Goal: Task Accomplishment & Management: Use online tool/utility

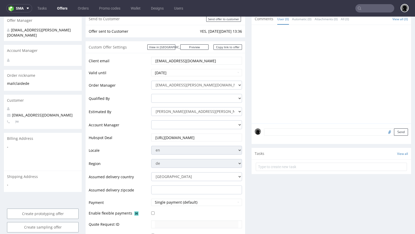
scroll to position [110, 0]
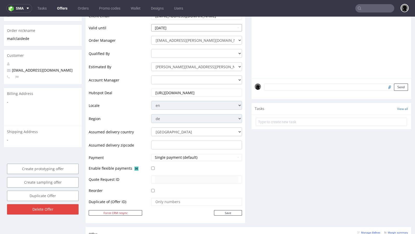
click at [169, 25] on input "2025-09-10" at bounding box center [196, 27] width 91 height 7
click at [178, 67] on td "17" at bounding box center [180, 70] width 8 height 8
type input "2025-09-17"
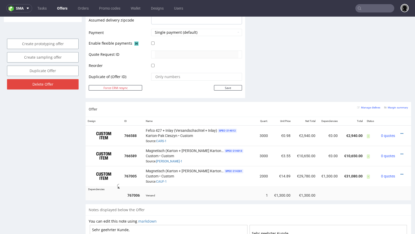
scroll to position [281, 0]
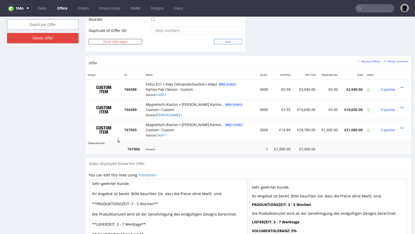
click at [224, 40] on input "Save" at bounding box center [228, 41] width 28 height 5
type input "In progress..."
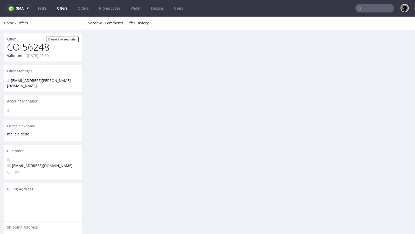
scroll to position [0, 0]
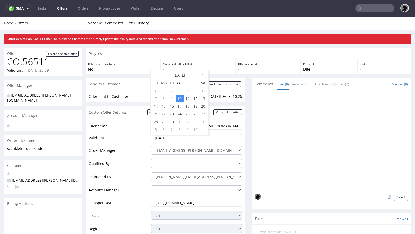
click at [180, 137] on input "[DATE]" at bounding box center [196, 137] width 91 height 7
click at [179, 106] on td "17" at bounding box center [180, 106] width 8 height 8
type input "2025-09-17"
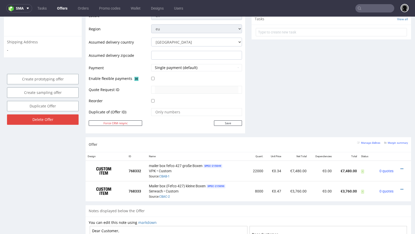
scroll to position [201, 0]
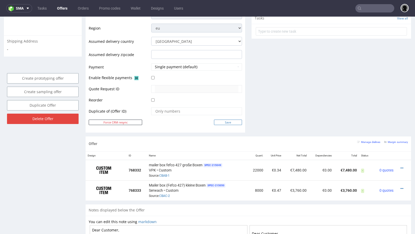
click at [235, 120] on input "Save" at bounding box center [228, 122] width 28 height 5
type input "In progress..."
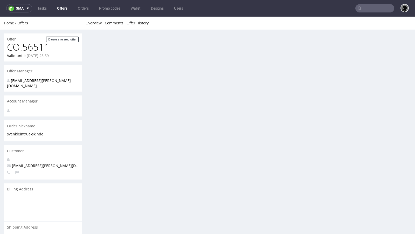
scroll to position [0, 0]
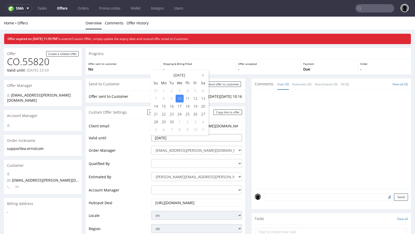
click at [176, 136] on input "[DATE]" at bounding box center [196, 137] width 91 height 7
click at [187, 106] on td "18" at bounding box center [188, 106] width 8 height 8
type input "2025-09-18"
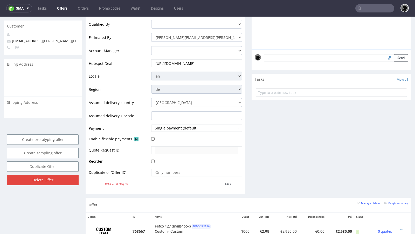
scroll to position [191, 0]
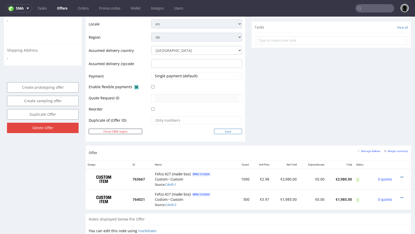
click at [217, 129] on input "Save" at bounding box center [228, 131] width 28 height 5
type input "In progress..."
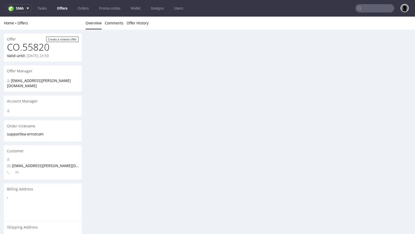
scroll to position [0, 0]
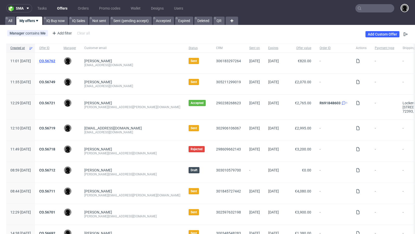
click at [55, 61] on link "CO.56762" at bounding box center [47, 61] width 16 height 4
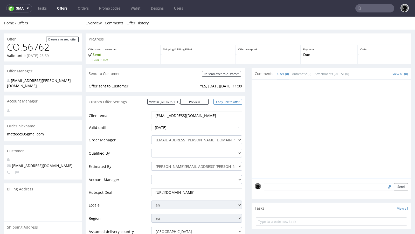
click at [221, 102] on link "Copy link to offer" at bounding box center [228, 101] width 29 height 5
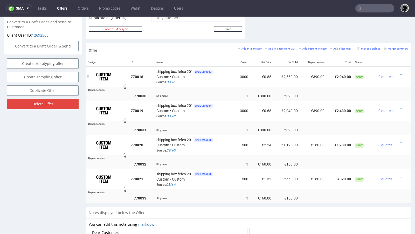
scroll to position [284, 0]
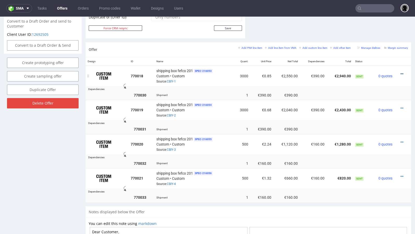
click at [401, 72] on icon at bounding box center [402, 74] width 3 height 4
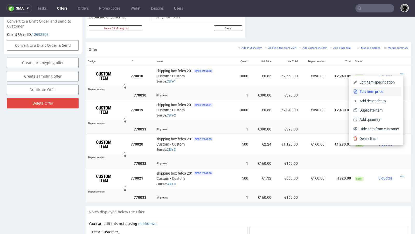
click at [379, 91] on span "Edit item price" at bounding box center [379, 91] width 42 height 5
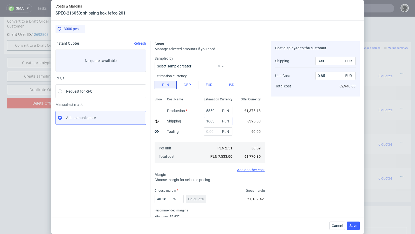
scroll to position [18, 0]
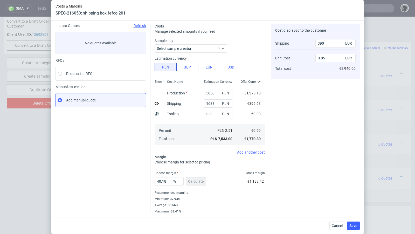
click at [156, 103] on icon at bounding box center [157, 103] width 4 height 4
type input "0.98"
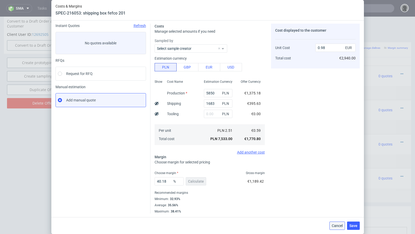
click at [334, 225] on span "Cancel" at bounding box center [337, 226] width 11 height 4
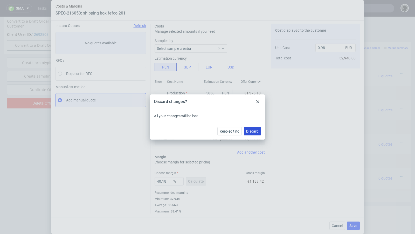
click at [252, 133] on span "Discard" at bounding box center [252, 131] width 12 height 4
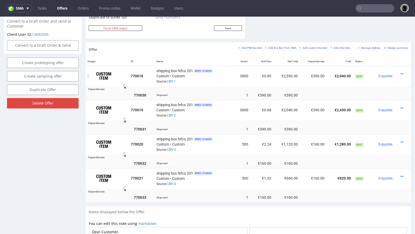
click at [222, 77] on div "shipping box fefco 201 SPEC- 216053 Custom • Custom Source: CBIY-1" at bounding box center [194, 76] width 76 height 16
click at [401, 72] on icon at bounding box center [402, 74] width 3 height 4
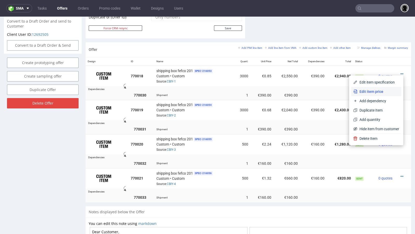
click at [377, 92] on span "Edit item price" at bounding box center [379, 91] width 42 height 5
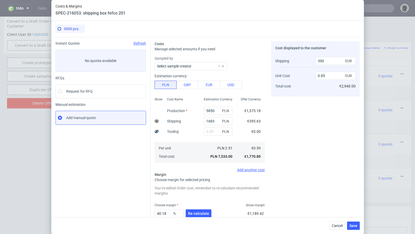
click at [158, 121] on icon at bounding box center [157, 121] width 4 height 4
type input "0.98"
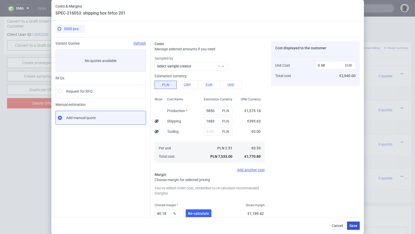
click at [353, 224] on span "Save" at bounding box center [353, 226] width 8 height 4
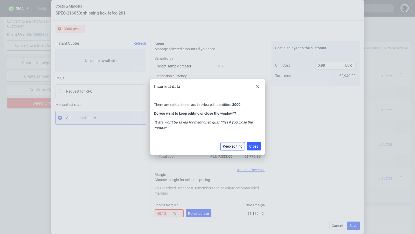
click at [238, 147] on span "Keep editing" at bounding box center [233, 147] width 20 height 4
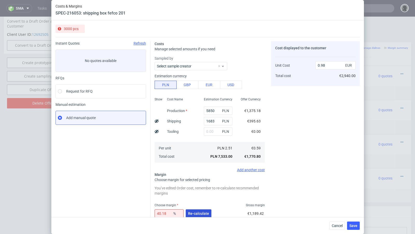
click at [196, 214] on span "Re-calculate" at bounding box center [198, 214] width 21 height 4
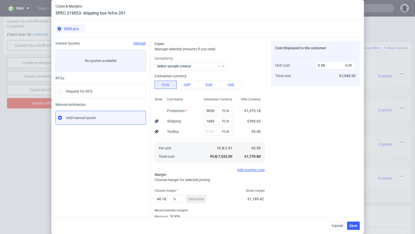
scroll to position [10, 0]
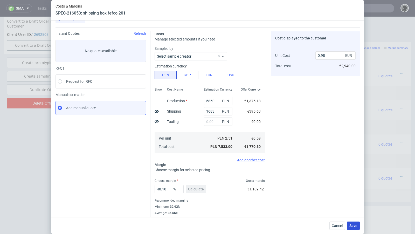
click at [357, 228] on span "Save" at bounding box center [353, 226] width 8 height 4
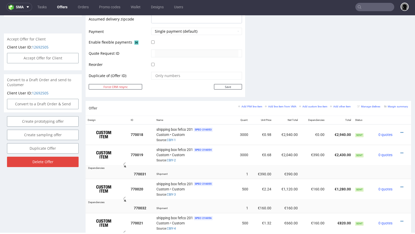
scroll to position [238, 0]
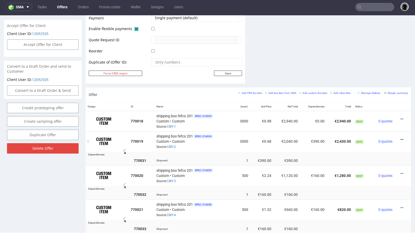
click at [401, 138] on icon at bounding box center [402, 140] width 3 height 4
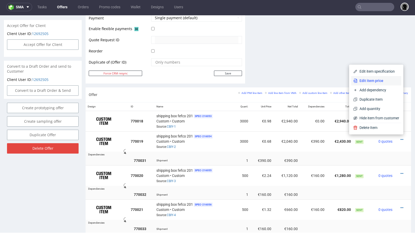
click at [378, 81] on span "Edit item price" at bounding box center [379, 80] width 42 height 5
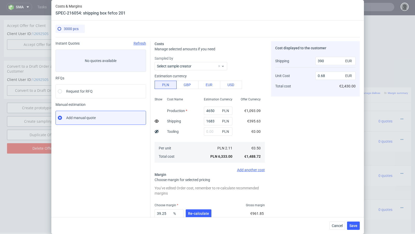
scroll to position [32, 0]
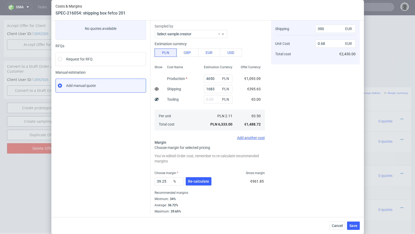
click at [156, 88] on use at bounding box center [157, 88] width 4 height 3
type input "0.81"
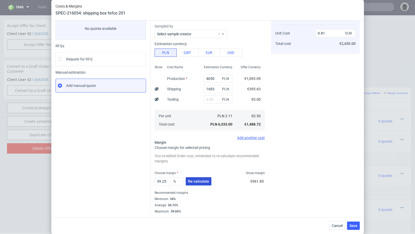
click at [198, 182] on span "Re-calculate" at bounding box center [198, 182] width 21 height 4
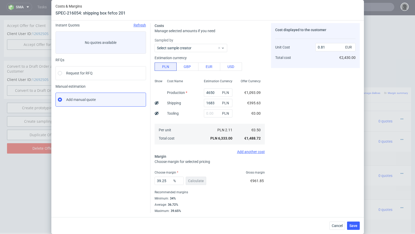
scroll to position [18, 0]
click at [355, 228] on button "Save" at bounding box center [353, 226] width 13 height 8
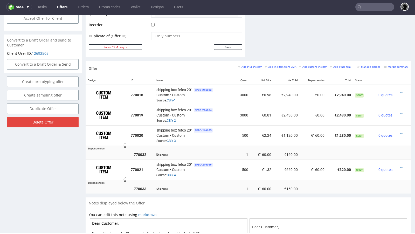
scroll to position [267, 0]
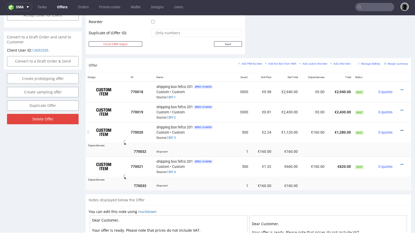
click at [401, 129] on icon at bounding box center [402, 131] width 3 height 4
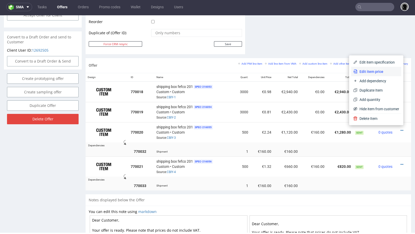
click at [378, 70] on span "Edit item price" at bounding box center [379, 71] width 42 height 5
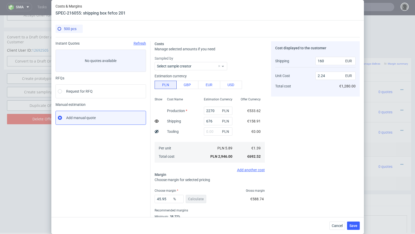
click at [155, 121] on icon at bounding box center [157, 121] width 4 height 4
type input "2.56"
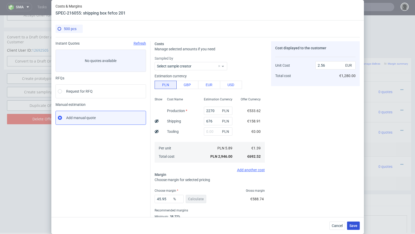
click at [356, 224] on span "Save" at bounding box center [353, 226] width 8 height 4
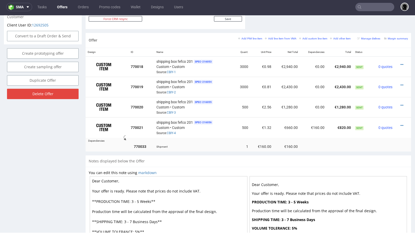
scroll to position [291, 0]
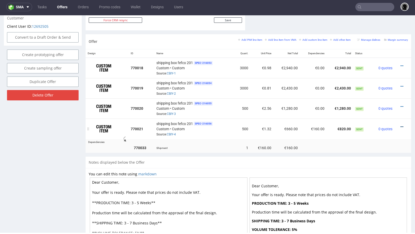
click at [401, 125] on icon at bounding box center [402, 127] width 3 height 4
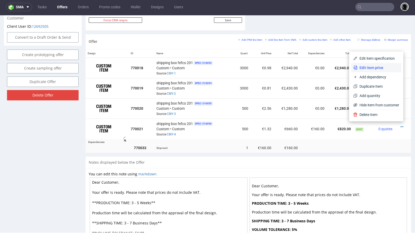
click at [378, 69] on span "Edit item price" at bounding box center [379, 67] width 42 height 5
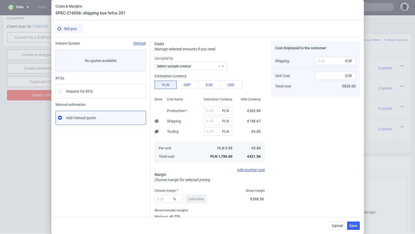
type input "1120"
type input "676"
type input "48.6"
type input "160"
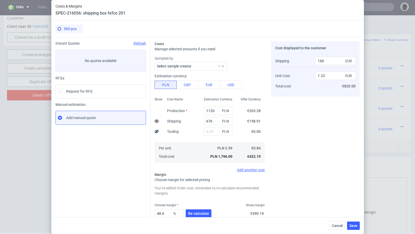
click at [159, 119] on div "Show" at bounding box center [159, 129] width 8 height 68
click at [156, 121] on icon at bounding box center [157, 121] width 4 height 4
type input "1.64"
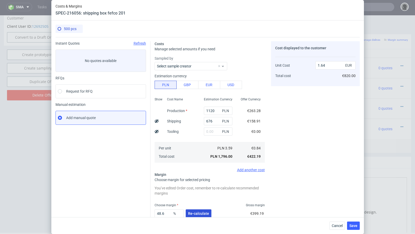
click at [197, 213] on span "Re-calculate" at bounding box center [198, 214] width 21 height 4
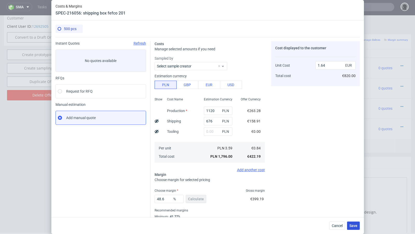
click at [354, 227] on span "Save" at bounding box center [353, 226] width 8 height 4
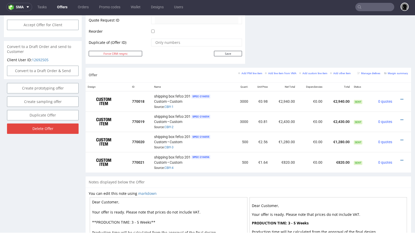
scroll to position [258, 0]
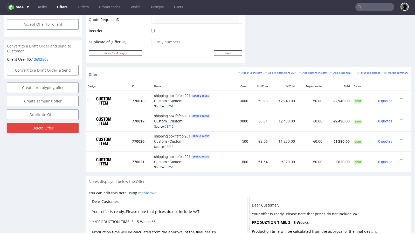
click at [401, 97] on icon at bounding box center [402, 99] width 3 height 4
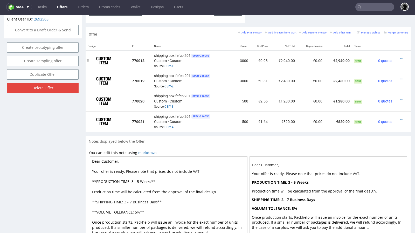
scroll to position [288, 0]
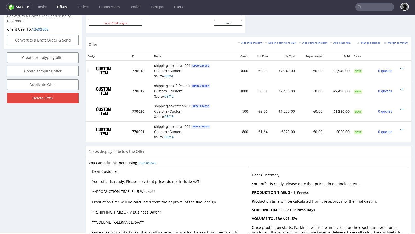
click at [401, 67] on icon at bounding box center [402, 69] width 3 height 4
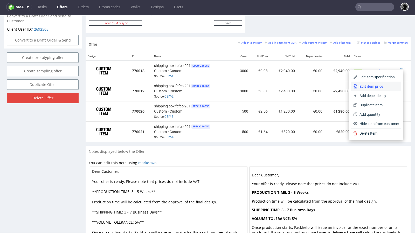
click at [375, 85] on span "Edit item price" at bounding box center [379, 86] width 42 height 5
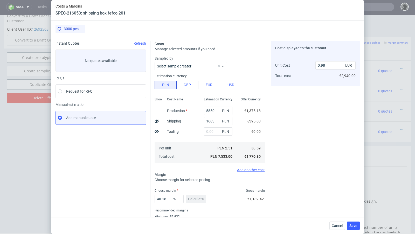
scroll to position [18, 0]
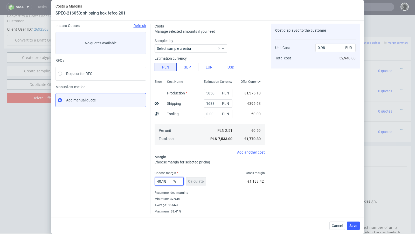
drag, startPoint x: 168, startPoint y: 181, endPoint x: 152, endPoint y: 180, distance: 15.8
click at [152, 180] on div "Costs Manage selected amounts if you need Sampled by Select sample creator Esti…" at bounding box center [254, 116] width 209 height 194
type input "38"
type input "0.95"
type input "37"
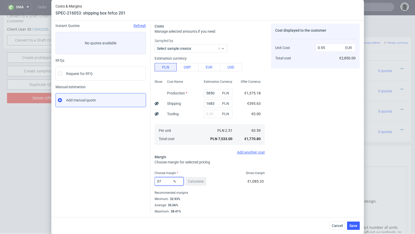
type input "0.94"
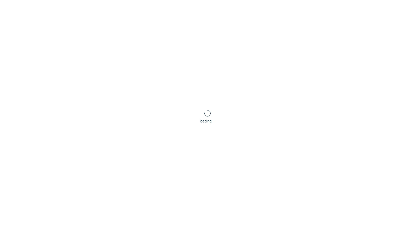
type input "37"
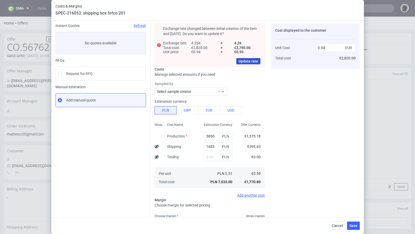
click at [257, 60] on span "Update rate" at bounding box center [248, 61] width 19 height 4
type input "0.93"
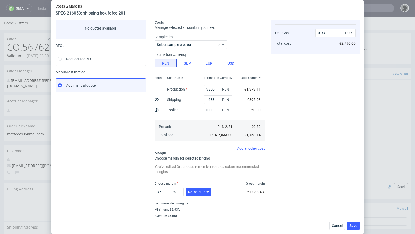
scroll to position [43, 0]
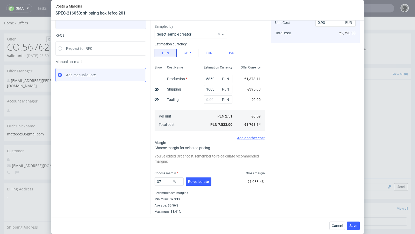
click at [191, 176] on div "37 % Re-calculate" at bounding box center [184, 182] width 58 height 15
click at [194, 180] on span "Re-calculate" at bounding box center [198, 182] width 21 height 4
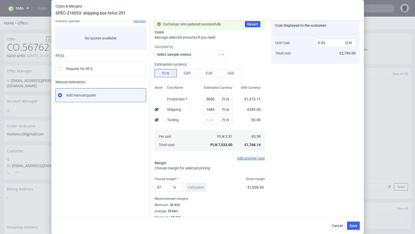
scroll to position [23, 0]
click at [168, 187] on input "37" at bounding box center [169, 187] width 29 height 8
type input "37.7"
type input "0.94"
type input "37"
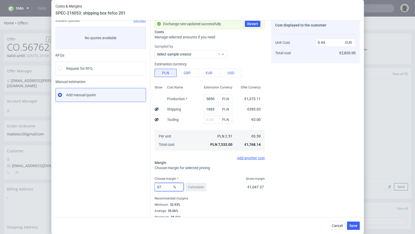
type input "0.93"
type input "371"
type input "-0.22"
type input "NaN"
type input "0.59"
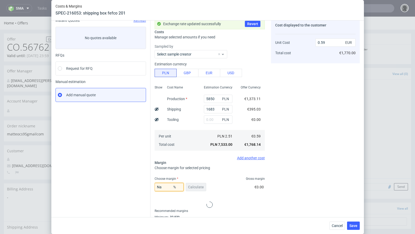
type input "N"
type input "37"
type input "0.93"
type input "37.1"
type input "0.94"
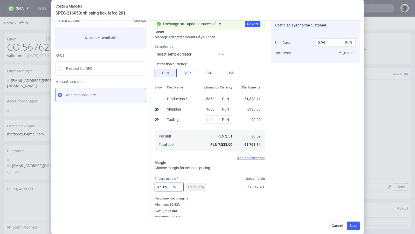
type input "NaN"
type input "0.59"
type input "N"
type input "37"
type input "0.93"
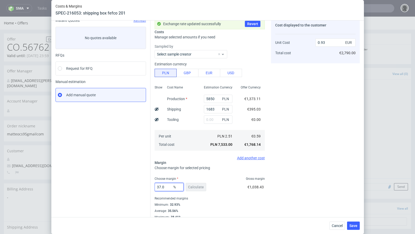
type input "37.09"
type input "0.94"
type input "37.07"
type input "0.93"
type input "37.08"
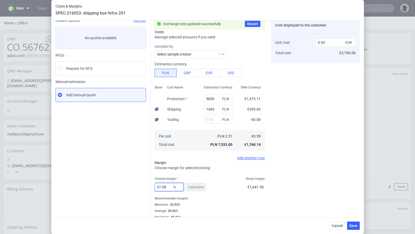
type input "0.94"
type input "37.07"
type input "0.93"
type input "37.07"
click at [291, 158] on div "Cost displayed to the customer Unit Cost Total cost 0.93 EUR €2,790.00" at bounding box center [315, 118] width 89 height 201
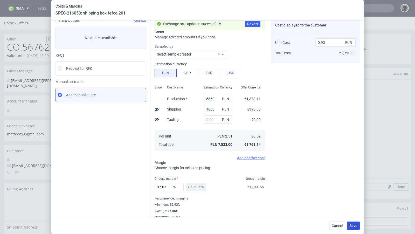
click at [355, 227] on span "Save" at bounding box center [353, 226] width 8 height 4
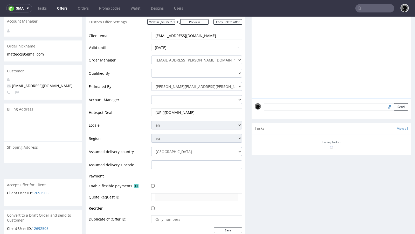
scroll to position [1, 0]
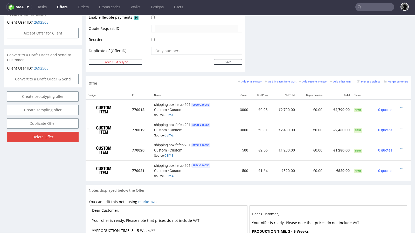
click at [401, 127] on icon at bounding box center [402, 128] width 3 height 4
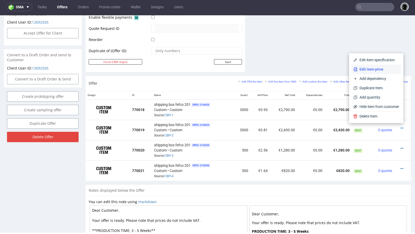
click at [374, 70] on span "Edit item price" at bounding box center [379, 69] width 42 height 5
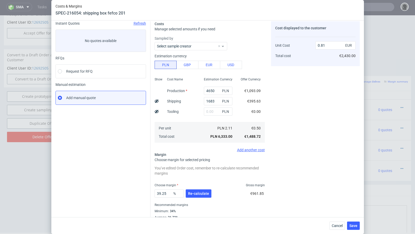
scroll to position [32, 0]
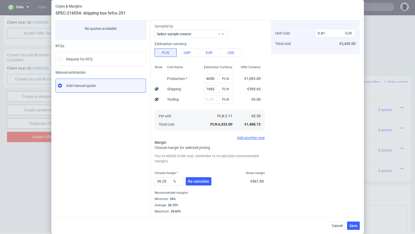
click at [196, 174] on div "Choose margin Gross margin" at bounding box center [210, 173] width 110 height 4
click at [196, 178] on button "Re-calculate" at bounding box center [199, 181] width 26 height 8
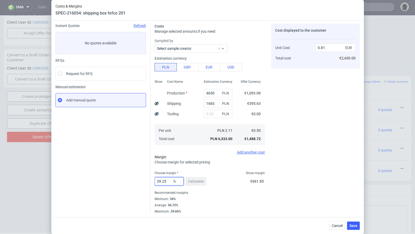
drag, startPoint x: 167, startPoint y: 181, endPoint x: 159, endPoint y: 180, distance: 9.0
click at [159, 180] on input "39.25" at bounding box center [169, 181] width 29 height 8
type input "37"
type input "0.79"
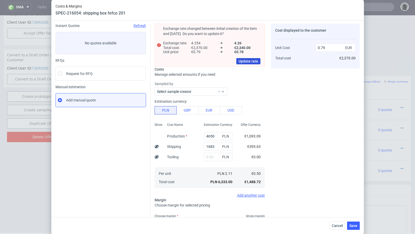
type input "37"
click at [254, 59] on span "Update rate" at bounding box center [248, 61] width 19 height 4
type input "0.78"
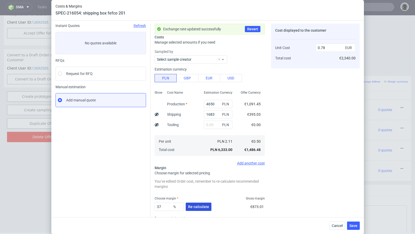
click at [199, 205] on span "Re-calculate" at bounding box center [198, 207] width 21 height 4
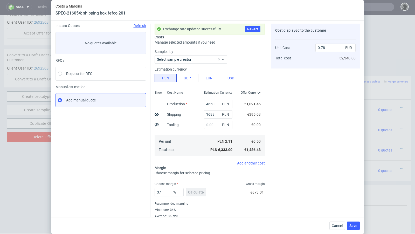
scroll to position [28, 0]
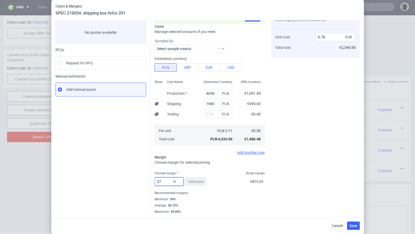
click at [166, 181] on input "37" at bounding box center [169, 181] width 29 height 8
type input "36"
type input "0.77"
type input "36.8"
type input "0.78"
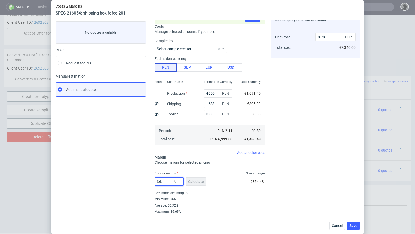
type input "36.2"
type input "0.77"
type input "36.3"
type input "0.78"
type input "36.2"
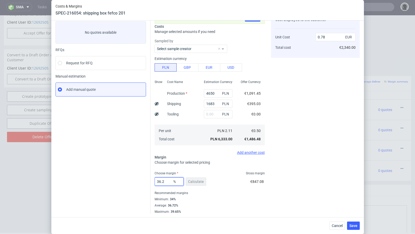
type input "0.77"
type input "36.22"
type input "0.78"
type input "36.2"
type input "0.77"
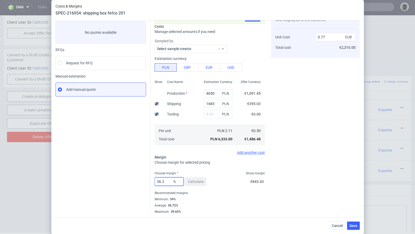
type input "36.2"
click at [138, 171] on div "Instant Quotes Refresh No quotes available RFQs Request for RFQ Manual estimati…" at bounding box center [103, 113] width 95 height 201
click at [358, 225] on button "Save" at bounding box center [353, 226] width 13 height 8
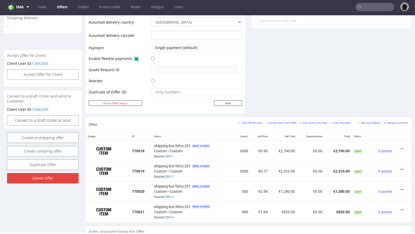
scroll to position [213, 0]
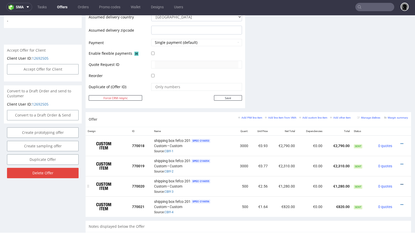
click at [401, 183] on icon at bounding box center [402, 185] width 3 height 4
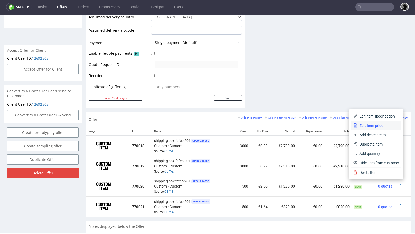
click at [369, 124] on span "Edit item price" at bounding box center [379, 125] width 42 height 5
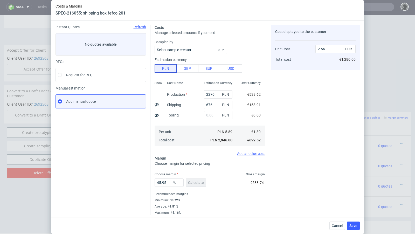
scroll to position [18, 0]
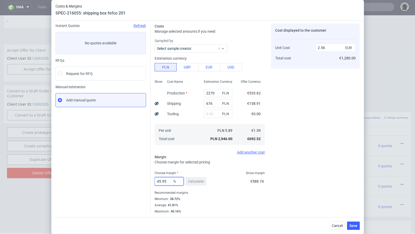
drag, startPoint x: 170, startPoint y: 180, endPoint x: 160, endPoint y: 180, distance: 10.4
click at [160, 180] on input "45.95" at bounding box center [169, 181] width 29 height 8
type input "43"
type input "2.43"
type input "42"
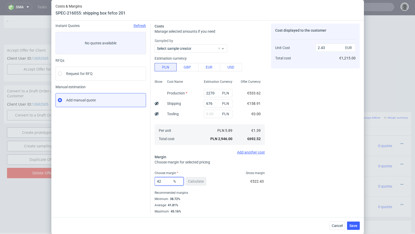
type input "2.39"
type input "42.3"
type input "2.4"
type input "42.1"
type input "2.39"
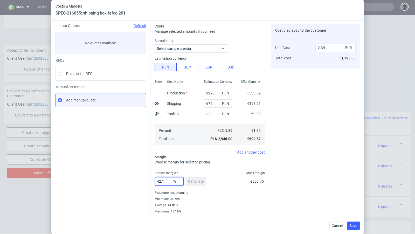
type input "42.14"
type input "2.4"
type input "42.11"
type input "2.39"
type input "42.11"
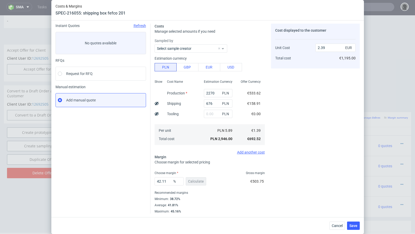
click at [127, 163] on div "Instant Quotes Refresh No quotes available RFQs Request for RFQ Manual estimati…" at bounding box center [103, 119] width 95 height 190
click at [352, 227] on span "Save" at bounding box center [353, 226] width 8 height 4
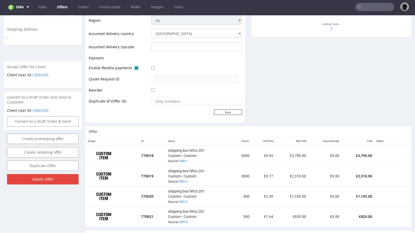
scroll to position [249, 0]
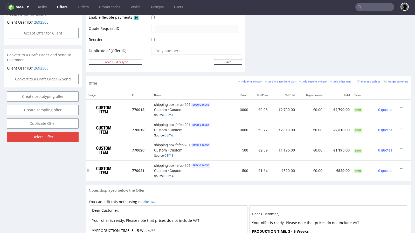
click at [401, 167] on icon at bounding box center [402, 169] width 3 height 4
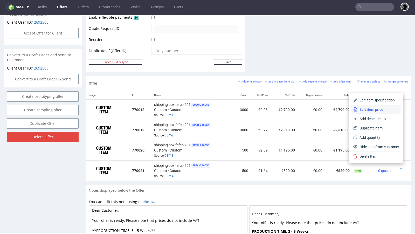
click at [377, 108] on span "Edit item price" at bounding box center [379, 109] width 42 height 5
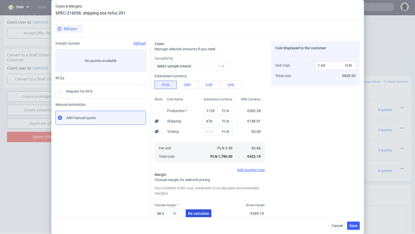
click at [190, 212] on span "Re-calculate" at bounding box center [198, 214] width 21 height 4
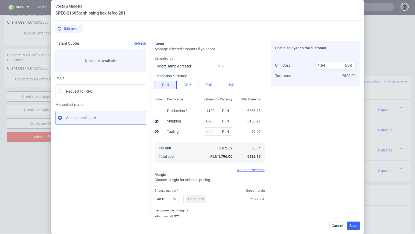
scroll to position [18, 0]
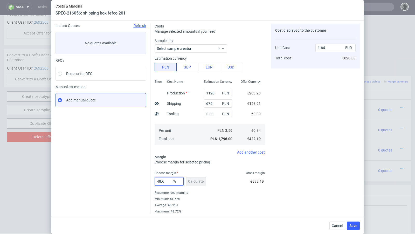
drag, startPoint x: 170, startPoint y: 180, endPoint x: 160, endPoint y: 180, distance: 10.9
click at [160, 180] on input "48.6" at bounding box center [169, 181] width 29 height 8
type input "46"
type input "1.57"
type input "45"
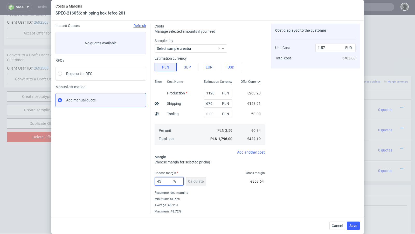
type input "1.54"
type input "45.5"
type input "1.55"
type input "45.2"
type input "1.54"
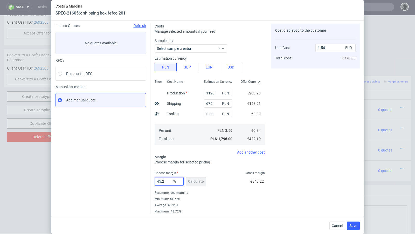
type input "45.28"
type input "1.55"
type input "45.27"
type input "1.54"
type input "45.27"
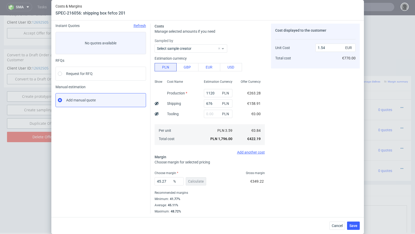
click at [209, 181] on div "45.27 % Calculate €349.22" at bounding box center [210, 182] width 110 height 15
click at [354, 223] on button "Save" at bounding box center [353, 226] width 13 height 8
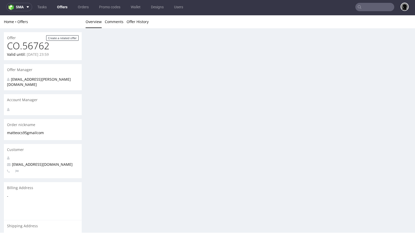
scroll to position [0, 0]
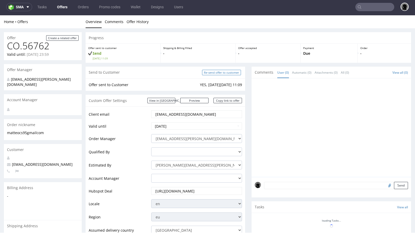
click at [226, 72] on input "Re-send offer to customer" at bounding box center [221, 72] width 39 height 5
click at [224, 100] on link "Copy link to offer" at bounding box center [228, 100] width 29 height 5
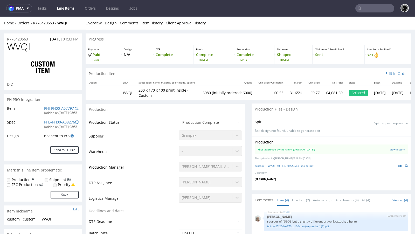
select select "in_progress"
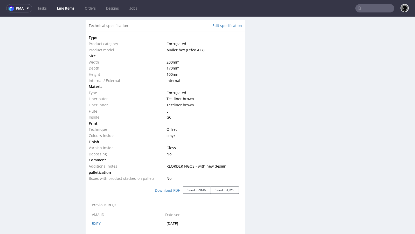
scroll to position [493, 0]
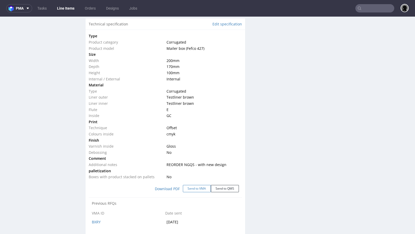
click at [198, 185] on button "Send to VMA" at bounding box center [197, 188] width 28 height 7
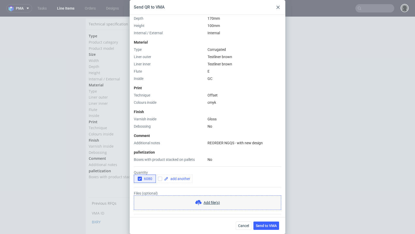
scroll to position [132, 0]
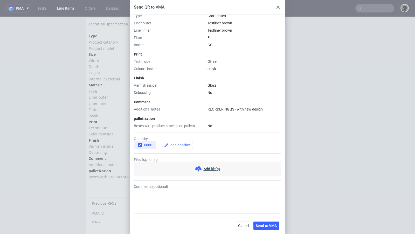
click at [217, 107] on span "REORDER NGQS - with new design" at bounding box center [235, 109] width 55 height 4
click at [140, 146] on icon "button" at bounding box center [140, 145] width 4 height 4
click at [159, 146] on input "checkbox" at bounding box center [160, 145] width 4 height 4
checkbox input "true"
click at [168, 146] on icon at bounding box center [166, 145] width 4 height 4
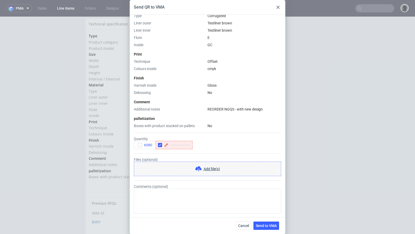
click at [175, 145] on span at bounding box center [179, 145] width 22 height 4
checkbox input "true"
click at [184, 103] on div "Comment" at bounding box center [207, 101] width 147 height 5
click at [270, 227] on span "Send to VMA" at bounding box center [266, 226] width 21 height 4
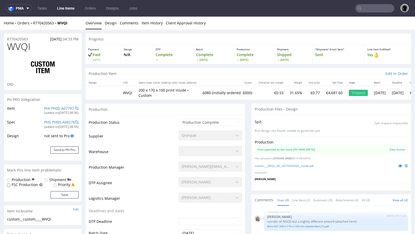
scroll to position [49, 0]
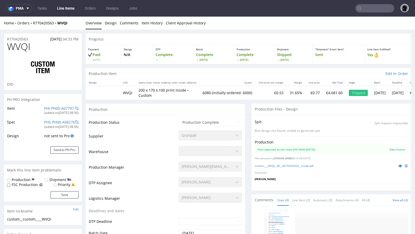
select select "in_progress"
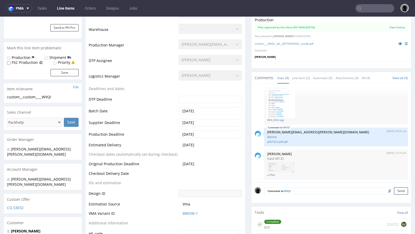
scroll to position [0, 0]
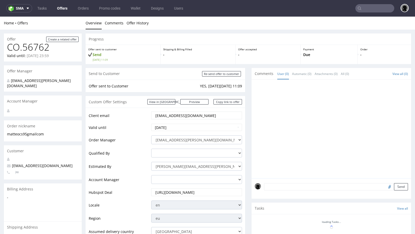
click at [66, 6] on link "Offers" at bounding box center [62, 8] width 17 height 8
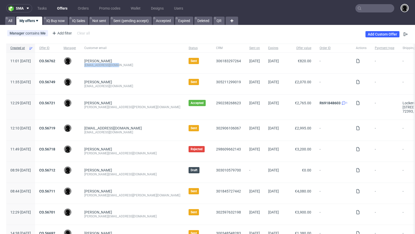
drag, startPoint x: 138, startPoint y: 65, endPoint x: 97, endPoint y: 63, distance: 40.8
click at [97, 63] on div "[PERSON_NAME] [EMAIL_ADDRESS][DOMAIN_NAME]" at bounding box center [132, 63] width 104 height 21
copy div "[EMAIL_ADDRESS][DOMAIN_NAME]"
click at [363, 11] on input "text" at bounding box center [374, 8] width 39 height 8
paste input "[EMAIL_ADDRESS][DOMAIN_NAME]"
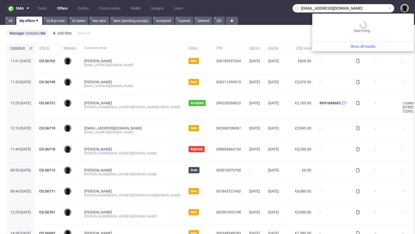
type input "[EMAIL_ADDRESS][DOMAIN_NAME]"
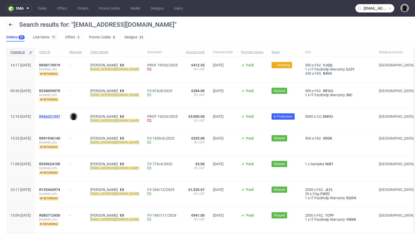
click at [60, 116] on span "R966331997" at bounding box center [49, 116] width 21 height 4
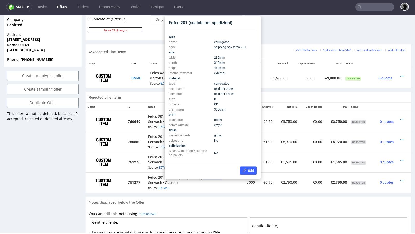
scroll to position [294, 0]
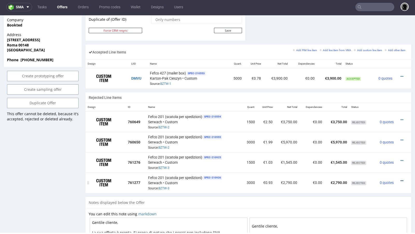
click at [401, 179] on icon at bounding box center [402, 181] width 3 height 4
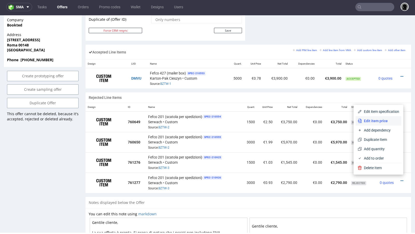
click at [382, 120] on span "Edit item price" at bounding box center [380, 120] width 37 height 5
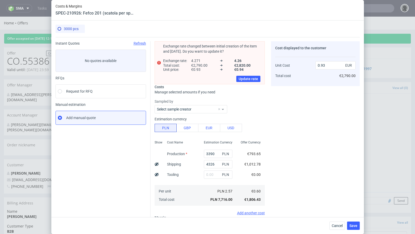
scroll to position [60, 0]
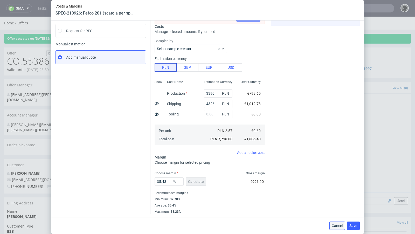
click at [337, 224] on span "Cancel" at bounding box center [337, 226] width 11 height 4
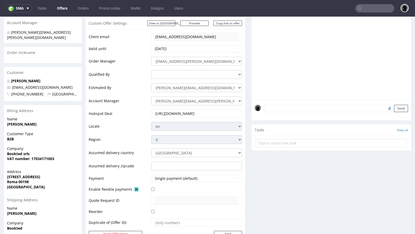
scroll to position [0, 0]
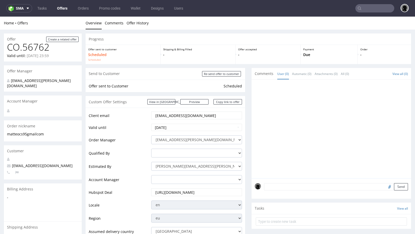
scroll to position [1, 0]
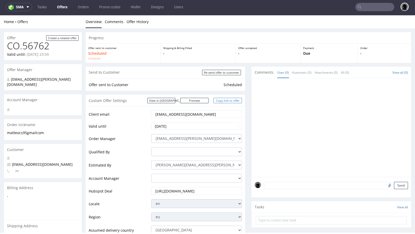
click at [221, 102] on link "Copy link to offer" at bounding box center [228, 100] width 29 height 5
click at [64, 11] on nav "sma Tasks Offers Orders Promo codes Wallet Designs Users" at bounding box center [207, 7] width 415 height 17
click at [63, 4] on link "Offers" at bounding box center [62, 7] width 17 height 8
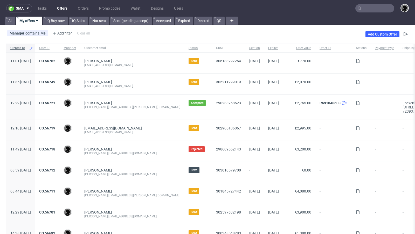
click at [367, 8] on input "text" at bounding box center [374, 8] width 39 height 8
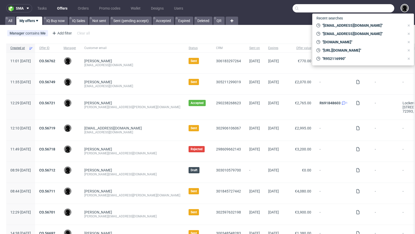
paste input "[EMAIL_ADDRESS][DOMAIN_NAME]"
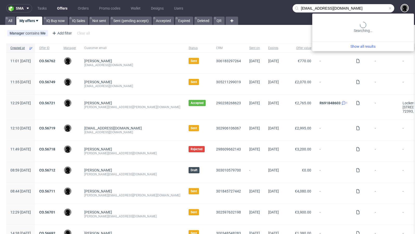
type input "[EMAIL_ADDRESS][DOMAIN_NAME]"
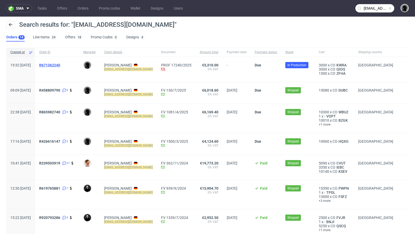
click at [60, 64] on span "R671362240" at bounding box center [49, 65] width 21 height 4
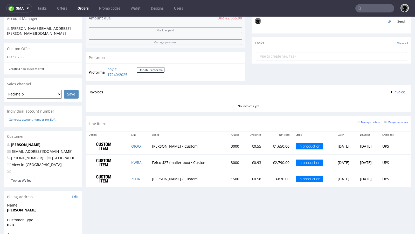
scroll to position [160, 0]
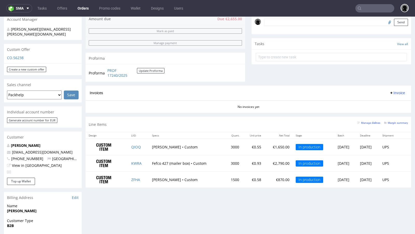
click at [16, 44] on div "Custom Offer" at bounding box center [43, 49] width 78 height 11
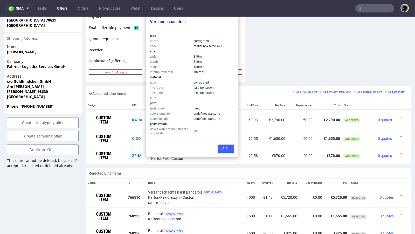
scroll to position [249, 0]
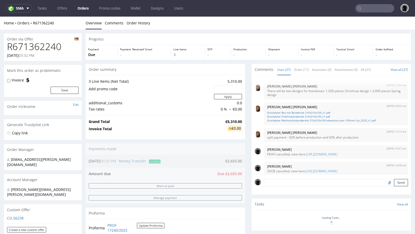
scroll to position [461, 0]
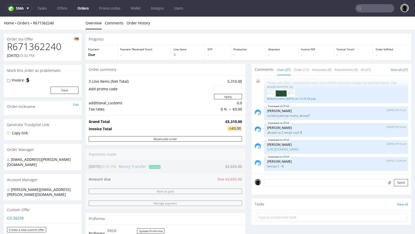
type input "[EMAIL_ADDRESS][DOMAIN_NAME]"
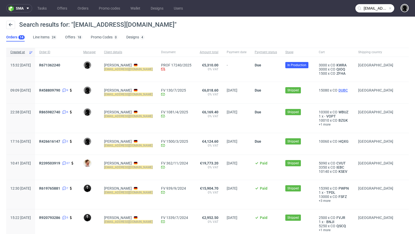
click at [341, 91] on span "DUBC" at bounding box center [343, 90] width 11 height 4
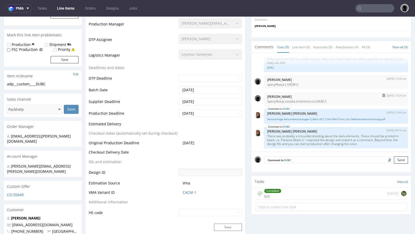
scroll to position [138, 0]
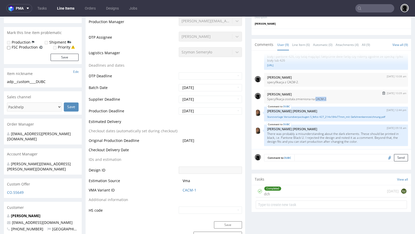
drag, startPoint x: 328, startPoint y: 98, endPoint x: 315, endPoint y: 97, distance: 12.5
click at [315, 97] on p "Specyfikacja zostala zmieniona na CACM-2." at bounding box center [336, 99] width 138 height 4
copy p "CACM-2"
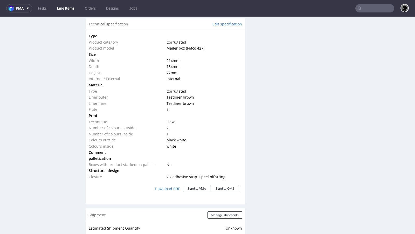
scroll to position [485, 0]
click at [194, 187] on button "Send to VMA" at bounding box center [197, 188] width 28 height 7
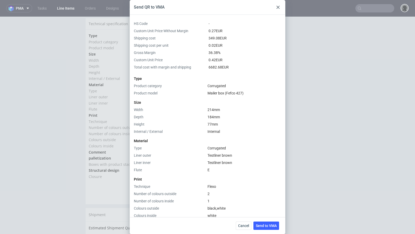
scroll to position [132, 0]
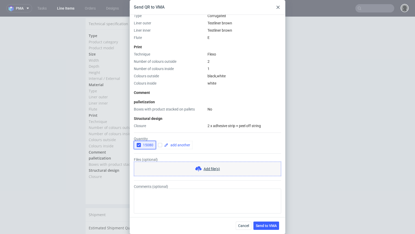
click at [139, 145] on icon "button" at bounding box center [139, 145] width 4 height 4
click at [162, 147] on div at bounding box center [174, 145] width 37 height 8
click at [161, 146] on input "checkbox" at bounding box center [160, 145] width 4 height 4
checkbox input "true"
click at [171, 146] on span at bounding box center [179, 145] width 22 height 4
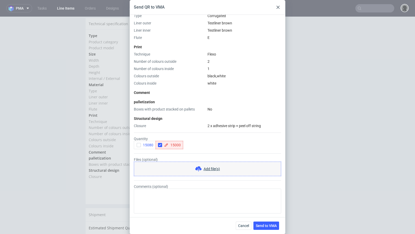
checkbox input "true"
click at [172, 128] on form "Quantity 15080 15000 Files (optional) Add file(s) Comments (optional)" at bounding box center [207, 170] width 147 height 85
click at [187, 146] on input "checkbox" at bounding box center [187, 145] width 4 height 4
checkbox input "true"
click at [199, 146] on span at bounding box center [207, 145] width 22 height 4
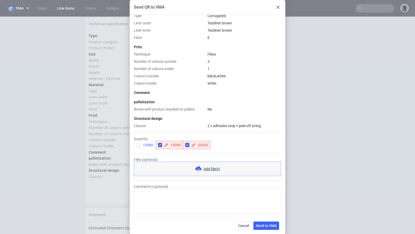
checkbox input "true"
click at [179, 143] on span "15000" at bounding box center [174, 145] width 12 height 4
click at [177, 145] on span "15000" at bounding box center [174, 145] width 12 height 4
click at [180, 145] on span "15000" at bounding box center [174, 145] width 12 height 4
click at [215, 146] on input "checkbox" at bounding box center [214, 145] width 4 height 4
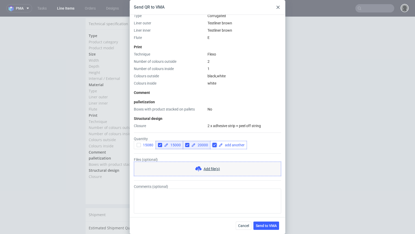
checkbox input "true"
click at [225, 145] on span at bounding box center [234, 145] width 22 height 4
checkbox input "true"
click at [194, 121] on div "Type Product category Corrugated Product model Mailer box (Fefco 427) Size Widt…" at bounding box center [207, 35] width 147 height 187
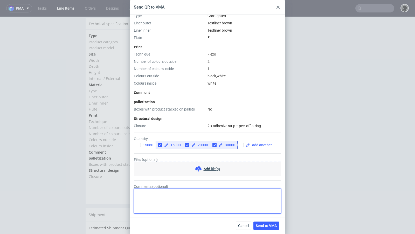
click at [181, 198] on textarea "Comments (optional)" at bounding box center [207, 201] width 147 height 25
click at [158, 194] on textarea "Comments (optional)" at bounding box center [207, 201] width 147 height 25
drag, startPoint x: 184, startPoint y: 194, endPoint x: 152, endPoint y: 192, distance: 32.3
click at [152, 192] on textarea "Prosze o szybka wycene!" at bounding box center [207, 201] width 147 height 25
type textarea "Prosze o wycene jak najszybciej!"
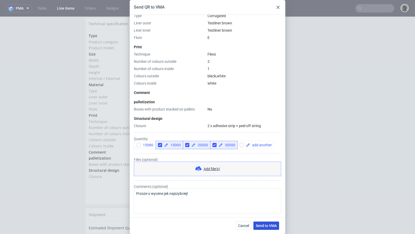
click at [263, 225] on span "Send to VMA" at bounding box center [266, 226] width 21 height 4
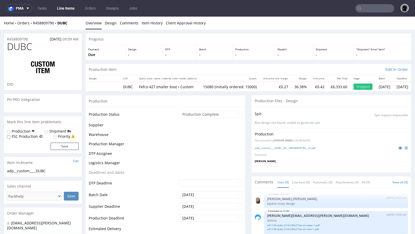
select select "in_progress"
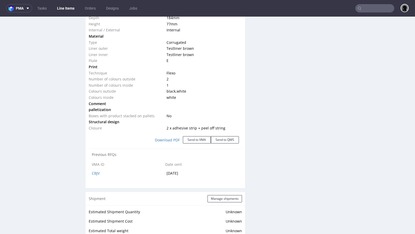
scroll to position [535, 0]
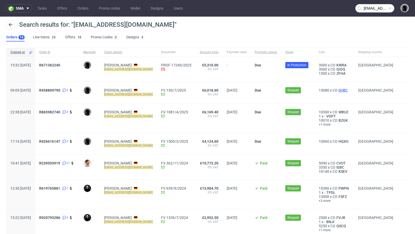
click at [338, 90] on span "DUBC" at bounding box center [343, 90] width 11 height 4
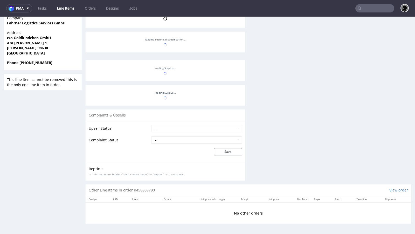
scroll to position [91, 0]
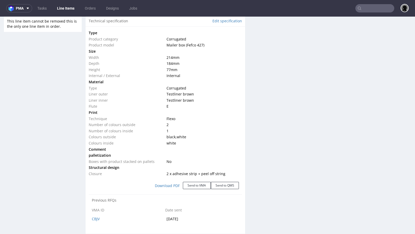
select select "in_progress"
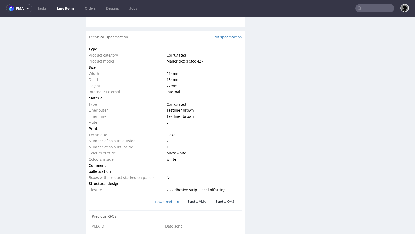
scroll to position [462, 0]
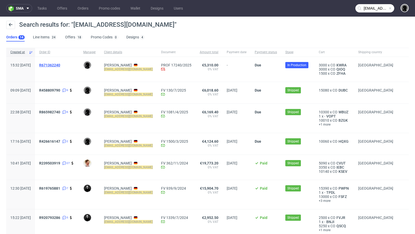
click at [60, 64] on span "R671362240" at bounding box center [49, 65] width 21 height 4
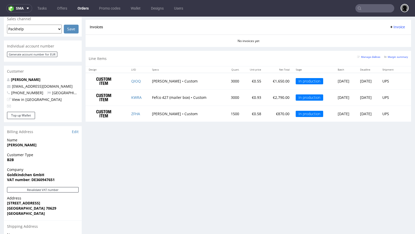
scroll to position [183, 0]
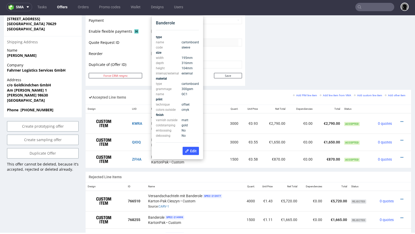
scroll to position [249, 0]
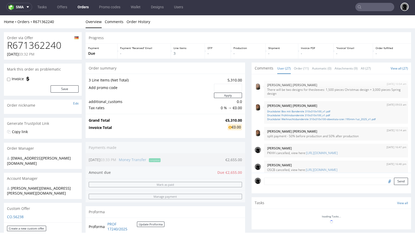
scroll to position [461, 0]
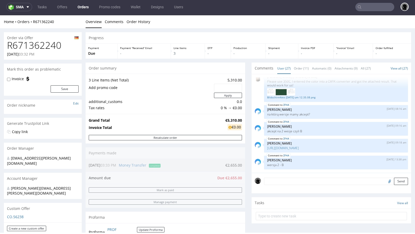
type input "[EMAIL_ADDRESS][DOMAIN_NAME]"
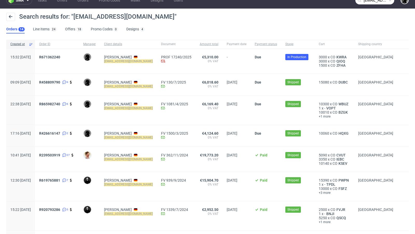
scroll to position [11, 0]
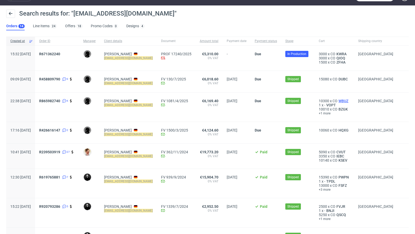
click at [338, 100] on span "WBUZ" at bounding box center [344, 101] width 12 height 4
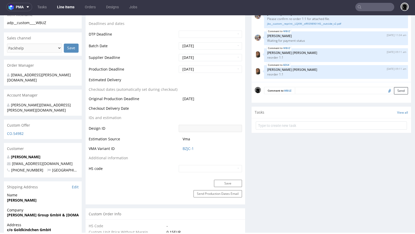
scroll to position [175, 0]
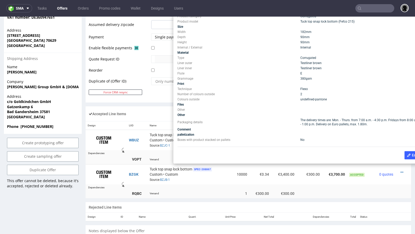
scroll to position [232, 0]
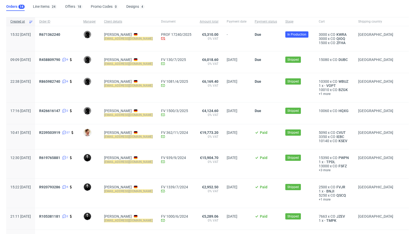
scroll to position [40, 0]
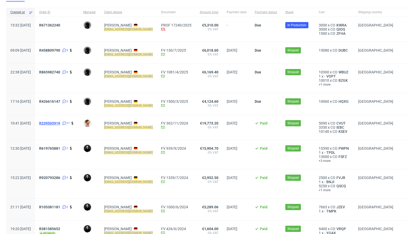
click at [60, 121] on span "R239503919" at bounding box center [49, 123] width 21 height 4
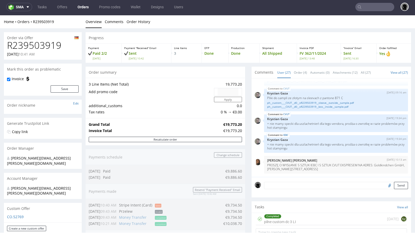
type input "[EMAIL_ADDRESS][DOMAIN_NAME]"
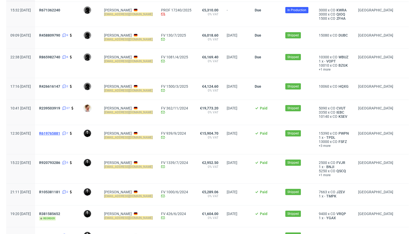
click at [60, 132] on span "R619765881" at bounding box center [49, 133] width 21 height 4
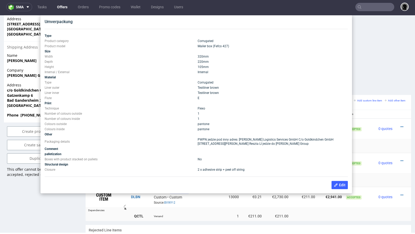
scroll to position [238, 0]
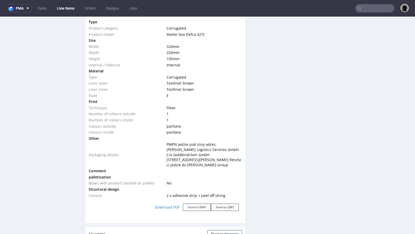
scroll to position [518, 0]
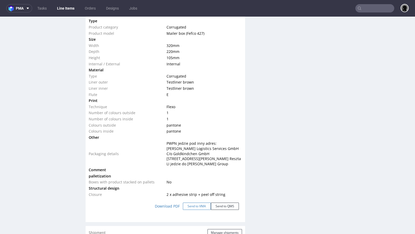
click at [194, 203] on button "Send to VMA" at bounding box center [197, 206] width 28 height 7
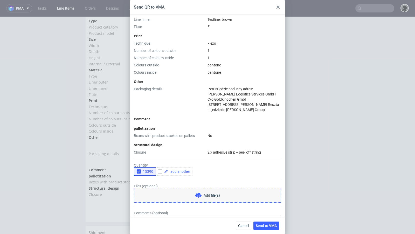
scroll to position [170, 0]
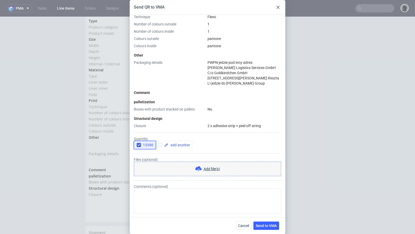
click at [139, 146] on icon "button" at bounding box center [139, 145] width 4 height 4
click at [160, 144] on input "checkbox" at bounding box center [160, 145] width 4 height 4
checkbox input "true"
click at [177, 146] on span at bounding box center [179, 145] width 22 height 4
checkbox input "true"
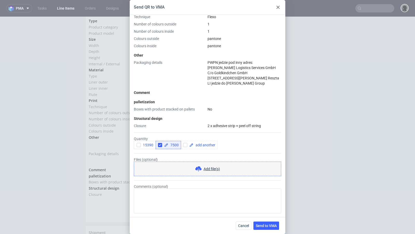
click at [178, 128] on div "Closure" at bounding box center [170, 125] width 72 height 5
click at [183, 147] on div at bounding box center [199, 145] width 37 height 8
click at [186, 147] on div at bounding box center [199, 145] width 37 height 8
click at [185, 145] on input "checkbox" at bounding box center [185, 145] width 4 height 4
checkbox input "true"
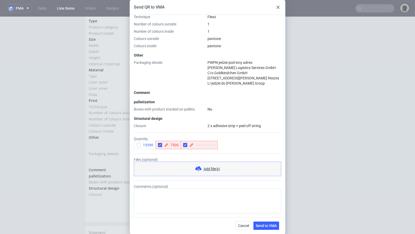
click at [199, 144] on span at bounding box center [205, 145] width 22 height 4
checkbox input "true"
click at [193, 134] on form "Quantity 15390 7500 10000 Files (optional) Add file(s) Comments (optional)" at bounding box center [207, 170] width 147 height 85
click at [212, 145] on input "checkbox" at bounding box center [212, 145] width 4 height 4
checkbox input "true"
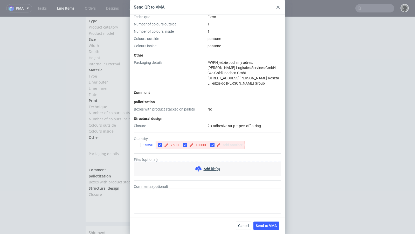
click at [224, 145] on span at bounding box center [232, 145] width 22 height 4
checkbox input "true"
click at [201, 127] on div "Closure" at bounding box center [170, 125] width 72 height 5
click at [205, 96] on div "Type Product category Corrugated Product model Mailer box (Fefco 427) Size Widt…" at bounding box center [207, 16] width 147 height 224
click at [208, 95] on div "Type Product category Corrugated Product model Mailer box (Fefco 427) Size Widt…" at bounding box center [207, 16] width 147 height 224
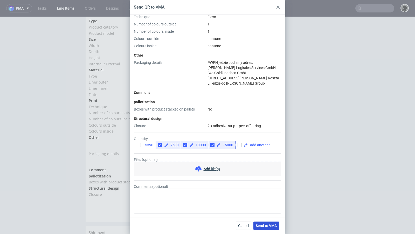
click at [265, 224] on span "Send to VMA" at bounding box center [266, 226] width 21 height 4
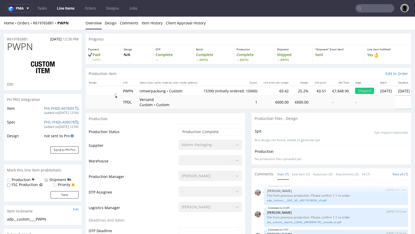
scroll to position [44, 0]
select select "in_progress"
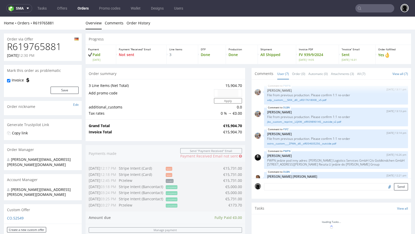
scroll to position [44, 0]
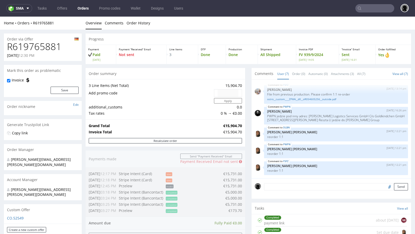
type input "ds@goldkindchen.de"
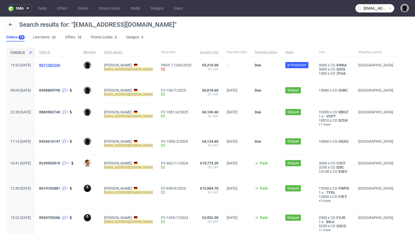
click at [60, 64] on span "R671362240" at bounding box center [49, 65] width 21 height 4
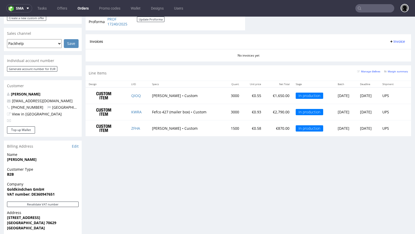
scroll to position [174, 0]
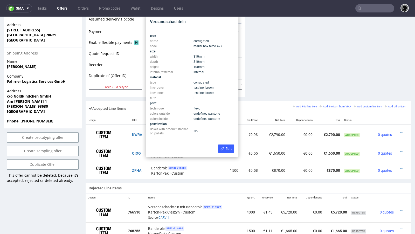
scroll to position [233, 0]
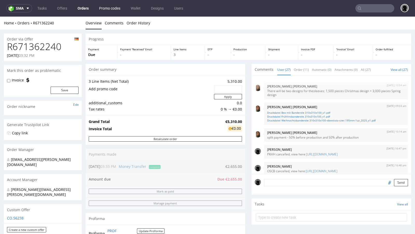
scroll to position [461, 0]
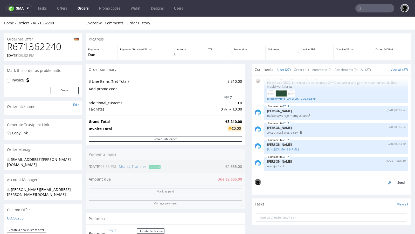
type input "ds@goldkindchen.de"
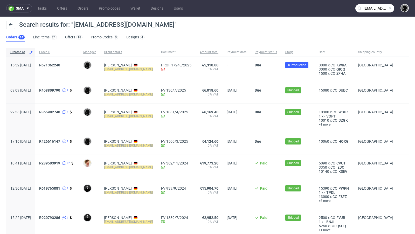
scroll to position [5, 0]
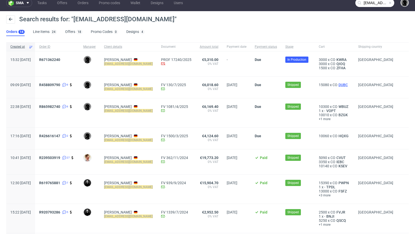
click at [338, 83] on span "DUBC" at bounding box center [343, 85] width 11 height 4
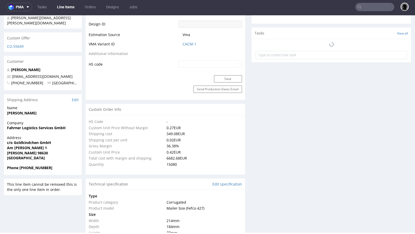
scroll to position [91, 0]
select select "in_progress"
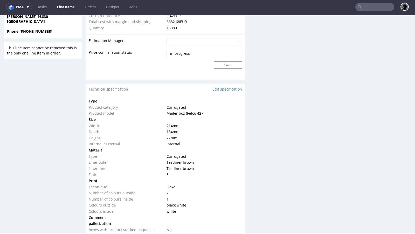
scroll to position [422, 0]
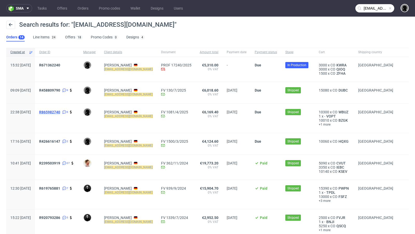
click at [60, 111] on span "R865982740" at bounding box center [49, 112] width 21 height 4
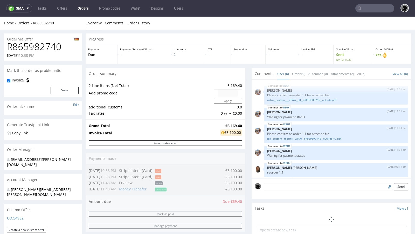
scroll to position [19, 0]
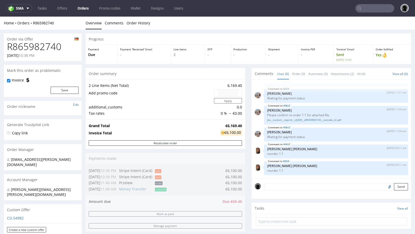
click at [17, 216] on p "CO.54982" at bounding box center [43, 218] width 72 height 5
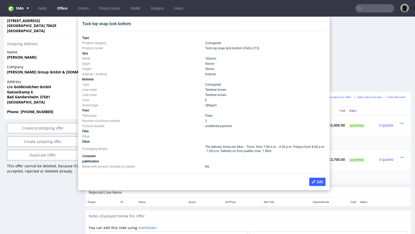
scroll to position [247, 0]
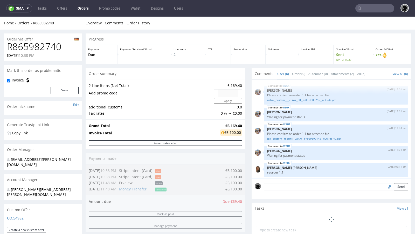
type input "ds@goldkindchen.de"
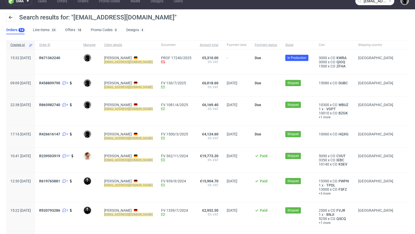
scroll to position [8, 0]
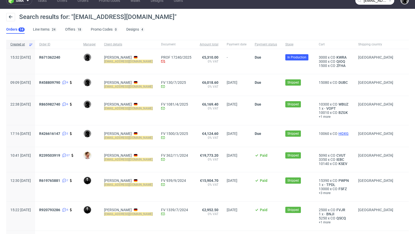
click at [340, 132] on span "HQXG" at bounding box center [344, 134] width 12 height 4
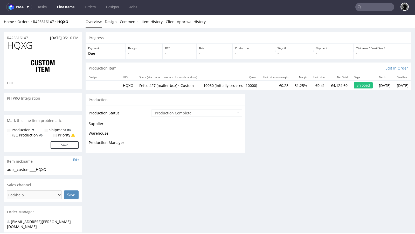
scroll to position [1, 0]
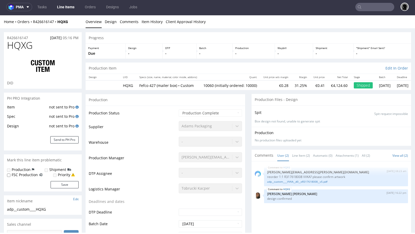
select select "in_progress"
type input "10060"
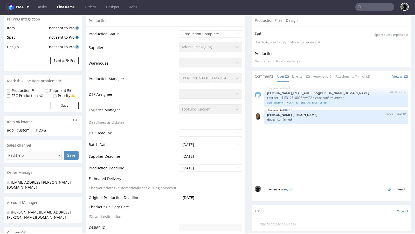
scroll to position [81, 0]
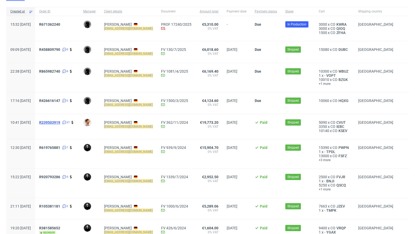
click at [60, 122] on span "R239503919" at bounding box center [49, 122] width 21 height 4
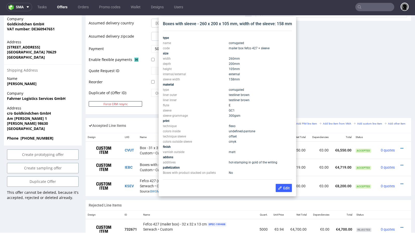
scroll to position [221, 0]
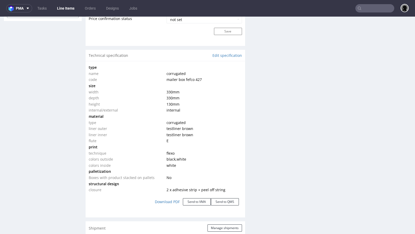
scroll to position [471, 0]
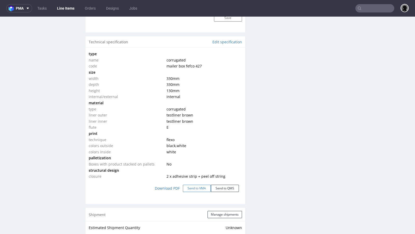
click at [192, 187] on button "Send to VMA" at bounding box center [197, 188] width 28 height 7
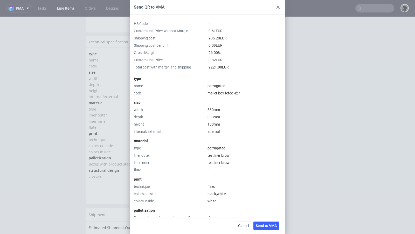
scroll to position [108, 0]
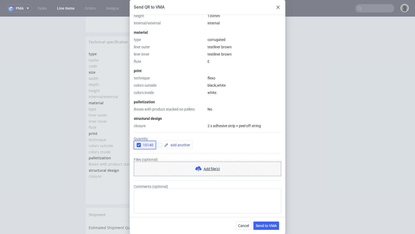
click at [140, 145] on icon "button" at bounding box center [139, 145] width 4 height 4
click at [161, 145] on input "checkbox" at bounding box center [160, 145] width 4 height 4
checkbox input "true"
click at [172, 145] on span at bounding box center [179, 145] width 22 height 4
checkbox input "true"
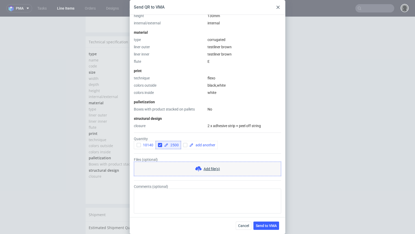
click at [178, 127] on div "closure" at bounding box center [170, 125] width 72 height 5
click at [184, 143] on input "checkbox" at bounding box center [185, 145] width 4 height 4
checkbox input "true"
click at [202, 146] on span at bounding box center [205, 145] width 22 height 4
checkbox input "true"
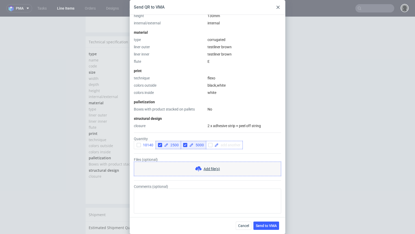
click at [224, 146] on span at bounding box center [230, 145] width 22 height 4
click at [208, 146] on input "checkbox" at bounding box center [210, 145] width 4 height 4
checkbox input "true"
click at [225, 146] on span at bounding box center [230, 145] width 22 height 4
checkbox input "true"
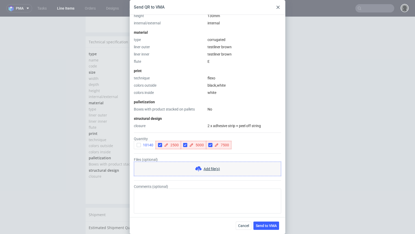
click at [209, 122] on div "type name corrugated code mailer box fefco 427 size width 330 mm depth 330 mm h…" at bounding box center [207, 46] width 147 height 163
click at [262, 224] on span "Send to VMA" at bounding box center [266, 226] width 21 height 4
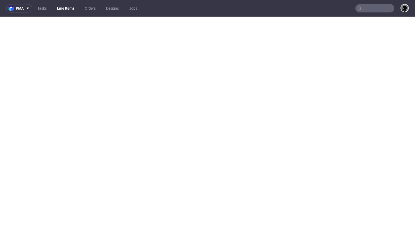
select select "in_progress"
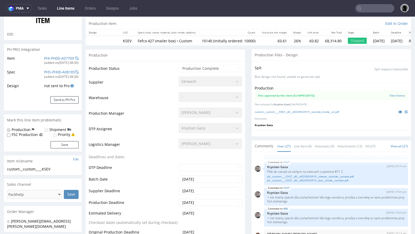
scroll to position [0, 0]
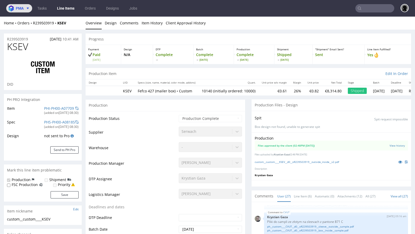
click at [26, 9] on icon at bounding box center [28, 8] width 4 height 4
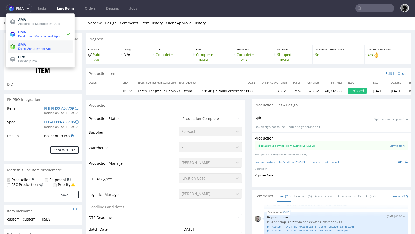
click at [26, 42] on li "SMA Sales Management App" at bounding box center [40, 46] width 64 height 12
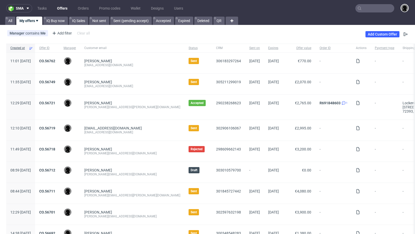
click at [64, 12] on ul "Tasks Offers Orders Promo codes Wallet Designs Users" at bounding box center [110, 8] width 156 height 8
click at [62, 6] on link "Offers" at bounding box center [62, 8] width 17 height 8
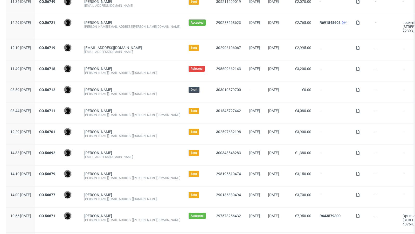
scroll to position [88, 0]
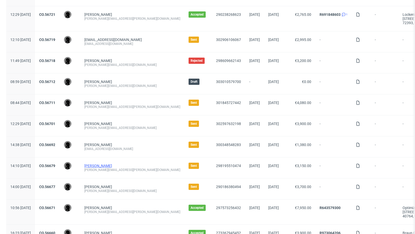
click at [109, 165] on link "Martin Fickert" at bounding box center [98, 166] width 28 height 4
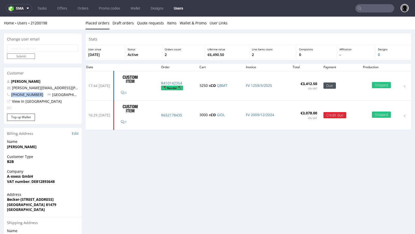
drag, startPoint x: 40, startPoint y: 95, endPoint x: 11, endPoint y: 95, distance: 29.3
click at [11, 95] on p "+491733592443 Germany" at bounding box center [43, 94] width 72 height 5
copy span "+491733592443"
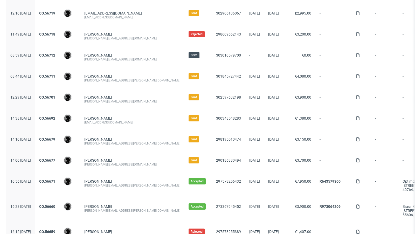
scroll to position [116, 0]
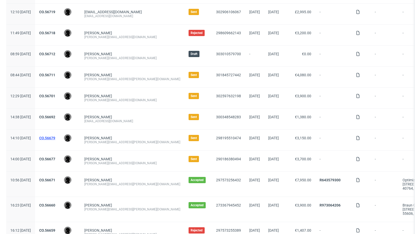
click at [55, 136] on link "CO.56679" at bounding box center [47, 138] width 16 height 4
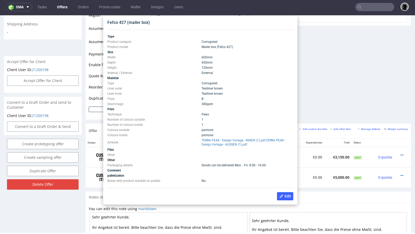
scroll to position [201, 0]
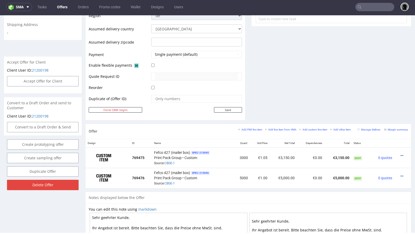
click at [61, 7] on link "Offers" at bounding box center [62, 7] width 17 height 8
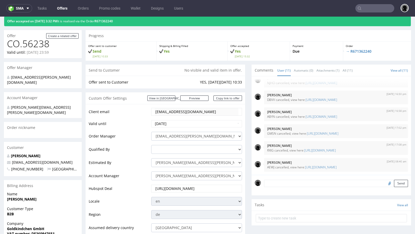
scroll to position [14, 0]
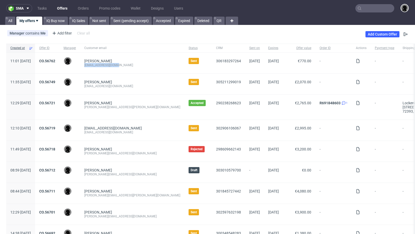
drag, startPoint x: 139, startPoint y: 64, endPoint x: 98, endPoint y: 64, distance: 40.5
click at [98, 64] on div "[PERSON_NAME] [EMAIL_ADDRESS][DOMAIN_NAME]" at bounding box center [132, 63] width 104 height 21
copy div "[EMAIL_ADDRESS][DOMAIN_NAME]"
click at [378, 11] on input "text" at bounding box center [374, 8] width 39 height 8
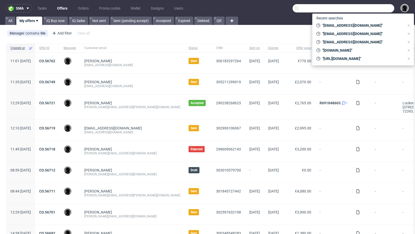
paste input "matteocs95@gmail.com"
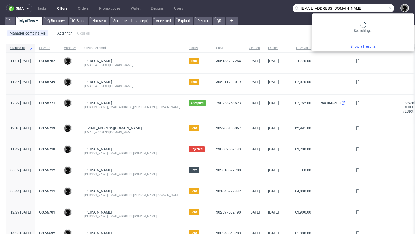
type input "matteocs95@gmail.com"
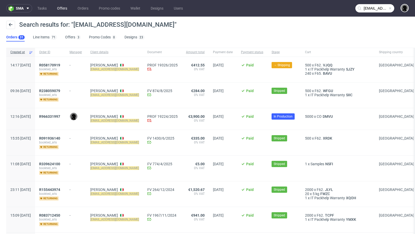
click at [62, 8] on link "Offers" at bounding box center [62, 8] width 16 height 8
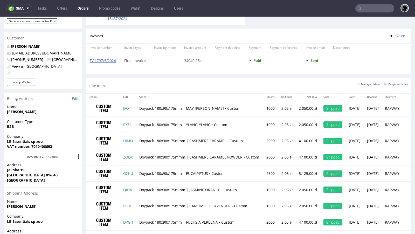
scroll to position [262, 0]
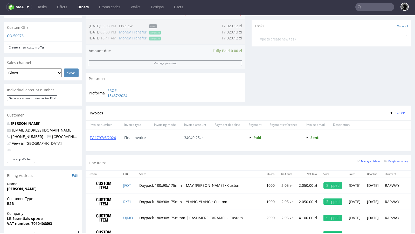
scroll to position [155, 0]
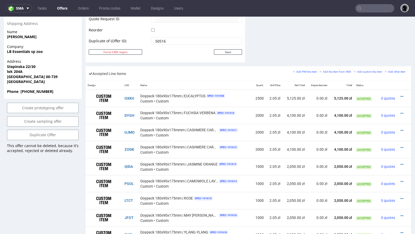
scroll to position [303, 0]
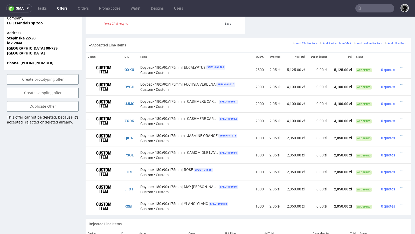
click at [401, 117] on icon at bounding box center [402, 119] width 3 height 4
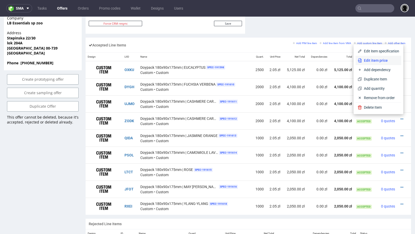
click at [373, 58] on span "Edit item price" at bounding box center [380, 60] width 37 height 5
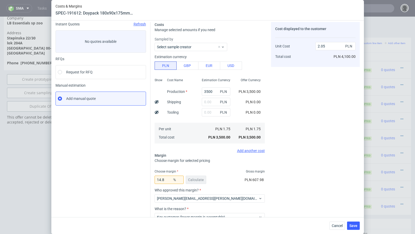
scroll to position [55, 0]
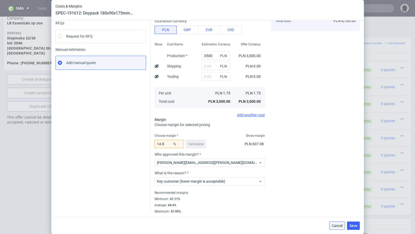
click at [334, 227] on span "Cancel" at bounding box center [337, 226] width 11 height 4
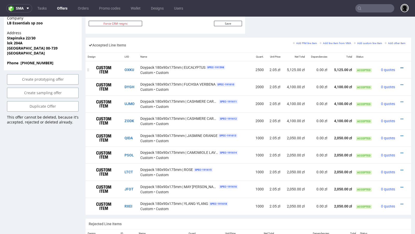
click at [401, 66] on icon at bounding box center [402, 68] width 3 height 4
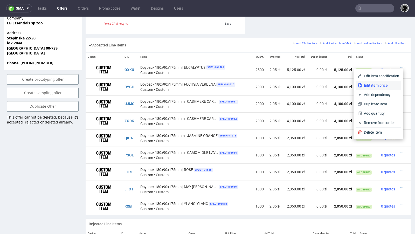
click at [374, 83] on span "Edit item price" at bounding box center [380, 85] width 37 height 5
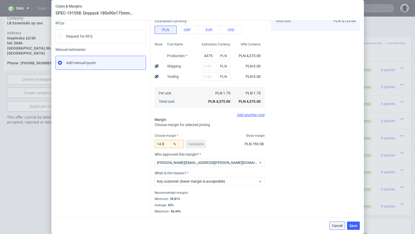
click at [335, 224] on span "Cancel" at bounding box center [337, 226] width 11 height 4
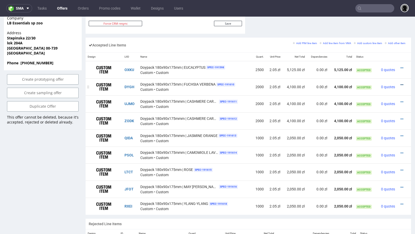
click at [401, 83] on icon at bounding box center [402, 85] width 3 height 4
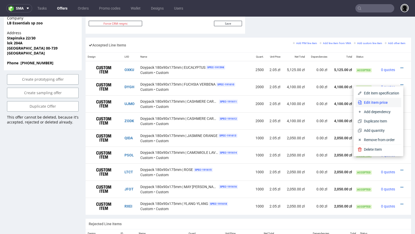
click at [369, 100] on span "Edit item price" at bounding box center [380, 102] width 37 height 5
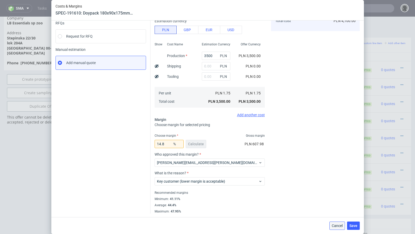
click at [338, 223] on button "Cancel" at bounding box center [338, 226] width 16 height 8
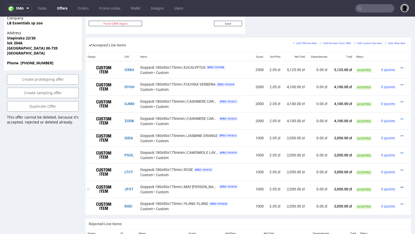
click at [401, 186] on icon at bounding box center [402, 188] width 3 height 4
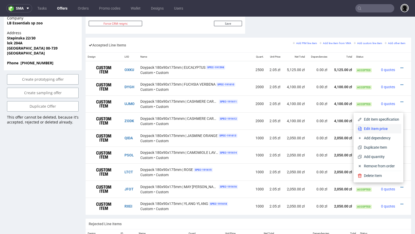
click at [381, 128] on span "Edit item price" at bounding box center [380, 128] width 37 height 5
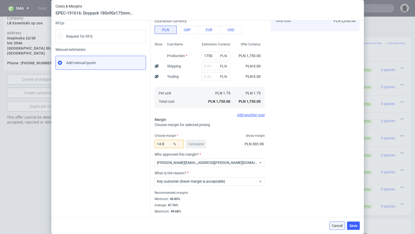
click at [337, 225] on span "Cancel" at bounding box center [337, 226] width 11 height 4
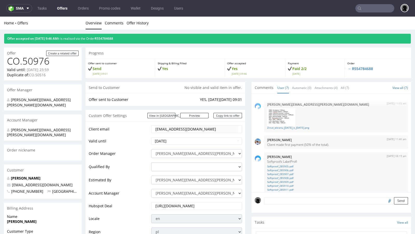
scroll to position [136, 0]
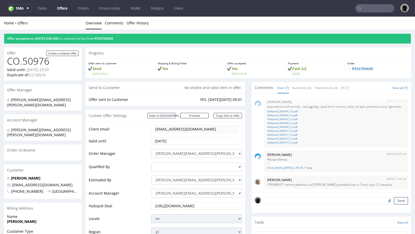
click at [63, 7] on link "Offers" at bounding box center [62, 8] width 17 height 8
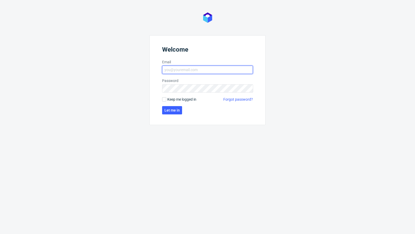
click at [186, 68] on input "Email" at bounding box center [207, 70] width 91 height 8
type input "[EMAIL_ADDRESS][PERSON_NAME][DOMAIN_NAME]"
click at [179, 114] on button "Let me in" at bounding box center [172, 110] width 20 height 8
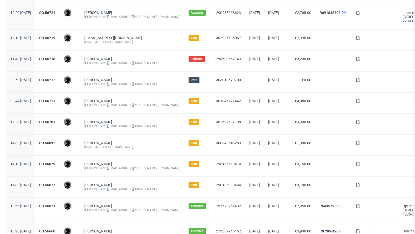
scroll to position [94, 0]
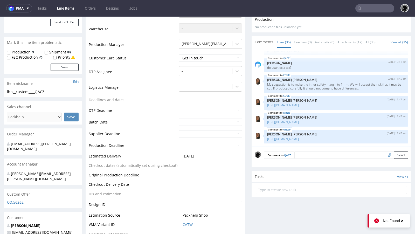
scroll to position [117, 0]
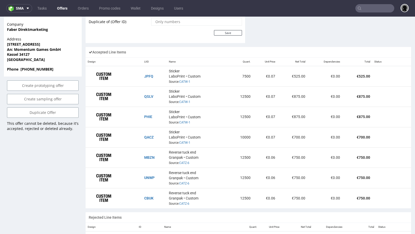
scroll to position [37, 0]
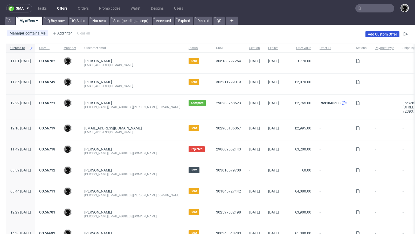
click at [374, 34] on link "Add Custom Offer" at bounding box center [383, 34] width 34 height 6
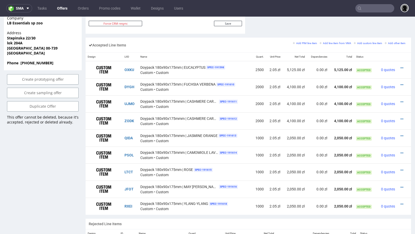
scroll to position [136, 0]
click at [205, 40] on div "Accepted Line Items Add PIM line item Add line item from VMA Add custom line it…" at bounding box center [249, 45] width 326 height 15
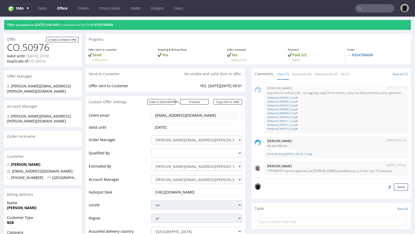
scroll to position [0, 0]
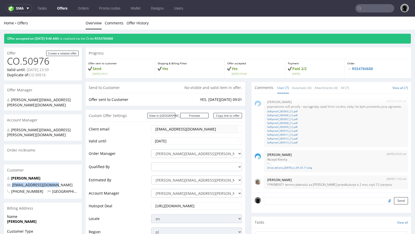
drag, startPoint x: 57, startPoint y: 176, endPoint x: 12, endPoint y: 174, distance: 44.6
click at [12, 182] on p "[EMAIL_ADDRESS][DOMAIN_NAME]" at bounding box center [43, 184] width 72 height 5
copy span "[EMAIL_ADDRESS][DOMAIN_NAME]"
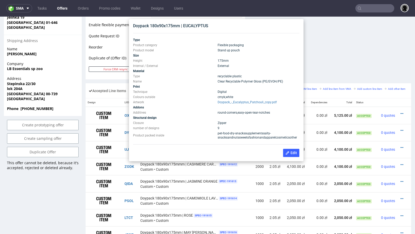
scroll to position [256, 0]
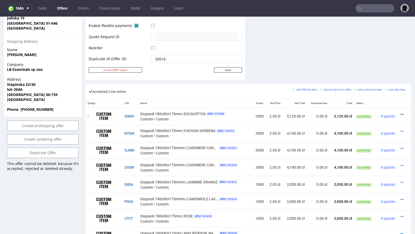
click at [401, 113] on icon at bounding box center [402, 115] width 3 height 4
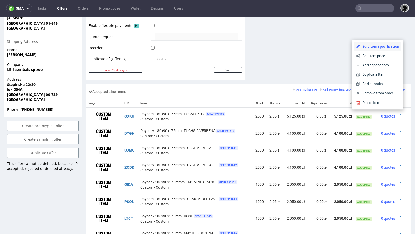
click at [367, 51] on li "Edit item specification" at bounding box center [377, 46] width 47 height 9
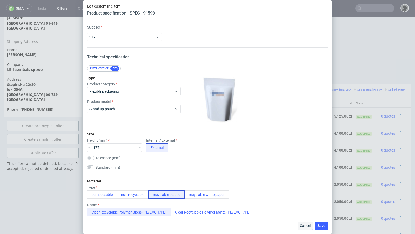
click at [313, 225] on button "Cancel" at bounding box center [306, 226] width 16 height 8
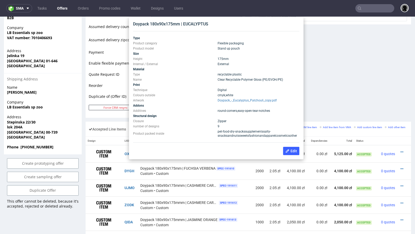
scroll to position [218, 0]
click at [247, 111] on span "easy-open-tear-notches" at bounding box center [254, 111] width 32 height 4
copy td "round-corners , easy-open-tear-notches"
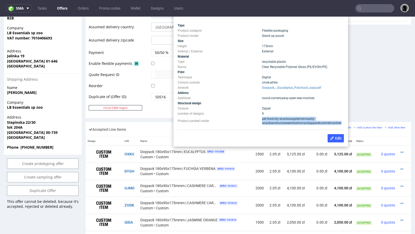
drag, startPoint x: 340, startPoint y: 122, endPoint x: 260, endPoint y: 119, distance: 79.7
click at [261, 119] on td "pet-food-dry-snackssupplementssalty-snacksandnutssweetsfashionandapparelcosmeti…" at bounding box center [302, 120] width 83 height 9
copy span "pet-food-dry-snackssupplementssalty-snacksandnutssweetsfashionandapparelcosmeti…"
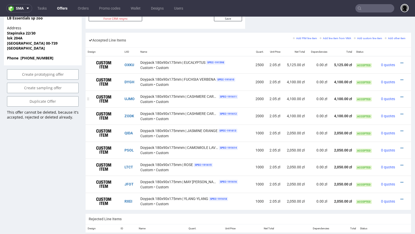
scroll to position [313, 0]
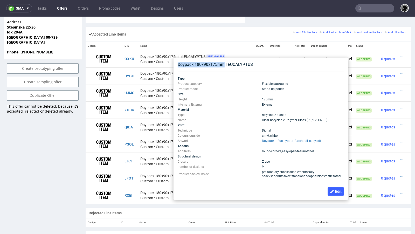
drag, startPoint x: 225, startPoint y: 64, endPoint x: 179, endPoint y: 63, distance: 46.4
click at [179, 63] on div "Doypack 180x90x175mm | EUCALYPTUS" at bounding box center [261, 65] width 166 height 6
copy div "Doypack 180x90x175mm"
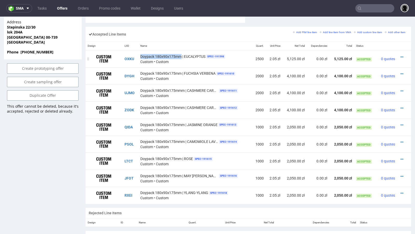
drag, startPoint x: 180, startPoint y: 54, endPoint x: 139, endPoint y: 54, distance: 41.8
click at [139, 54] on td "Doypack 180x90x175mm | EUCALYPTUS SPEC- 191598 Custom • Custom" at bounding box center [195, 58] width 114 height 17
copy span "Doypack 180x90x175mm"
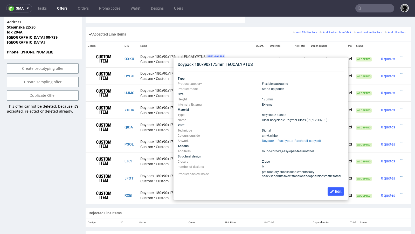
click at [329, 176] on span "pet-food-dry-snackssupplementssalty-snacksandnutssweetsfashionandapparelcosmeti…" at bounding box center [301, 174] width 79 height 8
copy div "pet-food-dry-snackssupplementssalty-snacksandnutssweetsfashionandapparelcosmeti…"
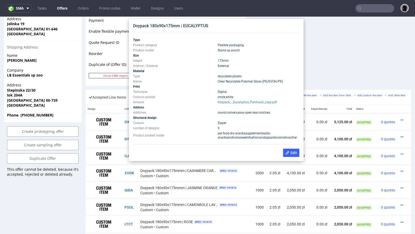
scroll to position [248, 0]
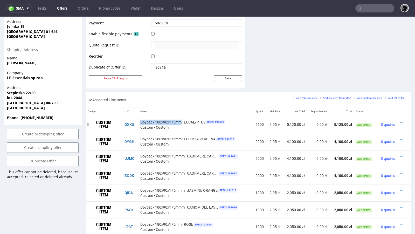
drag, startPoint x: 180, startPoint y: 120, endPoint x: 145, endPoint y: 117, distance: 35.2
click at [145, 119] on div "Doypack 180x90x175mm | EUCALYPTUS SPEC- 191598 Custom • Custom" at bounding box center [195, 124] width 110 height 11
copy span "Doypack 180x90x175mm"
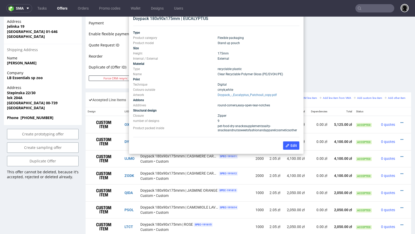
scroll to position [240, 0]
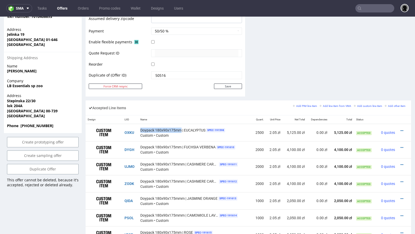
click at [227, 121] on th "Name" at bounding box center [195, 119] width 114 height 9
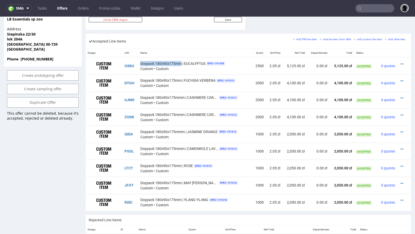
scroll to position [307, 0]
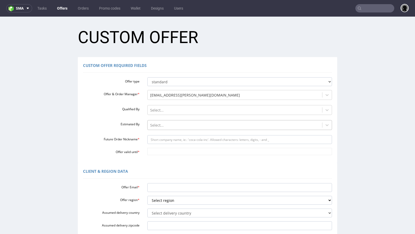
click at [166, 124] on div at bounding box center [235, 125] width 170 height 6
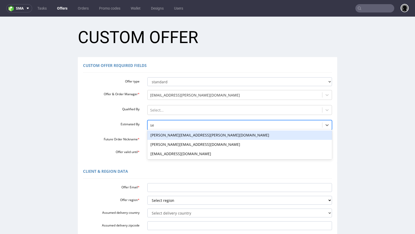
type input "seb"
click at [155, 132] on div "[PERSON_NAME][EMAIL_ADDRESS][DOMAIN_NAME]" at bounding box center [239, 135] width 185 height 9
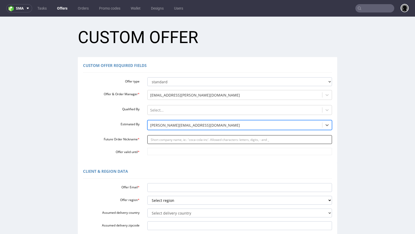
click at [161, 142] on input "Future Order Nickname *" at bounding box center [239, 139] width 185 height 9
paste input "mdyziolabombabathpl"
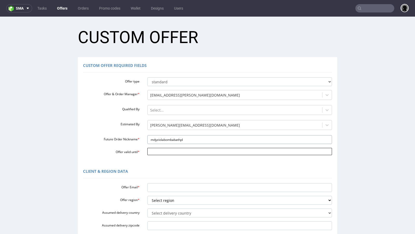
type input "mdyziolabombabathpl"
click at [161, 149] on input "Offer valid until *" at bounding box center [239, 151] width 185 height 7
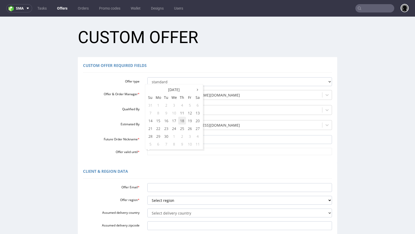
click at [180, 120] on td "18" at bounding box center [182, 121] width 8 height 8
type input "2025-09-18"
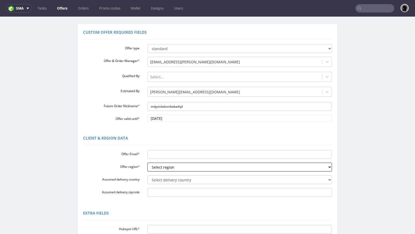
scroll to position [43, 0]
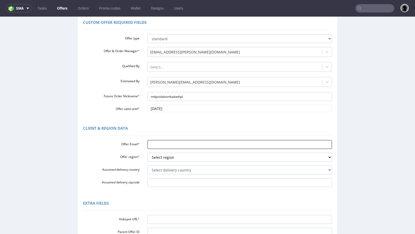
click at [170, 144] on input "Offer Email *" at bounding box center [239, 144] width 185 height 9
paste input "[EMAIL_ADDRESS][DOMAIN_NAME]"
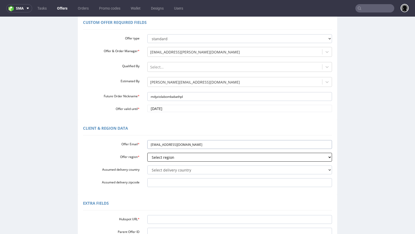
type input "[EMAIL_ADDRESS][DOMAIN_NAME]"
click at [170, 157] on select "Select region eu gb de pl fr it es" at bounding box center [239, 157] width 185 height 9
select select "pl"
click at [147, 153] on select "Select region eu gb de pl fr it es" at bounding box center [239, 157] width 185 height 9
click at [163, 169] on select "Select delivery country Andorra Afghanistan Anguilla Albania Armenia Antarctica…" at bounding box center [239, 170] width 185 height 9
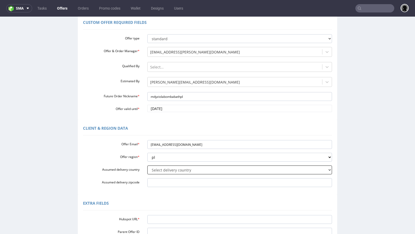
select select "179"
click at [147, 166] on select "Select delivery country Andorra Afghanistan Anguilla Albania Armenia Antarctica…" at bounding box center [239, 170] width 185 height 9
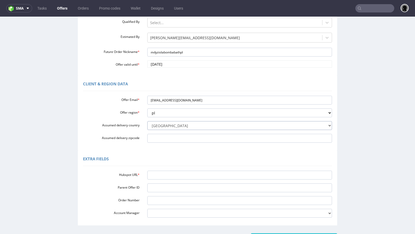
scroll to position [91, 0]
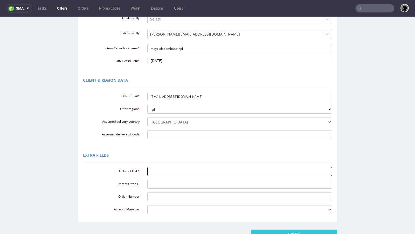
click at [166, 172] on input "Hubspot URL *" at bounding box center [239, 171] width 185 height 9
paste input "https://app-eu1.hubspot.com/contacts/25600958/record/0-3/306553601213/"
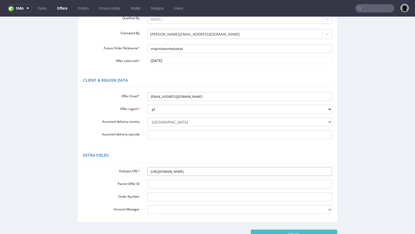
type input "https://app-eu1.hubspot.com/contacts/25600958/record/0-3/306553601213/"
click at [171, 152] on div "Extra Fields" at bounding box center [207, 156] width 249 height 12
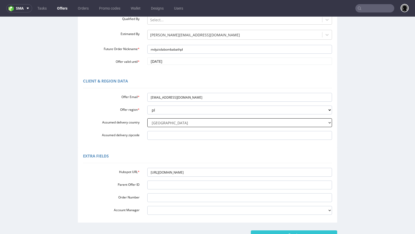
scroll to position [129, 0]
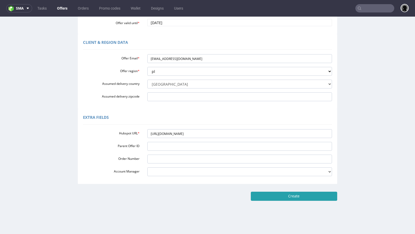
click at [274, 195] on input "Create" at bounding box center [294, 196] width 86 height 9
type input "Please wait..."
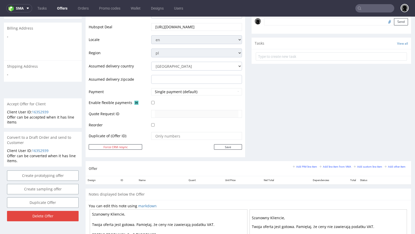
scroll to position [167, 0]
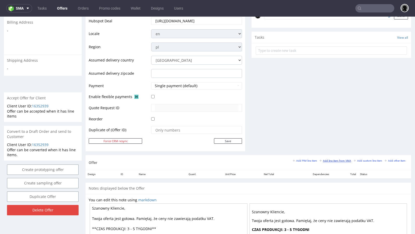
click at [320, 160] on small "Add line item from VMA" at bounding box center [336, 160] width 32 height 3
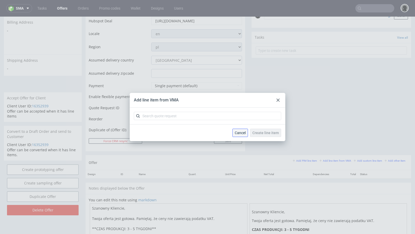
drag, startPoint x: 243, startPoint y: 134, endPoint x: 270, endPoint y: 122, distance: 29.0
click at [243, 134] on span "Cancel" at bounding box center [240, 133] width 11 height 4
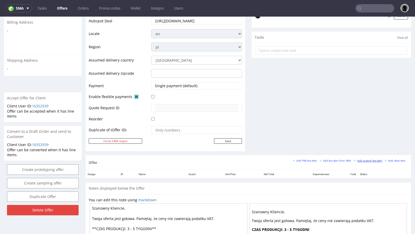
click at [356, 159] on small "Add custom line item" at bounding box center [368, 160] width 28 height 3
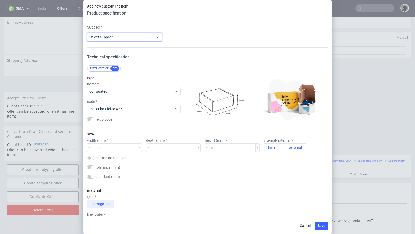
click at [108, 38] on label "Select supplier" at bounding box center [101, 37] width 23 height 4
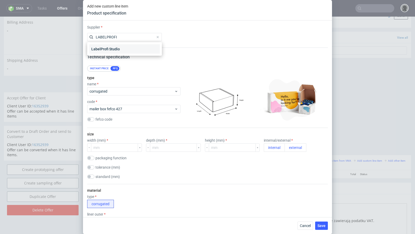
type input "LABELPROFI"
click at [120, 46] on div "LabelProfi Studio" at bounding box center [124, 48] width 71 height 9
click at [183, 58] on div "Supplier LabelProfi Studio Technical specification Instant price RFQ type name …" at bounding box center [207, 118] width 249 height 197
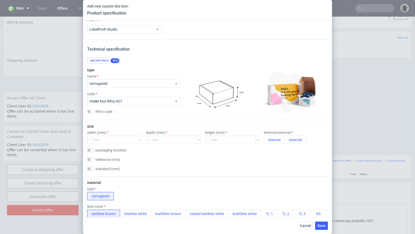
scroll to position [9, 0]
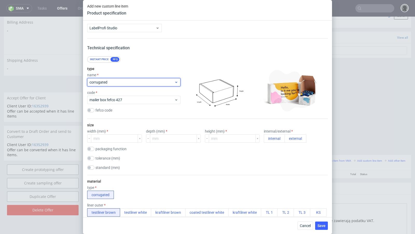
click at [140, 82] on span "corrugated" at bounding box center [132, 82] width 85 height 5
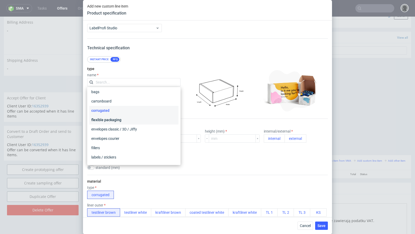
scroll to position [0, 0]
click at [130, 124] on div "flexible packaging" at bounding box center [133, 121] width 89 height 9
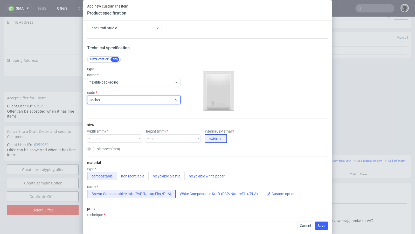
click at [125, 98] on span "sachet" at bounding box center [132, 99] width 85 height 5
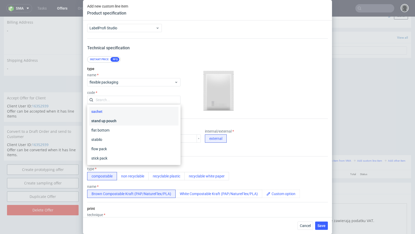
click at [122, 121] on div "stand up pouch" at bounding box center [133, 120] width 89 height 9
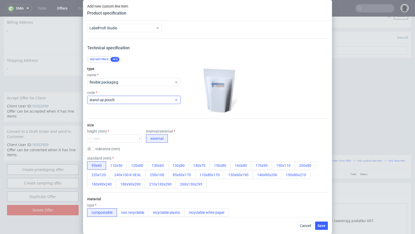
scroll to position [20, 0]
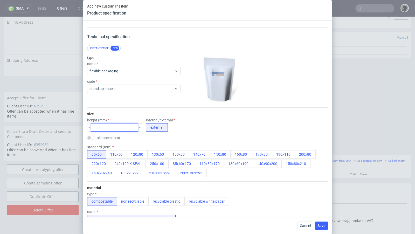
click at [107, 128] on input "number" at bounding box center [114, 127] width 47 height 8
type input "175"
click at [88, 147] on input "checkbox" at bounding box center [90, 147] width 7 height 4
checkbox input "false"
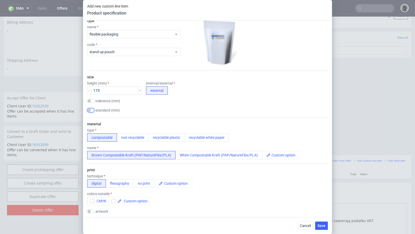
scroll to position [58, 0]
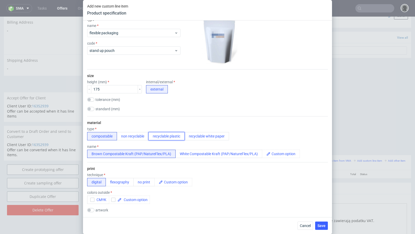
click at [157, 135] on button "recyclable plastic" at bounding box center [166, 136] width 36 height 8
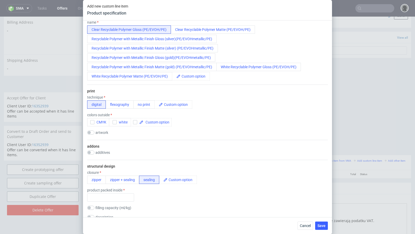
scroll to position [187, 0]
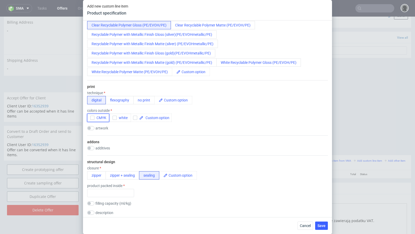
click at [100, 119] on span "CMYK" at bounding box center [100, 118] width 12 height 4
click at [115, 120] on button "white" at bounding box center [120, 118] width 22 height 8
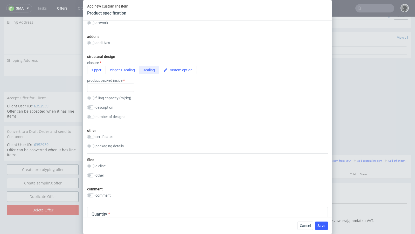
scroll to position [277, 0]
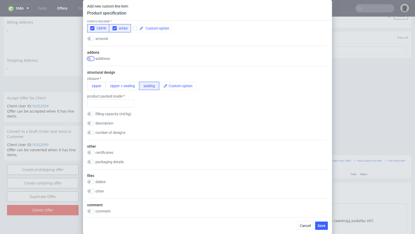
click at [93, 58] on input "checkbox" at bounding box center [90, 59] width 7 height 4
checkbox input "true"
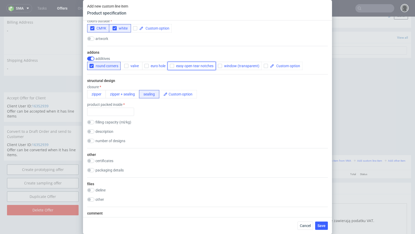
click at [174, 66] on span "easy open tear notches" at bounding box center [193, 66] width 39 height 4
click at [97, 94] on button "zipper" at bounding box center [96, 94] width 19 height 8
click at [111, 110] on input "text" at bounding box center [110, 112] width 47 height 8
paste input "pet-food-dry-snackssupplementssalty-snacksandnutssweetsfashionandapparelcosmeti…"
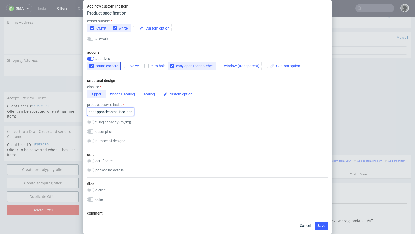
type input "pet-food-dry-snackssupplementssalty-snacksandnutssweetsfashionandapparelcosmeti…"
click at [176, 129] on div "description" at bounding box center [207, 131] width 241 height 4
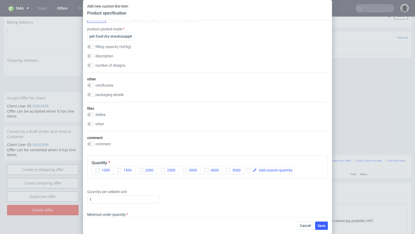
scroll to position [353, 0]
click at [91, 64] on input "checkbox" at bounding box center [90, 65] width 7 height 4
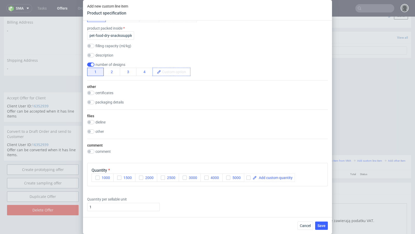
click at [163, 72] on span at bounding box center [175, 72] width 29 height 8
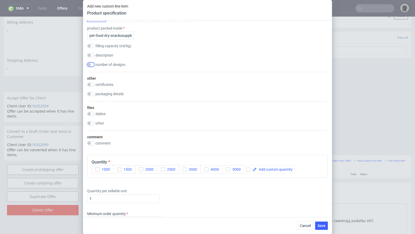
click at [91, 63] on input "checkbox" at bounding box center [90, 65] width 7 height 4
checkbox input "true"
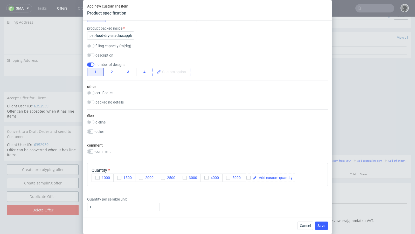
click at [164, 71] on span at bounding box center [175, 72] width 29 height 8
click at [159, 72] on icon at bounding box center [159, 72] width 4 height 4
click at [190, 103] on div "packaging details" at bounding box center [207, 102] width 241 height 4
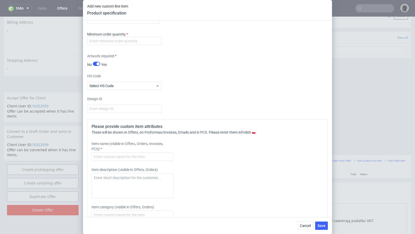
scroll to position [541, 0]
click at [118, 41] on input "number" at bounding box center [124, 40] width 75 height 8
type input "1"
click at [190, 67] on div "Supplier LabelProfi Studio Technical specification Instant price RFQ type name …" at bounding box center [207, 118] width 249 height 197
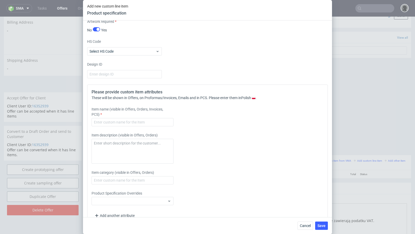
scroll to position [579, 0]
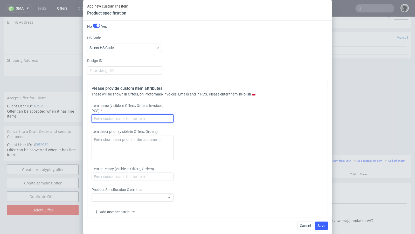
click at [135, 114] on input "text" at bounding box center [133, 118] width 82 height 8
paste input "Doypack 180x90x175mm"
type input "Doypack 180x90x175mm"
click at [224, 133] on div "Item description (visible in Offers, Orders)" at bounding box center [178, 144] width 172 height 31
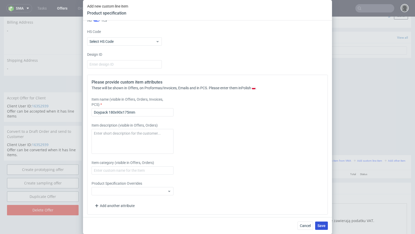
click at [325, 228] on button "Save" at bounding box center [321, 226] width 13 height 8
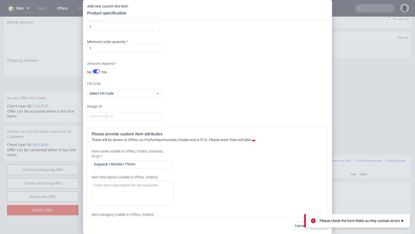
scroll to position [450, 0]
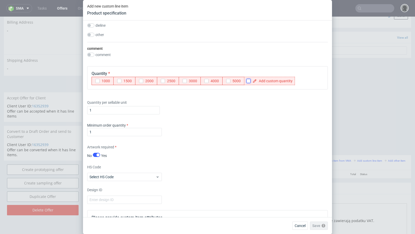
click at [249, 79] on input "checkbox" at bounding box center [248, 81] width 4 height 4
checkbox input "true"
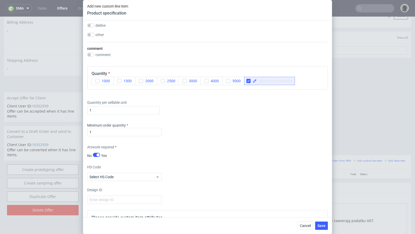
click at [263, 79] on span at bounding box center [275, 81] width 36 height 4
paste span
click at [264, 80] on span "13 500" at bounding box center [265, 81] width 12 height 4
checkbox input "true"
click at [278, 107] on div "Quantity per sellable unit 1" at bounding box center [207, 106] width 241 height 21
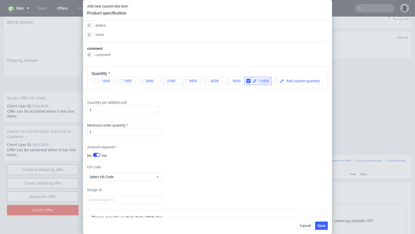
scroll to position [585, 0]
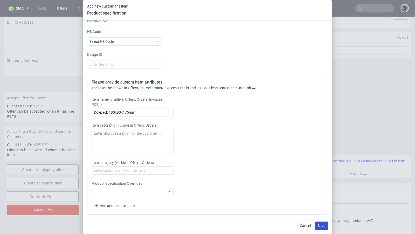
click at [320, 225] on span "Save" at bounding box center [322, 226] width 8 height 4
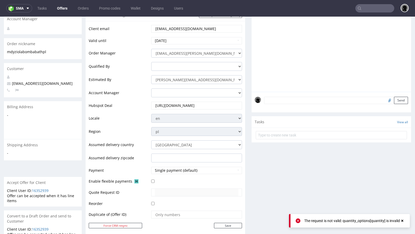
scroll to position [109, 0]
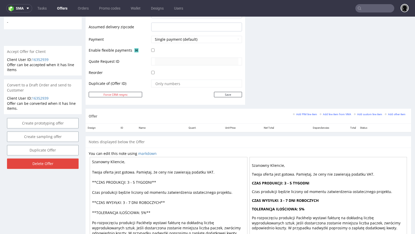
scroll to position [223, 0]
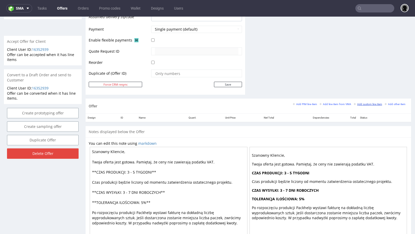
click at [364, 103] on small "Add custom line item" at bounding box center [368, 104] width 28 height 3
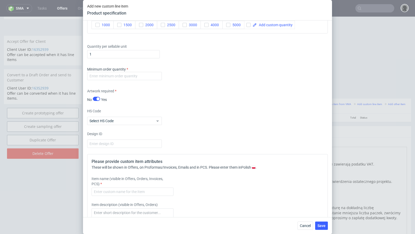
scroll to position [682, 0]
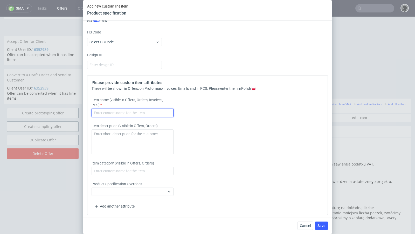
click at [101, 112] on input "text" at bounding box center [133, 113] width 82 height 8
paste input "13 500"
type input "13 500"
drag, startPoint x: 109, startPoint y: 110, endPoint x: 72, endPoint y: 109, distance: 36.9
click at [72, 109] on div "Add new custom line item Product specification Supplier Select supplier Technic…" at bounding box center [207, 117] width 415 height 234
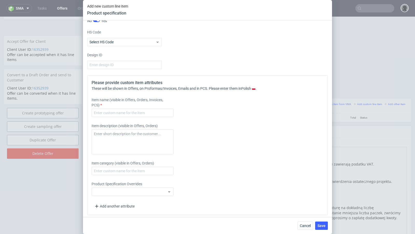
click at [211, 169] on div "Item category (visible in Offers, Orders)" at bounding box center [178, 168] width 172 height 15
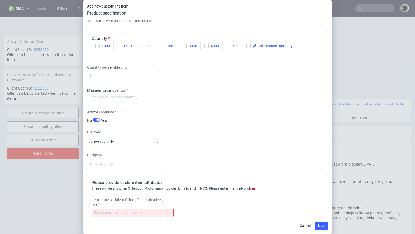
scroll to position [573, 0]
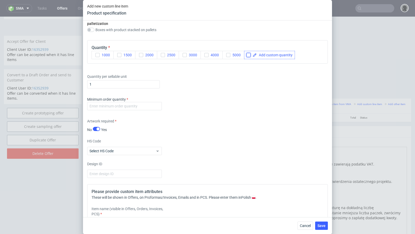
click at [249, 54] on input "checkbox" at bounding box center [248, 55] width 4 height 4
checkbox input "true"
click at [271, 54] on span at bounding box center [275, 55] width 36 height 4
paste span
click at [264, 54] on span "13 500" at bounding box center [265, 55] width 12 height 4
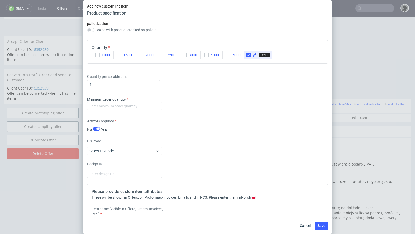
checkbox input "true"
click at [282, 79] on div "Quantity per sellable unit 1" at bounding box center [207, 80] width 241 height 21
click at [128, 102] on input "number" at bounding box center [124, 106] width 75 height 8
type input "1"
click at [184, 110] on div "Minimum order quantity 1" at bounding box center [207, 105] width 241 height 16
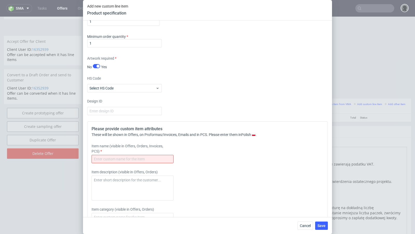
scroll to position [636, 0]
click at [116, 154] on input "text" at bounding box center [133, 158] width 82 height 8
paste input "Doypack 180x90x175mm"
type input "Doypack 180x90x175mm"
click at [230, 166] on div "Please provide custom item attributes These will be shown in Offers, on Proform…" at bounding box center [207, 191] width 241 height 140
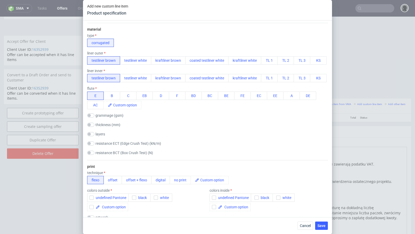
scroll to position [0, 0]
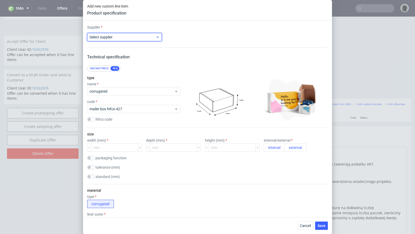
click at [118, 33] on div "Select supplier" at bounding box center [124, 37] width 75 height 8
type input "labe"
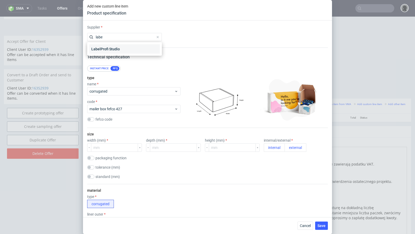
click at [119, 51] on div "LabelProfi Studio" at bounding box center [124, 48] width 71 height 9
click at [183, 61] on div "Supplier LabelProfi Studio Technical specification Instant price RFQ type name …" at bounding box center [207, 118] width 249 height 197
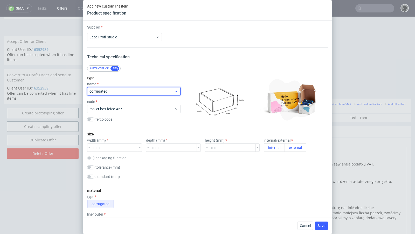
click at [118, 93] on span "corrugated" at bounding box center [132, 91] width 85 height 5
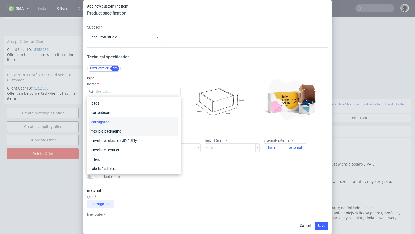
click at [113, 130] on div "flexible packaging" at bounding box center [133, 131] width 89 height 9
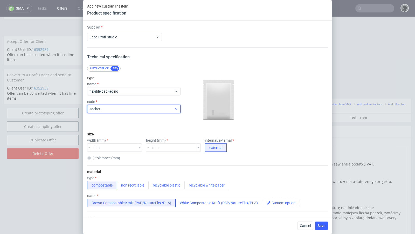
click at [110, 112] on div "sachet" at bounding box center [133, 109] width 93 height 8
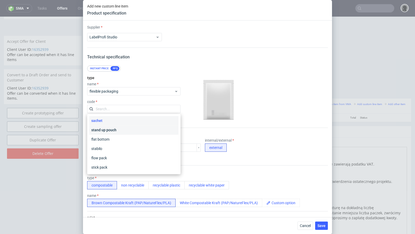
click at [112, 132] on div "stand up pouch" at bounding box center [133, 129] width 89 height 9
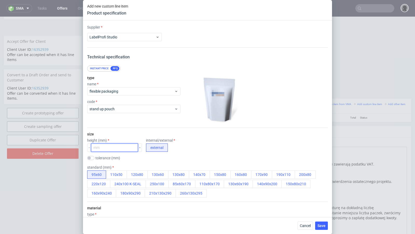
click at [106, 147] on input "number" at bounding box center [114, 147] width 47 height 8
type input "175"
click at [148, 119] on div "type name flexible packaging code stand up pouch" at bounding box center [133, 100] width 93 height 56
click at [89, 168] on input "checkbox" at bounding box center [90, 167] width 7 height 4
checkbox input "false"
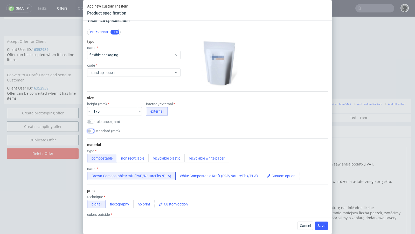
scroll to position [50, 0]
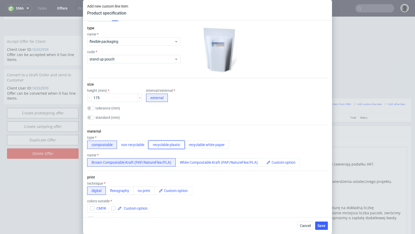
click at [163, 145] on button "recyclable plastic" at bounding box center [166, 145] width 36 height 8
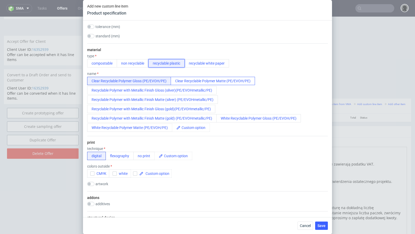
scroll to position [140, 0]
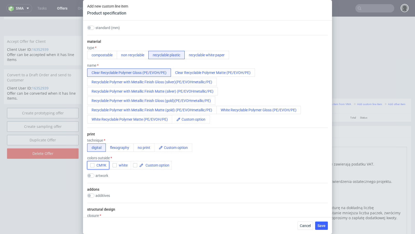
click at [102, 163] on span "CMYK" at bounding box center [100, 165] width 12 height 4
click at [121, 164] on span "white" at bounding box center [122, 165] width 11 height 4
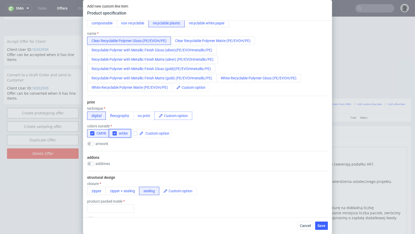
scroll to position [181, 0]
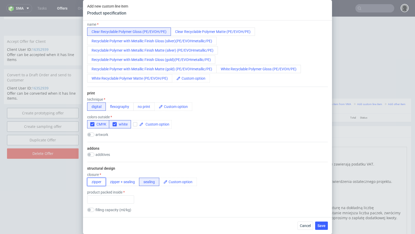
click at [98, 178] on button "zipper" at bounding box center [96, 182] width 19 height 8
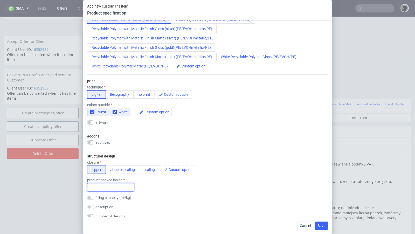
click at [98, 187] on input "text" at bounding box center [110, 187] width 47 height 8
paste input "pet-food-dry-snackssupplementssalty-snacksandnutssweetsfashionandapparelcosmeti…"
type input "pet-food-dry-snackssupplementssalty-snacksandnutssweetsfashionandapparelcosmeti…"
click at [186, 184] on div "product packed inside product packed inside is required pet-food-dry-snackssupp…" at bounding box center [207, 184] width 241 height 13
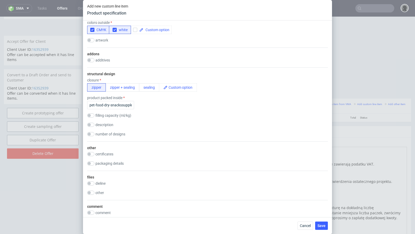
scroll to position [269, 0]
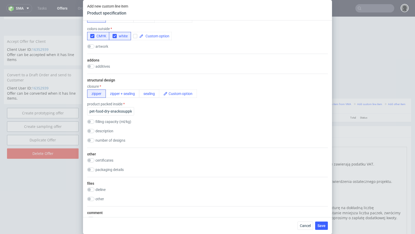
click at [91, 63] on div "addons additives round corners valve euro hole easy open tear notches window (t…" at bounding box center [207, 64] width 241 height 20
click at [94, 66] on input "checkbox" at bounding box center [90, 66] width 7 height 4
checkbox input "true"
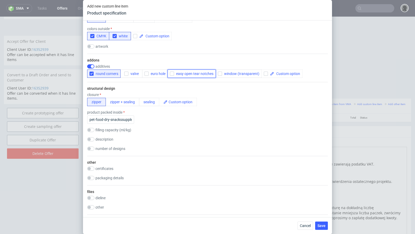
click at [180, 73] on span "easy open tear notches" at bounding box center [193, 74] width 39 height 4
click at [184, 91] on div "structural design closure zipper zipper + sealing sealing product packed inside…" at bounding box center [207, 119] width 241 height 74
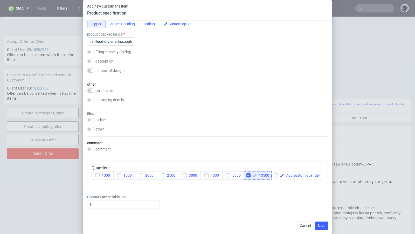
scroll to position [348, 0]
click at [93, 68] on input "checkbox" at bounding box center [90, 70] width 7 height 4
checkbox input "true"
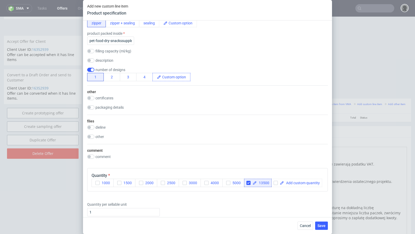
click at [158, 77] on use at bounding box center [158, 77] width 3 height 3
click at [166, 78] on span at bounding box center [175, 77] width 29 height 8
click at [158, 77] on icon at bounding box center [159, 77] width 4 height 4
click at [190, 83] on div "structural design closure zipper zipper + sealing sealing product packed inside…" at bounding box center [207, 44] width 241 height 82
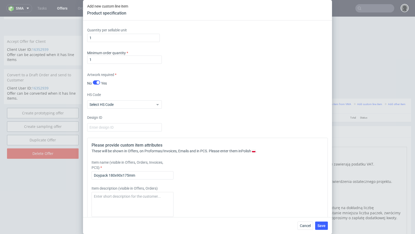
scroll to position [533, 0]
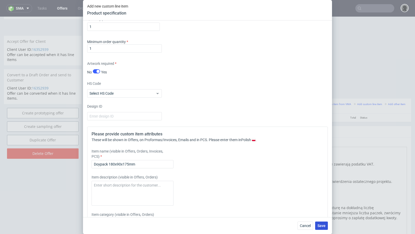
click at [324, 228] on span "Save" at bounding box center [322, 226] width 8 height 4
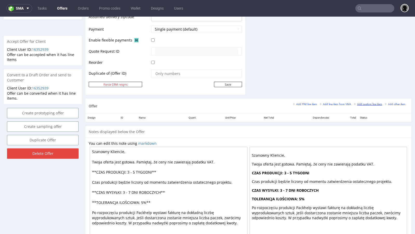
click at [359, 103] on small "Add custom line item" at bounding box center [368, 104] width 28 height 3
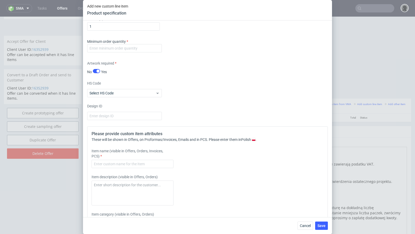
scroll to position [627, 0]
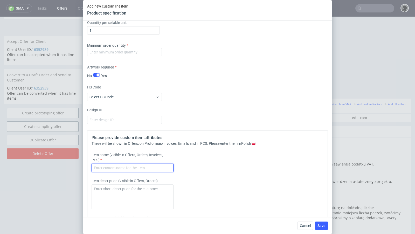
click at [129, 165] on input "text" at bounding box center [133, 168] width 82 height 8
paste input "pet-food-dry-snackssupplementssalty-snacksandnutssweetsfashionandapparelcosmeti…"
type input "pet-food-dry-snackssupplementssalty-snacksandnutssweetsfashionandapparelcosmeti…"
click at [141, 166] on input "pet-food-dry-snackssupplementssalty-snacksandnutssweetsfashionandapparelcosmeti…" at bounding box center [133, 168] width 82 height 8
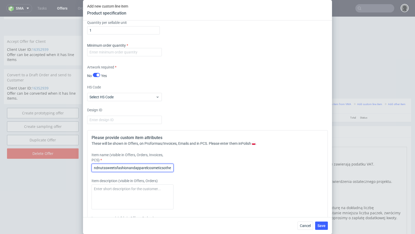
click at [141, 166] on input "pet-food-dry-snackssupplementssalty-snacksandnutssweetsfashionandapparelcosmeti…" at bounding box center [133, 168] width 82 height 8
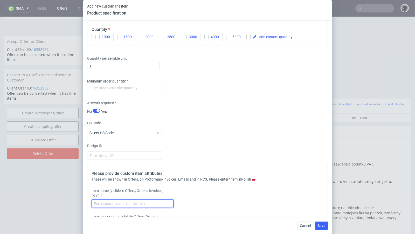
scroll to position [570, 0]
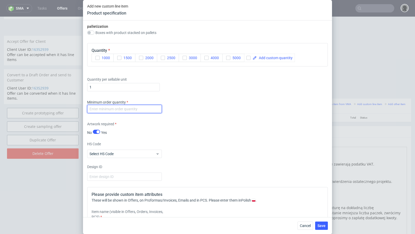
click at [118, 105] on input "number" at bounding box center [124, 109] width 75 height 8
type input "1"
click at [191, 115] on div "Supplier Select supplier Technical specification Instant price RFQ type name co…" at bounding box center [207, 118] width 249 height 197
click at [248, 57] on input "checkbox" at bounding box center [248, 58] width 4 height 4
checkbox input "true"
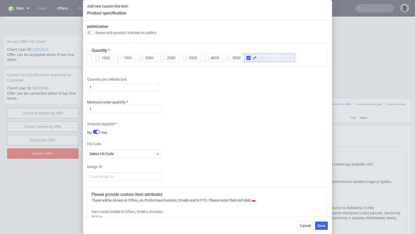
click at [263, 56] on span at bounding box center [275, 58] width 36 height 4
checkbox input "true"
click at [226, 83] on div "Quantity per sellable unit 1" at bounding box center [207, 83] width 241 height 21
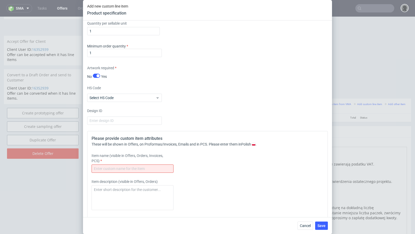
scroll to position [682, 0]
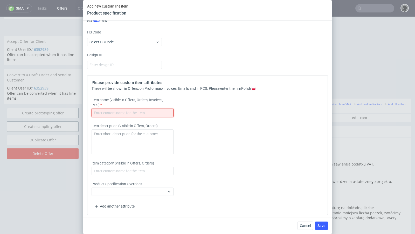
click at [125, 109] on input "text" at bounding box center [133, 113] width 82 height 8
paste input "Doypack 180x90x175mm"
type input "Doypack 180x90x175mm"
click at [230, 151] on div "Item description (visible in Offers, Orders)" at bounding box center [178, 138] width 172 height 31
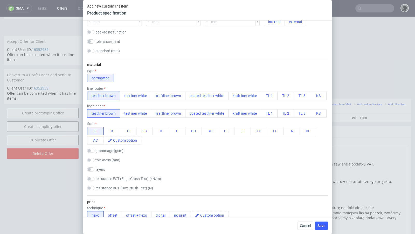
scroll to position [0, 0]
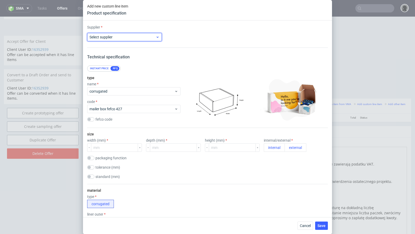
click at [114, 36] on span "Select supplier" at bounding box center [123, 37] width 66 height 5
type input "p"
type input "l"
type input "labe"
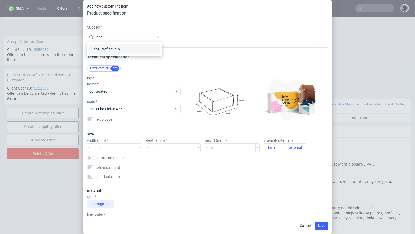
click at [112, 50] on div "LabelProfi Studio" at bounding box center [124, 48] width 71 height 9
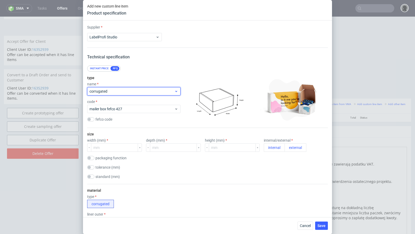
click at [109, 91] on span "corrugated" at bounding box center [132, 91] width 85 height 5
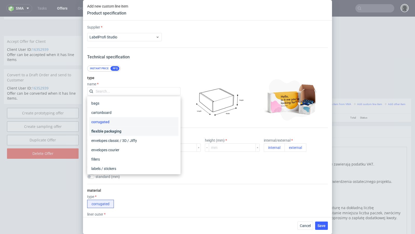
click at [108, 129] on div "flexible packaging" at bounding box center [133, 131] width 89 height 9
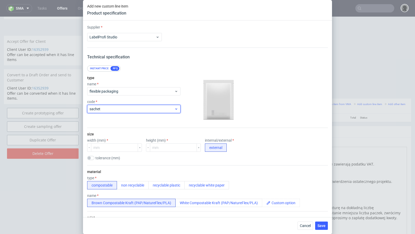
click at [114, 110] on span "sachet" at bounding box center [132, 108] width 85 height 5
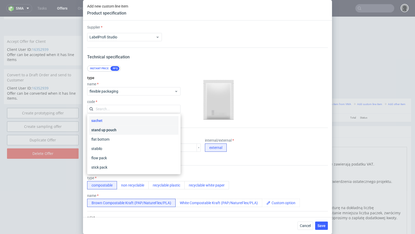
click at [115, 130] on div "stand up pouch" at bounding box center [133, 129] width 89 height 9
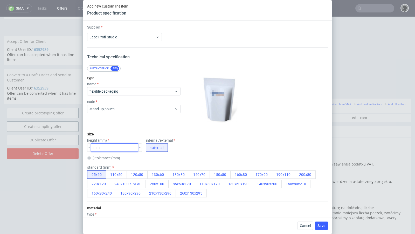
click at [112, 148] on input "number" at bounding box center [114, 147] width 47 height 8
type input "175"
click at [192, 142] on div "height (mm) 175 internal/external external" at bounding box center [207, 144] width 241 height 13
click at [94, 168] on div "standard (mm)" at bounding box center [207, 167] width 241 height 4
click at [91, 167] on input "checkbox" at bounding box center [90, 167] width 7 height 4
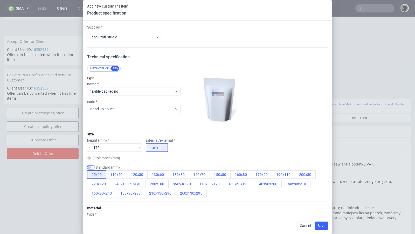
checkbox input "false"
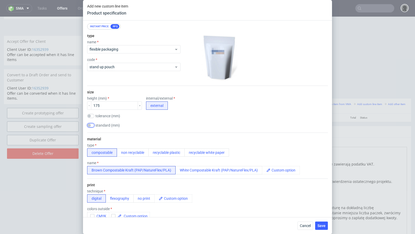
scroll to position [48, 0]
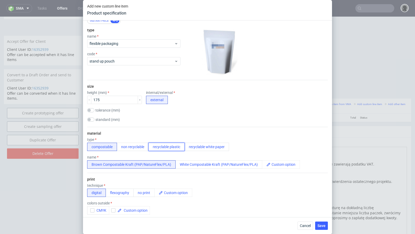
click at [163, 149] on button "recyclable plastic" at bounding box center [166, 147] width 36 height 8
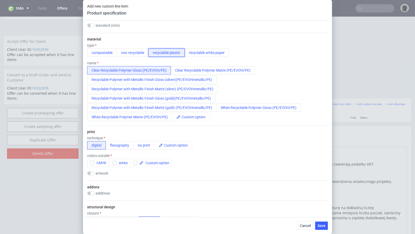
scroll to position [162, 0]
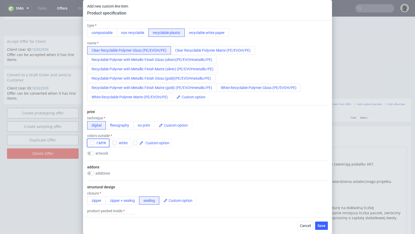
click at [98, 141] on span "CMYK" at bounding box center [100, 143] width 12 height 4
click at [115, 141] on icon "button" at bounding box center [115, 143] width 4 height 4
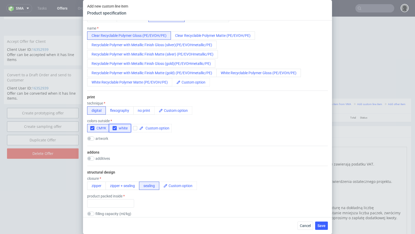
scroll to position [181, 0]
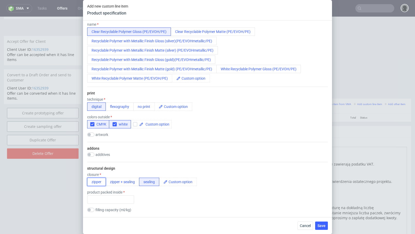
click at [95, 182] on button "zipper" at bounding box center [96, 182] width 19 height 8
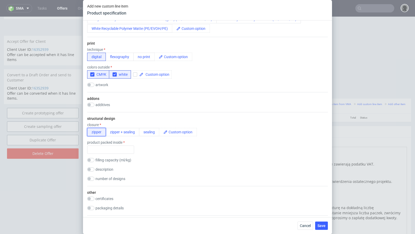
scroll to position [232, 0]
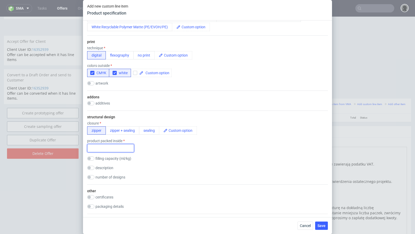
click at [121, 146] on input "text" at bounding box center [110, 148] width 47 height 8
type input "."
click at [155, 152] on div "structural design closure zipper zipper + sealing sealing product packed inside…" at bounding box center [207, 148] width 241 height 74
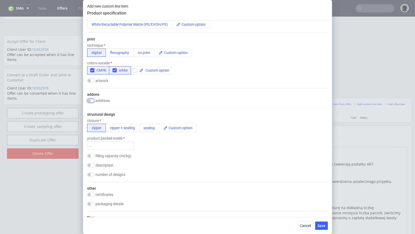
click at [94, 101] on input "checkbox" at bounding box center [90, 101] width 7 height 4
checkbox input "true"
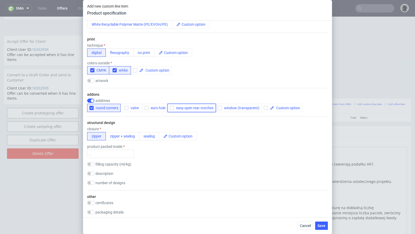
click at [196, 108] on span "easy open tear notches" at bounding box center [193, 108] width 39 height 4
click at [198, 157] on div "structural design closure zipper zipper + sealing sealing product packed inside…" at bounding box center [207, 153] width 241 height 74
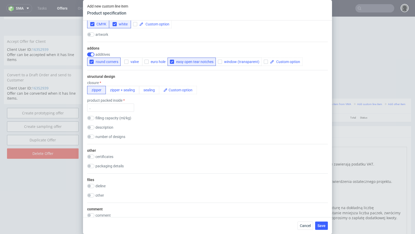
scroll to position [292, 0]
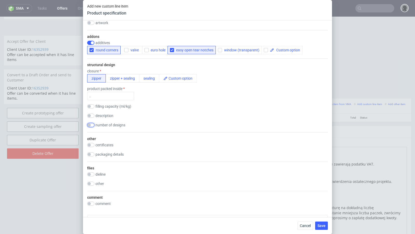
click at [91, 123] on input "checkbox" at bounding box center [90, 125] width 7 height 4
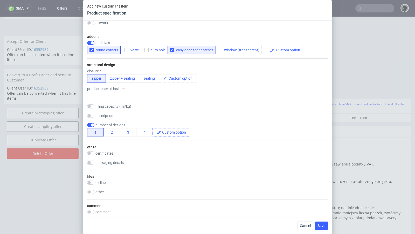
click at [156, 131] on div at bounding box center [157, 132] width 8 height 8
click at [166, 133] on span at bounding box center [175, 132] width 29 height 8
click at [162, 131] on span at bounding box center [175, 132] width 29 height 8
click at [161, 131] on span at bounding box center [175, 132] width 29 height 8
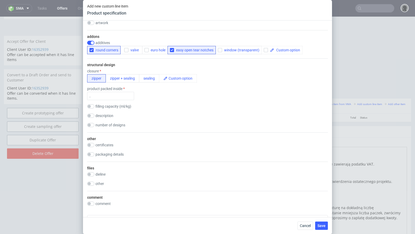
click at [116, 121] on div "structural design closure zipper zipper + sealing sealing product packed inside…" at bounding box center [207, 95] width 241 height 74
click at [117, 123] on label "number of designs" at bounding box center [110, 125] width 30 height 4
checkbox input "true"
click at [177, 128] on span at bounding box center [175, 132] width 29 height 8
click at [164, 144] on div "other certificates BRC Declaration of Conformity packaging details" at bounding box center [207, 155] width 241 height 29
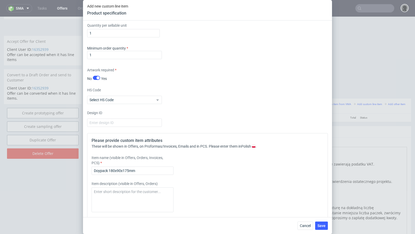
scroll to position [585, 0]
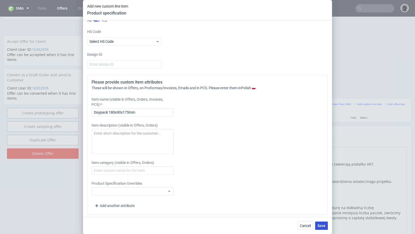
click at [325, 229] on button "Save" at bounding box center [321, 226] width 13 height 8
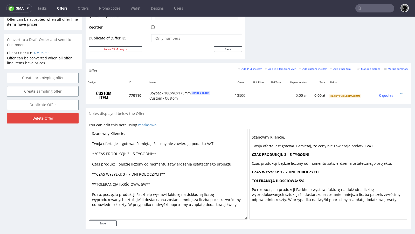
scroll to position [262, 0]
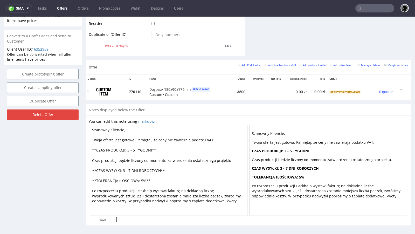
click at [401, 88] on icon at bounding box center [402, 90] width 3 height 4
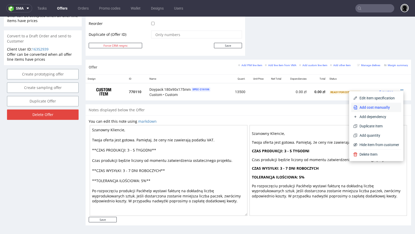
click at [365, 106] on span "Add cost manually" at bounding box center [379, 107] width 42 height 5
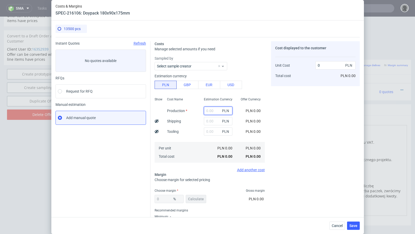
click at [213, 110] on input "text" at bounding box center [218, 111] width 29 height 8
paste input "22258"
type input "22258"
type input "1.65"
type input "22258"
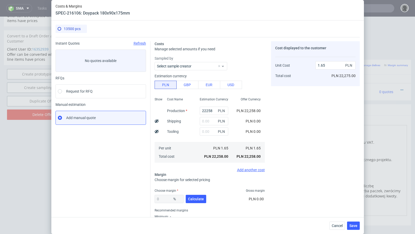
click at [113, 160] on div "Instant Quotes Refresh No quotes available RFQs Request for RFQ Manual estimati…" at bounding box center [103, 136] width 95 height 190
click at [189, 198] on span "Calculate" at bounding box center [196, 199] width 16 height 4
type input "28.35"
type input "2.3"
click at [187, 140] on div "Cost Name Production Shipping Tooling Per unit Total cost" at bounding box center [179, 129] width 33 height 68
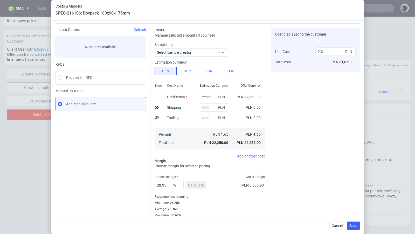
scroll to position [18, 0]
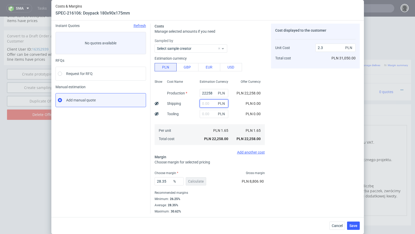
click at [206, 104] on input "text" at bounding box center [214, 103] width 29 height 8
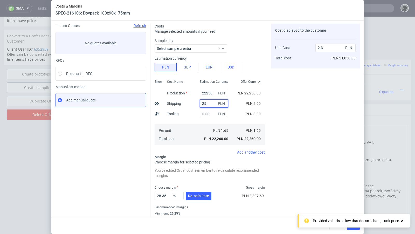
type input "256"
type input "2.33"
type input "256"
click at [303, 111] on div "Cost displayed to the customer Unit Cost Total cost 2.33 PLN PLN 31,455.00" at bounding box center [315, 126] width 89 height 204
click at [197, 197] on span "Re-calculate" at bounding box center [198, 196] width 21 height 4
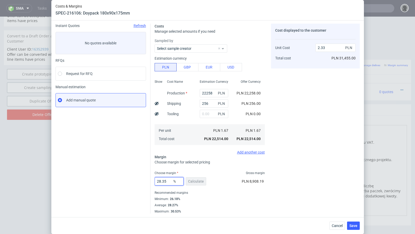
drag, startPoint x: 170, startPoint y: 181, endPoint x: 140, endPoint y: 178, distance: 29.7
click at [140, 178] on div "Instant Quotes Refresh No quotes available RFQs Request for RFQ Manual estimati…" at bounding box center [208, 116] width 304 height 194
type input "33"
type input "2.49"
type input "34"
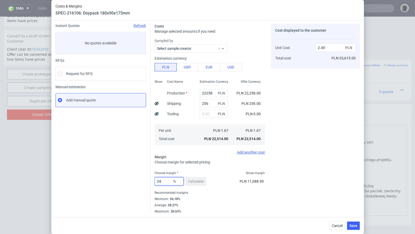
type input "2.53"
type input "34.3"
type input "2.54"
type input "34.8"
type input "2.56"
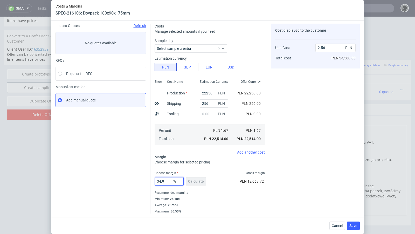
type input "34.99"
type input "2.57"
type input "34.93"
type input "2.56"
type input "348"
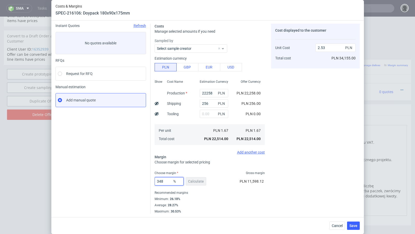
type input "-0.67"
type input "34.8"
type input "2.56"
type input "34.5"
type input "2.55"
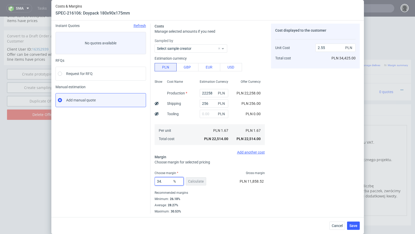
type input "34.3"
type input "2.54"
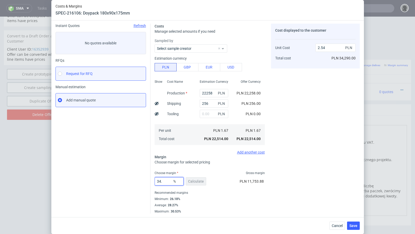
type input "34.1"
type input "2.53"
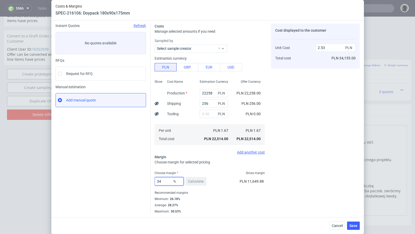
type input "3"
type input "1.72"
type input "33"
type input "2.49"
type input "33.7"
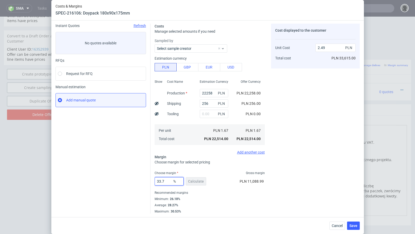
type input "2.52"
type input "33.95"
type input "2.53"
type input "33.92"
type input "2.52"
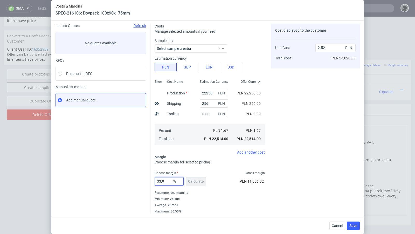
type input "33.93"
type input "2.53"
type input "33.92"
type input "2.52"
type input "33.92"
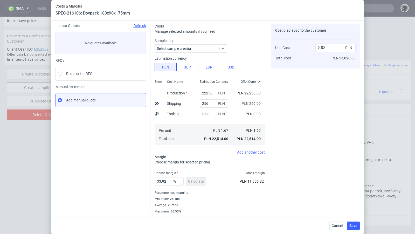
click at [122, 163] on div "Instant Quotes Refresh No quotes available RFQs Request for RFQ Manual estimati…" at bounding box center [103, 119] width 95 height 190
click at [210, 23] on div "Costs Manage selected amounts if you need Sampled by Select sample creator Esti…" at bounding box center [254, 116] width 209 height 194
click at [354, 226] on span "Save" at bounding box center [353, 226] width 8 height 4
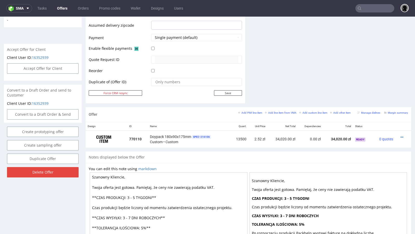
scroll to position [215, 0]
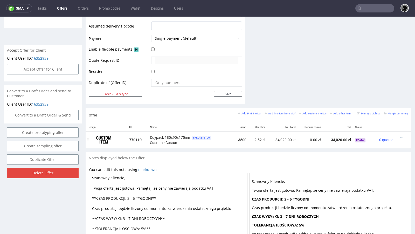
click at [401, 136] on icon at bounding box center [402, 138] width 3 height 4
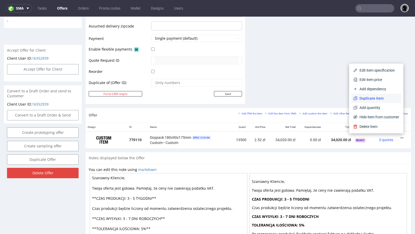
click at [367, 98] on span "Duplicate Item" at bounding box center [379, 98] width 42 height 5
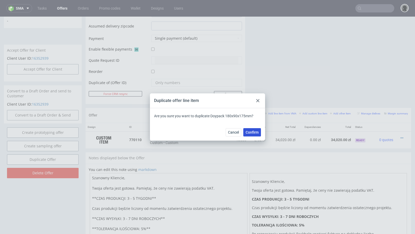
click at [253, 133] on span "Confirm" at bounding box center [252, 133] width 13 height 4
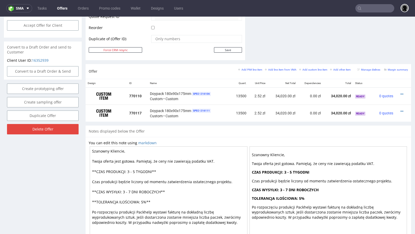
scroll to position [260, 0]
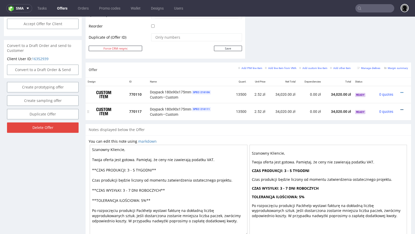
click at [401, 108] on icon at bounding box center [402, 110] width 3 height 4
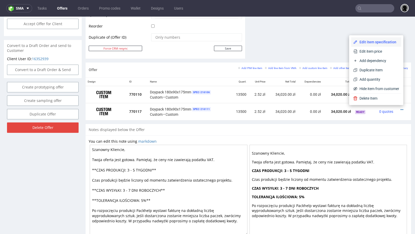
click at [375, 43] on span "Edit item specification" at bounding box center [379, 41] width 42 height 5
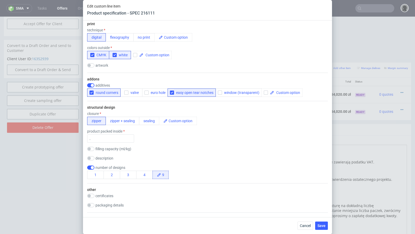
scroll to position [259, 0]
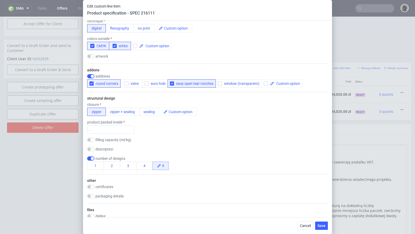
click at [159, 164] on use at bounding box center [158, 165] width 3 height 3
click at [103, 167] on button "1" at bounding box center [95, 166] width 17 height 8
click at [196, 138] on div "filling capacity (ml/kg)" at bounding box center [207, 140] width 241 height 5
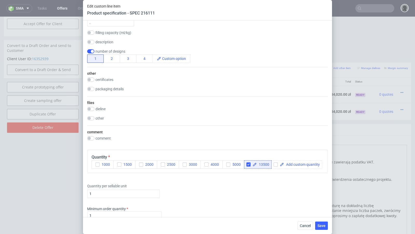
scroll to position [367, 0]
click at [141, 164] on icon "button" at bounding box center [141, 164] width 4 height 4
click at [249, 163] on input "checkbox" at bounding box center [248, 164] width 4 height 4
checkbox input "false"
click at [198, 133] on div "comment comment" at bounding box center [207, 135] width 241 height 20
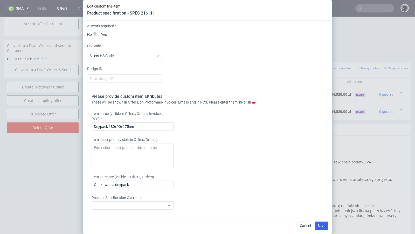
scroll to position [585, 0]
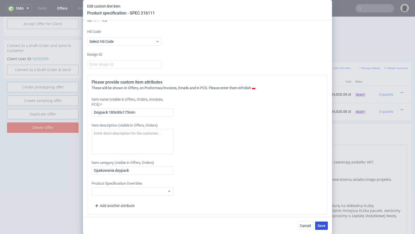
click at [322, 225] on span "Save" at bounding box center [322, 226] width 8 height 4
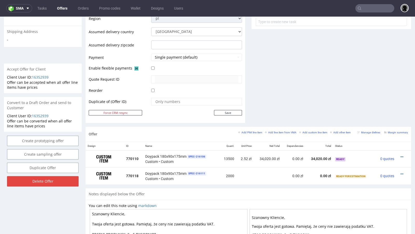
scroll to position [203, 0]
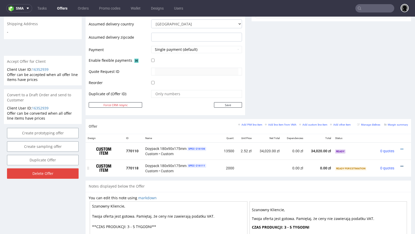
click at [401, 164] on icon at bounding box center [402, 166] width 3 height 4
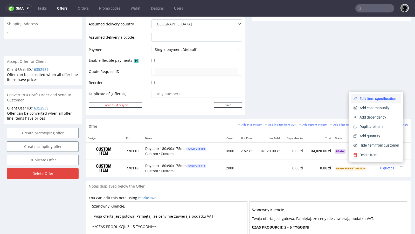
click at [377, 102] on li "Edit item specification" at bounding box center [376, 98] width 50 height 9
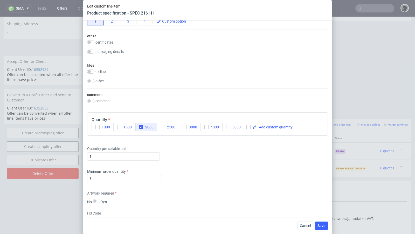
scroll to position [585, 0]
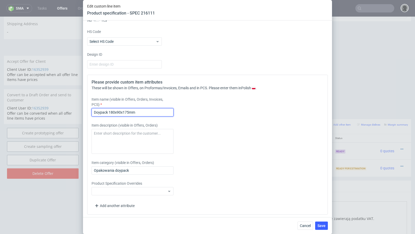
drag, startPoint x: 137, startPoint y: 111, endPoint x: 110, endPoint y: 110, distance: 27.0
click at [110, 110] on input "Doypack 180x90x175mm" at bounding box center [133, 112] width 82 height 8
paste input "210x290x65"
type input "Doypack 210x290x65"
click at [239, 119] on div "Please provide custom item attributes These will be shown in Offers, on Proform…" at bounding box center [207, 145] width 241 height 140
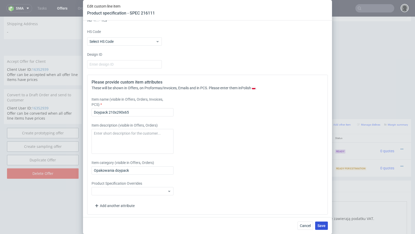
click at [320, 225] on span "Save" at bounding box center [322, 226] width 8 height 4
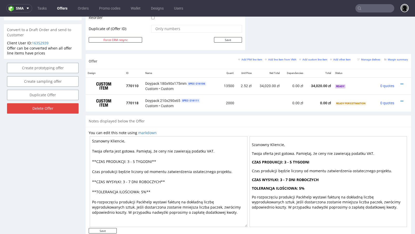
scroll to position [269, 0]
click at [401, 99] on icon at bounding box center [402, 101] width 3 height 4
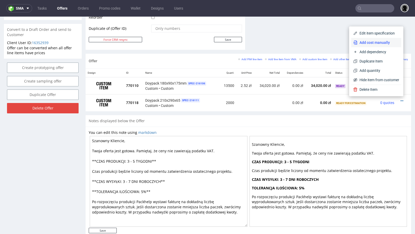
click at [370, 43] on span "Add cost manually" at bounding box center [379, 42] width 42 height 5
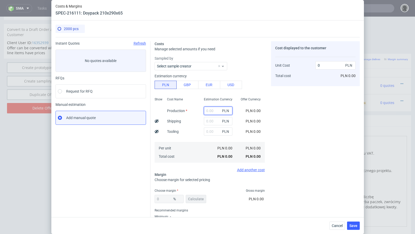
click at [211, 111] on input "text" at bounding box center [218, 111] width 29 height 8
paste input "5591"
type input "5591"
type input "2.8"
type input "5591"
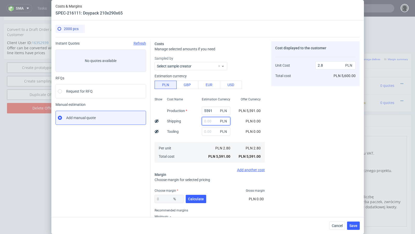
click at [207, 118] on input "text" at bounding box center [216, 121] width 29 height 8
type input "100"
type input "2.85"
type input "100"
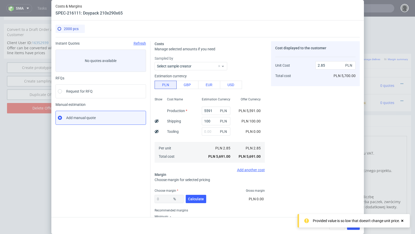
click at [136, 146] on div "Instant Quotes Refresh No quotes available RFQs Request for RFQ Manual estimati…" at bounding box center [103, 136] width 95 height 190
click at [196, 197] on span "Calculate" at bounding box center [196, 199] width 16 height 4
type input "37.43"
type input "4.55"
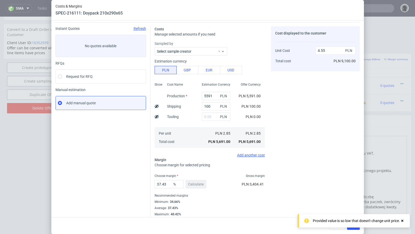
scroll to position [18, 0]
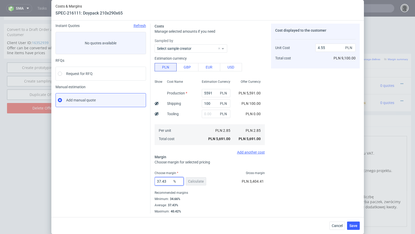
click at [169, 182] on input "37.43" at bounding box center [169, 181] width 29 height 8
drag, startPoint x: 171, startPoint y: 181, endPoint x: 163, endPoint y: 181, distance: 8.0
click at [163, 181] on input "37.43" at bounding box center [169, 181] width 29 height 8
click at [173, 181] on span "%" at bounding box center [177, 181] width 10 height 7
click at [166, 181] on input "37.43" at bounding box center [169, 181] width 29 height 8
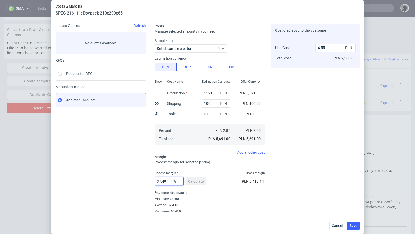
drag, startPoint x: 170, startPoint y: 181, endPoint x: 162, endPoint y: 181, distance: 8.0
click at [162, 181] on input "37.49" at bounding box center [169, 181] width 29 height 8
type input "37.9"
type input "4.58"
type input "37.5"
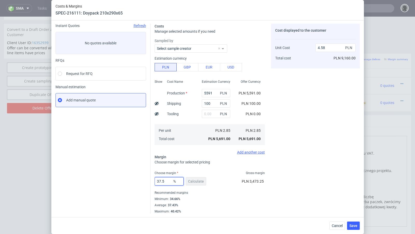
type input "4.55"
type input "37.7"
type input "4.57"
type input "37.6"
type input "4.56"
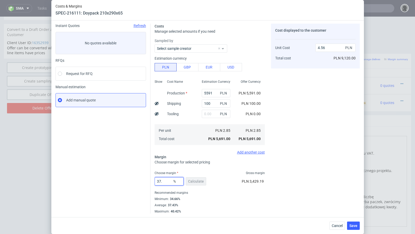
type input "37.5"
type input "4.55"
type input "37.55"
type input "4.56"
type input "37.53"
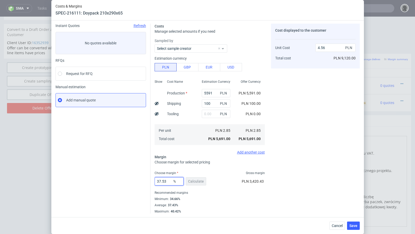
type input "4.55"
type input "37.53"
click at [133, 161] on div "Instant Quotes Refresh No quotes available RFQs Request for RFQ Manual estimati…" at bounding box center [103, 119] width 95 height 190
click at [357, 226] on span "Save" at bounding box center [353, 226] width 8 height 4
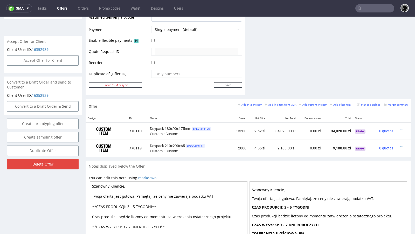
scroll to position [224, 0]
click at [401, 144] on icon at bounding box center [402, 146] width 3 height 4
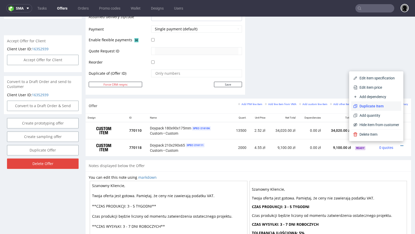
click at [375, 106] on span "Duplicate Item" at bounding box center [379, 106] width 42 height 5
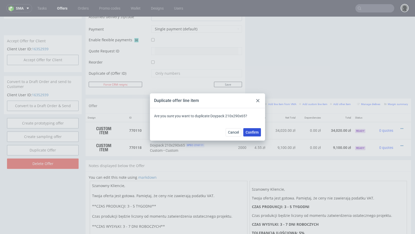
click at [252, 133] on span "Confirm" at bounding box center [252, 133] width 13 height 4
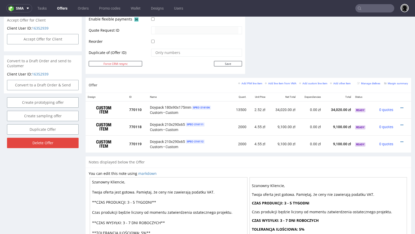
scroll to position [249, 0]
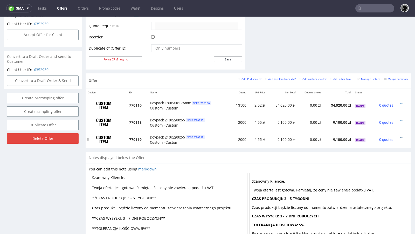
click at [401, 136] on icon at bounding box center [402, 138] width 3 height 4
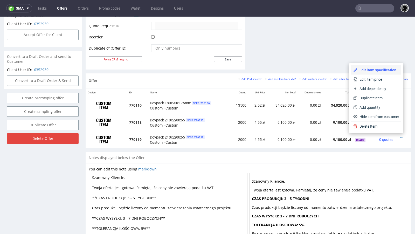
click at [375, 70] on span "Edit item specification" at bounding box center [379, 69] width 42 height 5
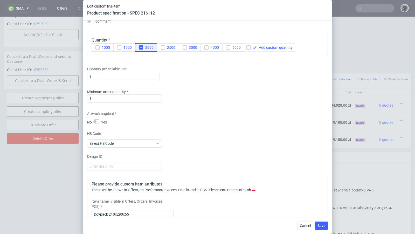
scroll to position [475, 0]
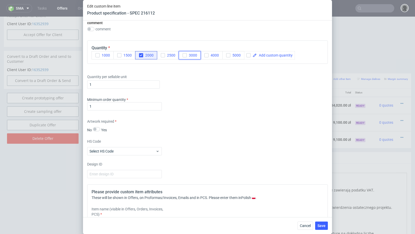
click at [185, 53] on icon "button" at bounding box center [185, 55] width 4 height 4
click at [141, 53] on icon "button" at bounding box center [141, 55] width 4 height 4
click at [322, 227] on span "Save" at bounding box center [322, 226] width 8 height 4
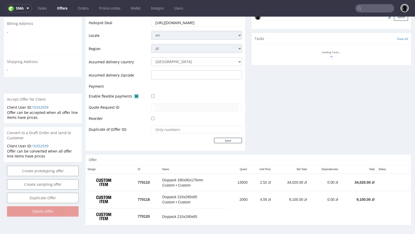
scroll to position [216, 0]
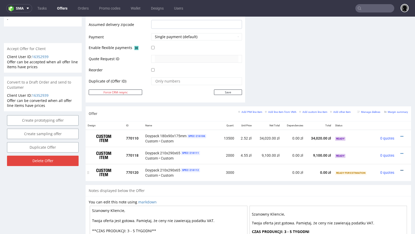
click at [401, 169] on icon at bounding box center [402, 171] width 3 height 4
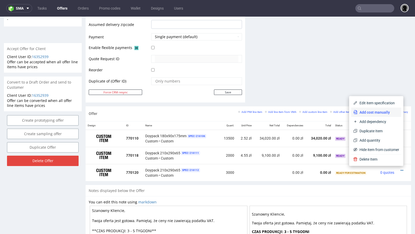
click at [375, 115] on li "Add cost manually" at bounding box center [376, 112] width 50 height 9
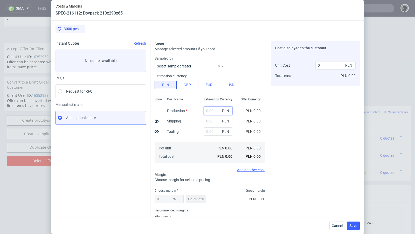
click at [205, 109] on input "text" at bounding box center [218, 111] width 29 height 8
paste input "7220"
type input "7220"
type input "2.41"
type input "7220"
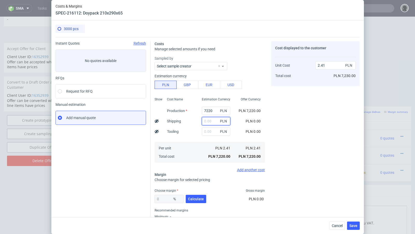
click at [209, 121] on input "text" at bounding box center [216, 121] width 29 height 8
type input "513"
type input "2.58"
type input "513"
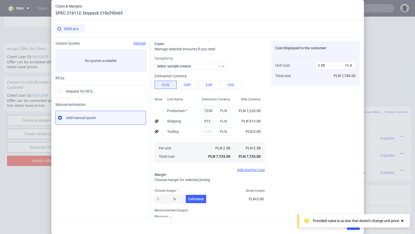
click at [286, 124] on div "Cost displayed to the customer Unit Cost Total cost 2.58 PLN PLN 7,740.00" at bounding box center [315, 136] width 89 height 190
click at [199, 196] on button "Calculate" at bounding box center [196, 199] width 20 height 8
type input "35.39"
type input "3.99"
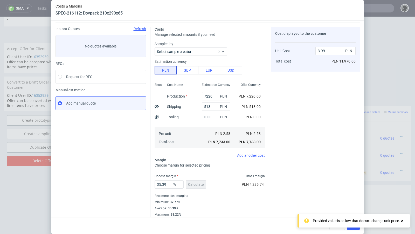
scroll to position [18, 0]
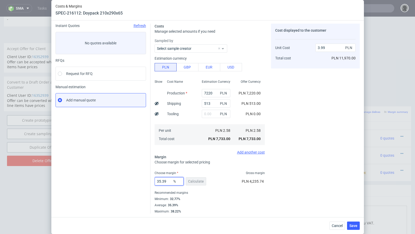
click at [170, 183] on input "35.39" at bounding box center [169, 181] width 29 height 8
drag, startPoint x: 170, startPoint y: 179, endPoint x: 166, endPoint y: 179, distance: 3.6
click at [166, 179] on input "35.39" at bounding box center [169, 181] width 29 height 8
click at [167, 179] on input "35.39" at bounding box center [169, 181] width 29 height 8
drag, startPoint x: 168, startPoint y: 183, endPoint x: 162, endPoint y: 182, distance: 5.5
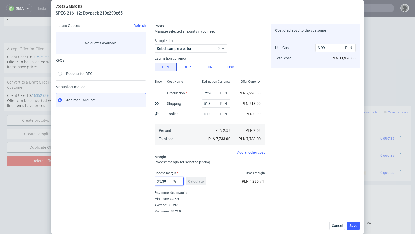
click at [162, 182] on input "35.39" at bounding box center [169, 181] width 29 height 8
type input "35.5"
type input "4"
type input "35.4"
type input "3.99"
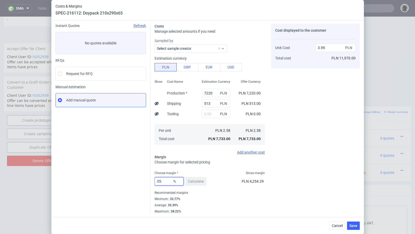
type input "35.5"
type input "4"
type input "35.49"
type input "3.99"
type input "35.49"
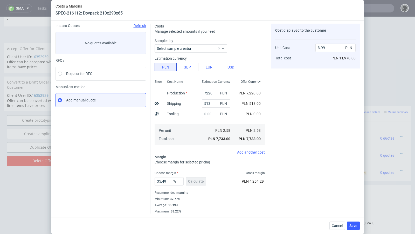
click at [123, 180] on div "Instant Quotes Refresh No quotes available RFQs Request for RFQ Manual estimati…" at bounding box center [103, 119] width 95 height 190
click at [360, 224] on button "Save" at bounding box center [353, 226] width 13 height 8
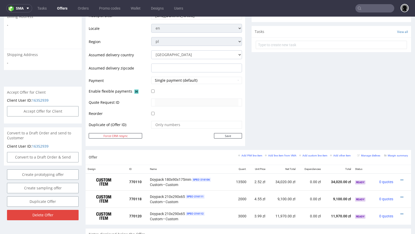
scroll to position [204, 0]
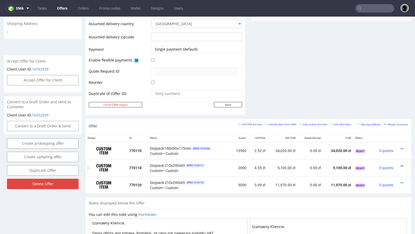
click at [401, 164] on icon at bounding box center [402, 166] width 3 height 4
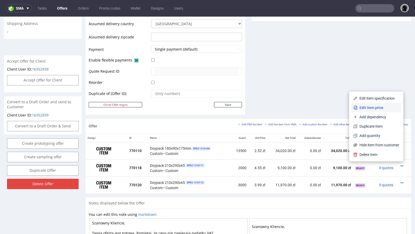
click at [375, 107] on span "Edit item price" at bounding box center [379, 107] width 42 height 5
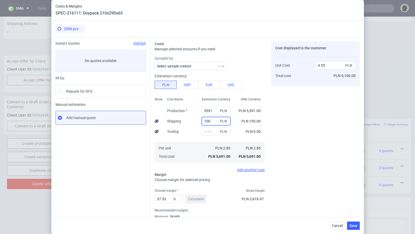
click at [214, 125] on input "100" at bounding box center [216, 121] width 29 height 8
click at [213, 121] on input "100" at bounding box center [216, 121] width 29 height 8
drag, startPoint x: 211, startPoint y: 121, endPoint x: 171, endPoint y: 120, distance: 39.2
click at [171, 120] on div "Show Cost Name Production Shipping Tooling Per unit Total cost Estimation Curre…" at bounding box center [210, 129] width 110 height 68
type input "385"
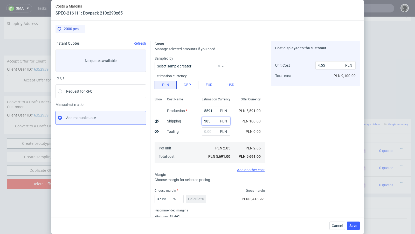
type input "4.78"
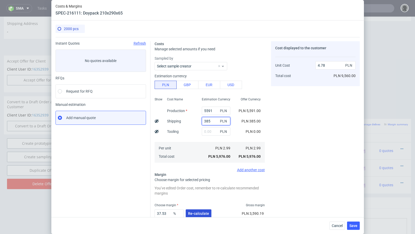
type input "385"
click at [198, 212] on span "Re-calculate" at bounding box center [198, 214] width 21 height 4
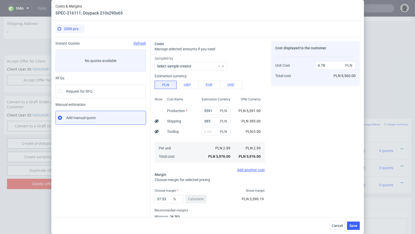
scroll to position [18, 0]
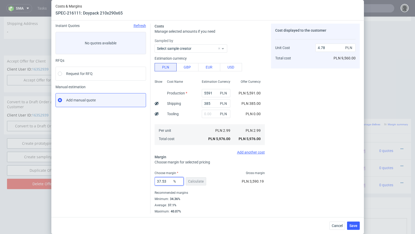
drag, startPoint x: 170, startPoint y: 182, endPoint x: 145, endPoint y: 180, distance: 25.2
click at [145, 180] on div "Instant Quotes Refresh No quotes available RFQs Request for RFQ Manual estimati…" at bounding box center [208, 116] width 304 height 194
click at [170, 182] on input "37.53" at bounding box center [169, 181] width 29 height 8
drag, startPoint x: 167, startPoint y: 182, endPoint x: 162, endPoint y: 182, distance: 5.2
click at [162, 182] on input "37.53" at bounding box center [169, 181] width 29 height 8
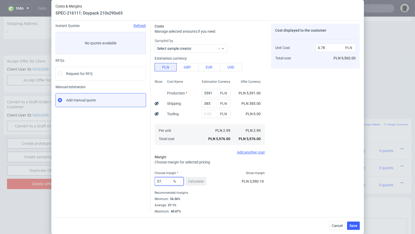
type input "37.1"
type input "4.75"
type input "37.2"
type input "4.76"
type input "37.1"
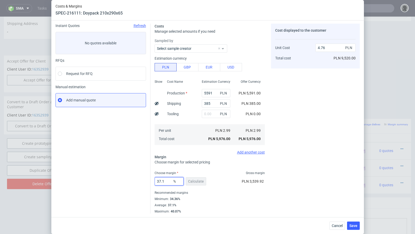
type input "4.75"
click at [155, 181] on input "37.19" at bounding box center [169, 181] width 29 height 8
type input "37.19"
click at [241, 192] on div "Recommended margins" at bounding box center [210, 193] width 110 height 6
click at [355, 223] on button "Save" at bounding box center [353, 226] width 13 height 8
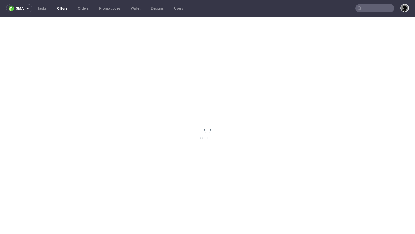
scroll to position [0, 0]
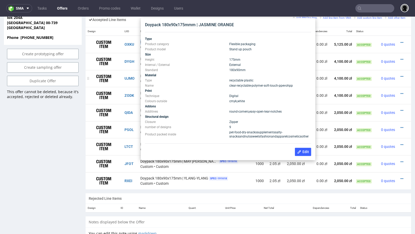
scroll to position [330, 0]
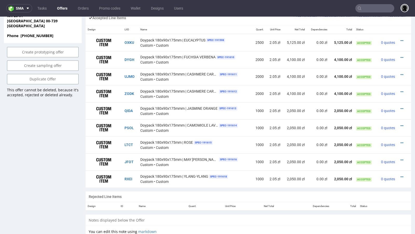
click at [66, 122] on div "Offer Create a related offer CO.50976 Valid until: [DATE] 23:59 Duplicate of: C…" at bounding box center [43, 29] width 78 height 622
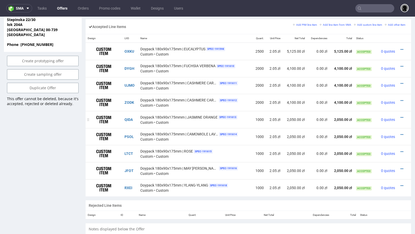
scroll to position [320, 0]
click at [401, 82] on icon at bounding box center [402, 84] width 3 height 4
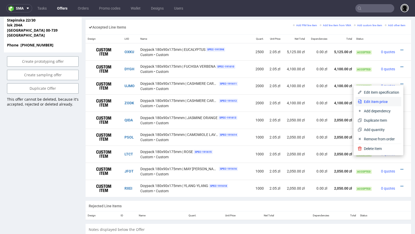
click at [372, 101] on span "Edit item price" at bounding box center [380, 101] width 37 height 5
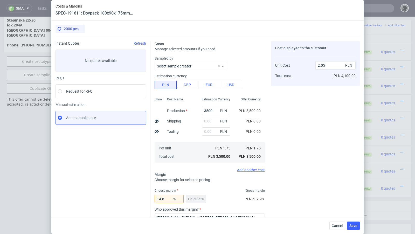
scroll to position [55, 0]
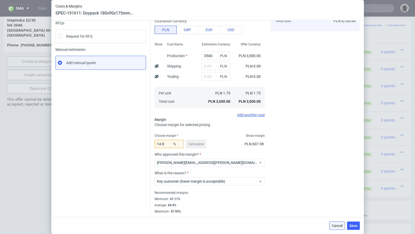
drag, startPoint x: 340, startPoint y: 224, endPoint x: 340, endPoint y: 202, distance: 21.5
click at [340, 224] on span "Cancel" at bounding box center [337, 226] width 11 height 4
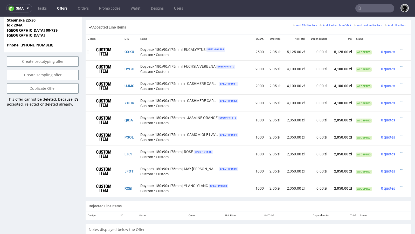
click at [401, 48] on icon at bounding box center [402, 50] width 3 height 4
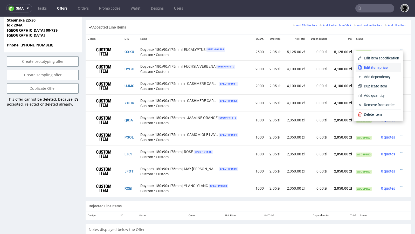
click at [373, 65] on span "Edit item price" at bounding box center [380, 67] width 37 height 5
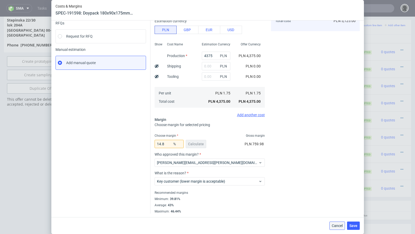
click at [339, 224] on span "Cancel" at bounding box center [337, 226] width 11 height 4
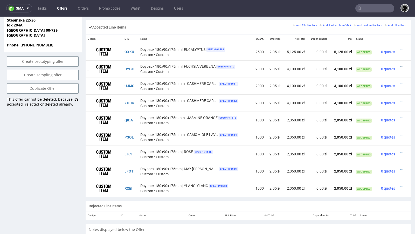
click at [401, 65] on icon at bounding box center [402, 67] width 3 height 4
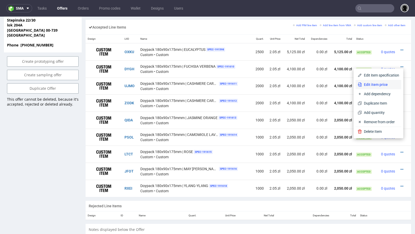
click at [381, 83] on span "Edit item price" at bounding box center [380, 84] width 37 height 5
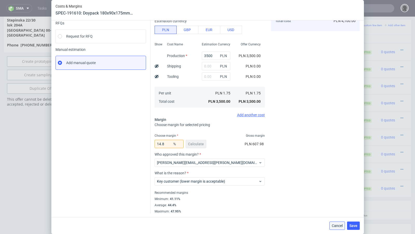
click at [342, 227] on span "Cancel" at bounding box center [337, 226] width 11 height 4
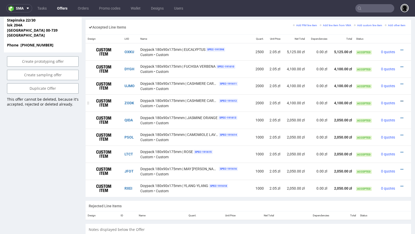
click at [401, 100] on icon at bounding box center [402, 101] width 3 height 4
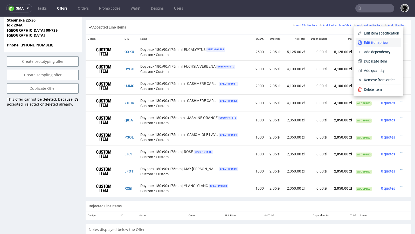
click at [366, 41] on span "Edit item price" at bounding box center [380, 42] width 37 height 5
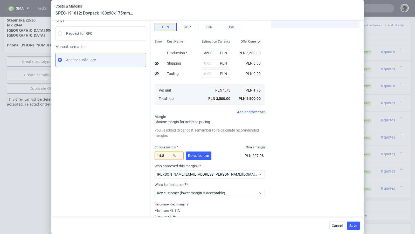
scroll to position [70, 0]
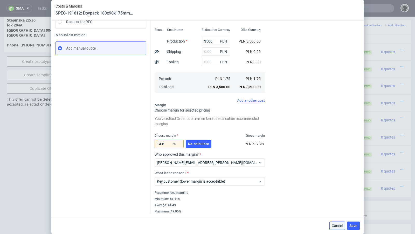
click at [339, 226] on span "Cancel" at bounding box center [337, 226] width 11 height 4
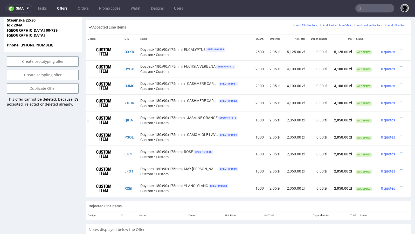
click at [401, 118] on icon at bounding box center [402, 118] width 3 height 4
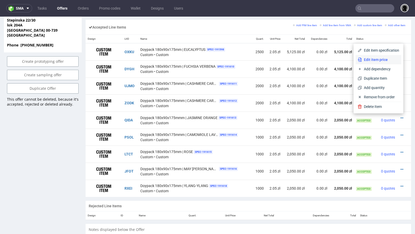
click at [362, 60] on span "Edit item price" at bounding box center [380, 59] width 37 height 5
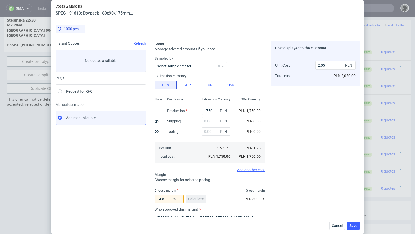
scroll to position [55, 0]
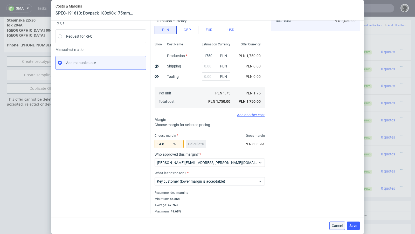
click at [339, 225] on span "Cancel" at bounding box center [337, 226] width 11 height 4
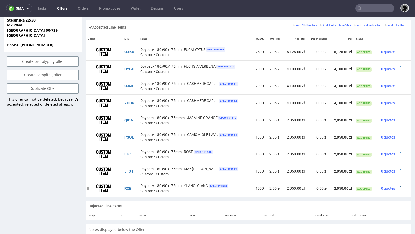
click icon
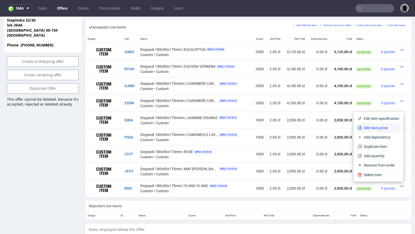
click li "Edit item price"
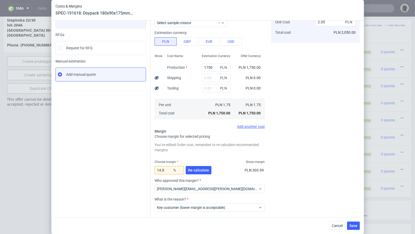
scroll to position [70, 0]
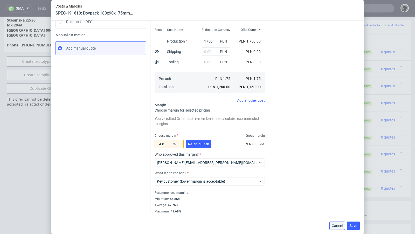
click span "Cancel"
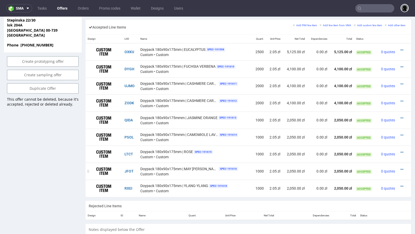
click div
click icon
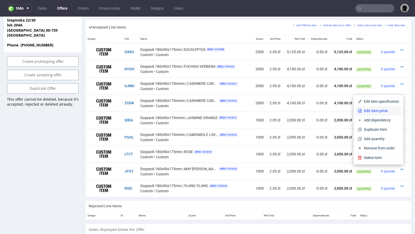
click span "Edit item price"
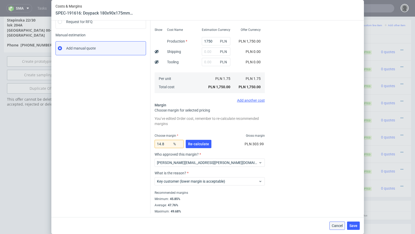
click span "Cancel"
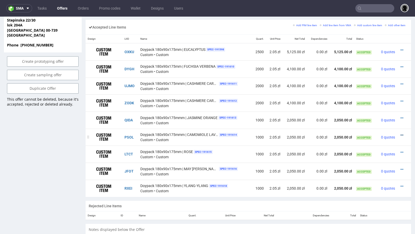
click icon
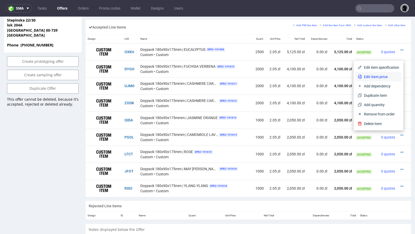
click icon
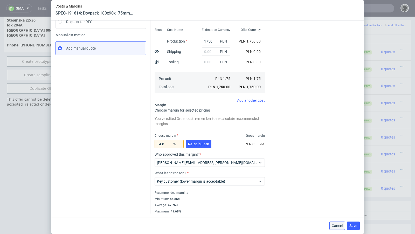
click span "Cancel"
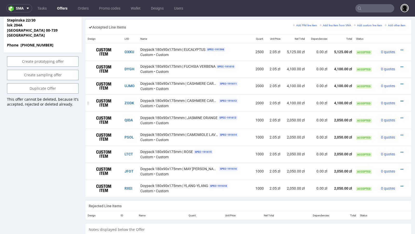
click icon
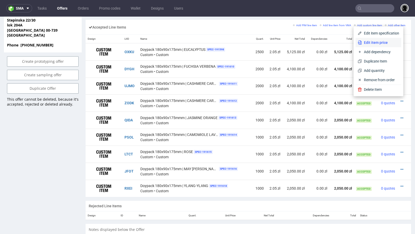
click span "Edit item price"
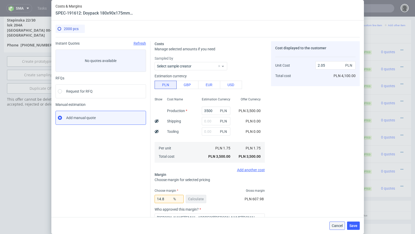
click button "Cancel"
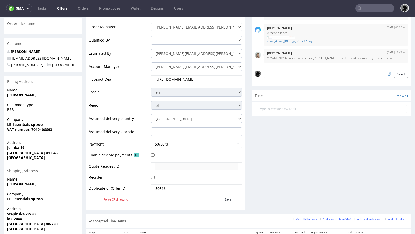
scroll to position [0, 0]
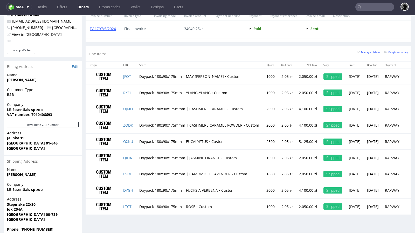
scroll to position [1, 0]
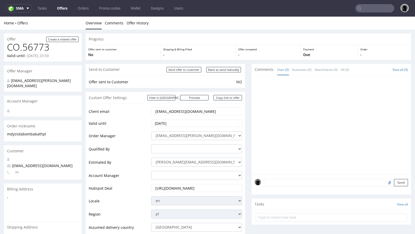
scroll to position [231, 0]
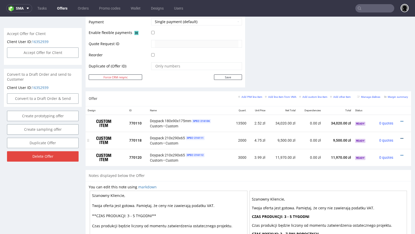
click at [401, 137] on icon at bounding box center [402, 139] width 3 height 4
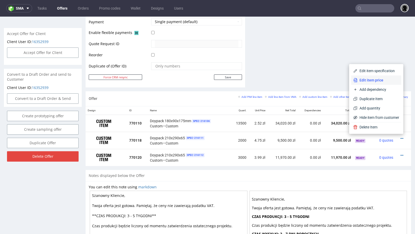
click at [379, 79] on span "Edit item price" at bounding box center [379, 80] width 42 height 5
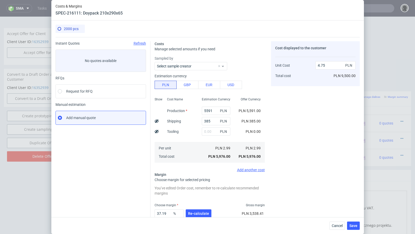
scroll to position [32, 0]
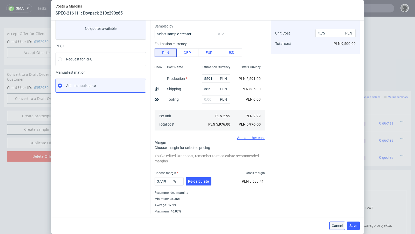
click at [338, 225] on span "Cancel" at bounding box center [337, 226] width 11 height 4
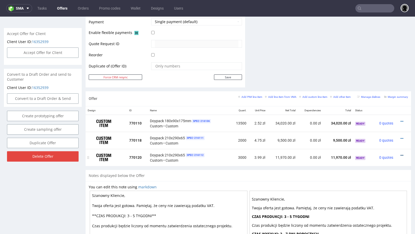
click at [401, 154] on icon at bounding box center [402, 156] width 3 height 4
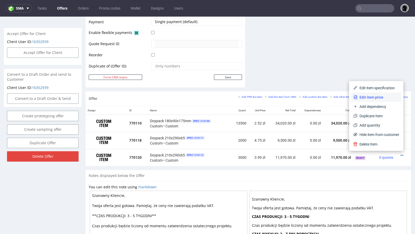
click at [378, 98] on span "Edit item price" at bounding box center [379, 97] width 42 height 5
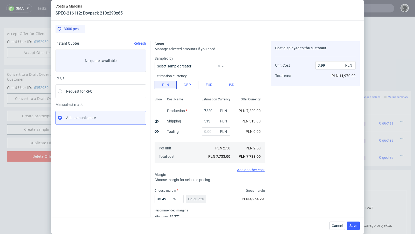
scroll to position [18, 0]
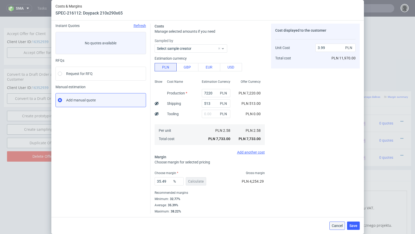
click at [339, 225] on span "Cancel" at bounding box center [337, 226] width 11 height 4
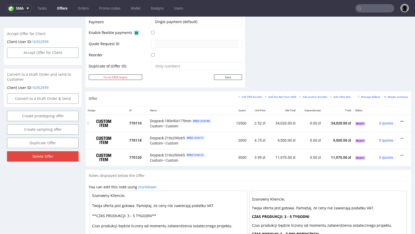
click at [401, 120] on icon at bounding box center [402, 122] width 3 height 4
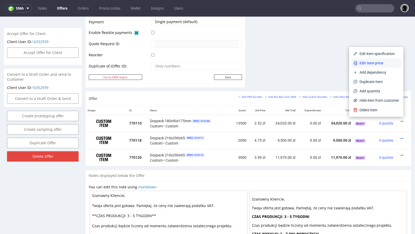
click at [376, 62] on span "Edit item price" at bounding box center [379, 62] width 42 height 5
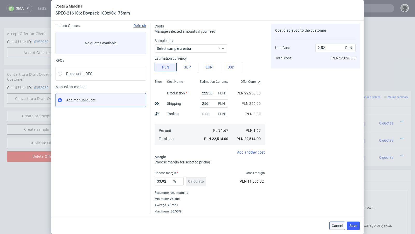
click at [340, 225] on span "Cancel" at bounding box center [337, 226] width 11 height 4
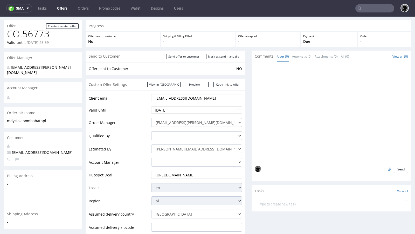
scroll to position [0, 0]
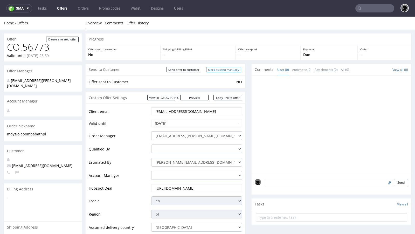
click at [215, 68] on input "Mark as send manually" at bounding box center [223, 69] width 35 height 5
type input "In progress..."
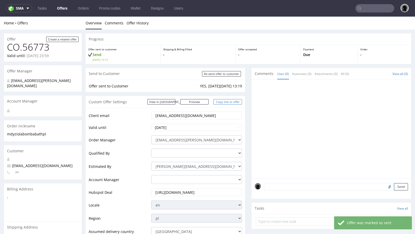
click at [223, 102] on link "Copy link to offer" at bounding box center [228, 101] width 29 height 5
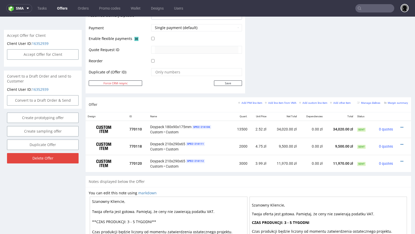
scroll to position [252, 0]
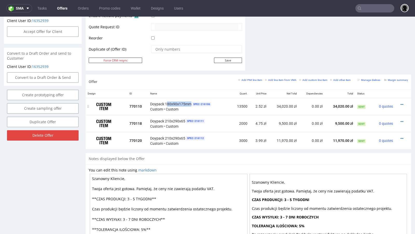
drag, startPoint x: 191, startPoint y: 103, endPoint x: 166, endPoint y: 102, distance: 24.4
click at [166, 102] on div "Doypack 180x90x175mm SPEC- 216106 Custom • Custom" at bounding box center [189, 106] width 79 height 11
click at [215, 126] on div "Doypack 210x290x65 SPEC- 216111 Custom • Custom" at bounding box center [189, 123] width 79 height 11
click at [215, 141] on div "Doypack 210x290x65 SPEC- 216112 Custom • Custom" at bounding box center [189, 140] width 79 height 11
click at [64, 6] on link "Offers" at bounding box center [62, 8] width 17 height 8
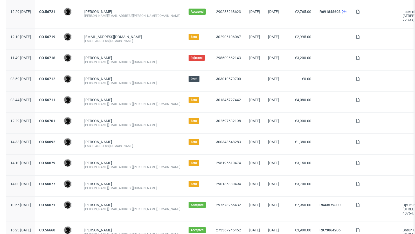
scroll to position [110, 0]
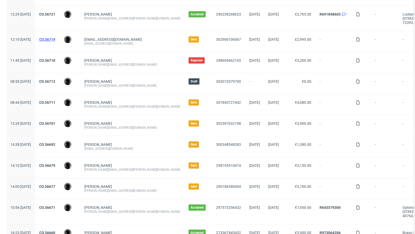
click at [55, 40] on link "CO.56719" at bounding box center [47, 39] width 16 height 4
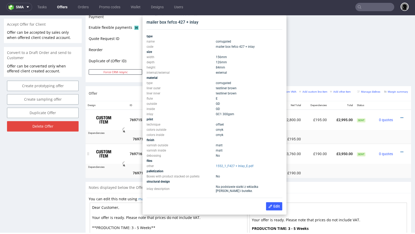
scroll to position [235, 0]
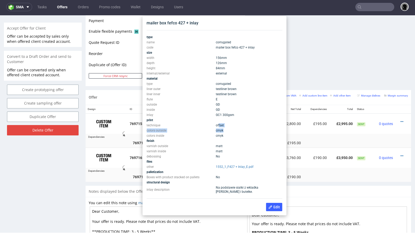
drag, startPoint x: 217, startPoint y: 130, endPoint x: 212, endPoint y: 125, distance: 7.0
click at [212, 125] on tbody "type name corrugated code mailer box fefco 427 + inlay size width 156 mm depth …" at bounding box center [215, 115] width 136 height 160
click at [189, 114] on td "inlay" at bounding box center [181, 114] width 68 height 5
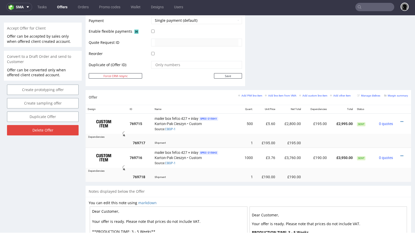
click at [63, 5] on link "Offers" at bounding box center [62, 7] width 17 height 8
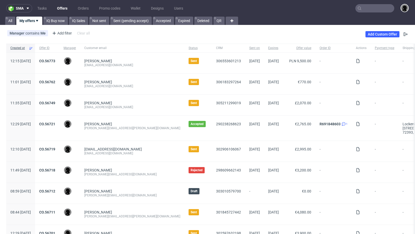
click at [197, 33] on div "Manager contains Me Add filter Hide filters Clear all Add Custom Offer" at bounding box center [207, 34] width 415 height 15
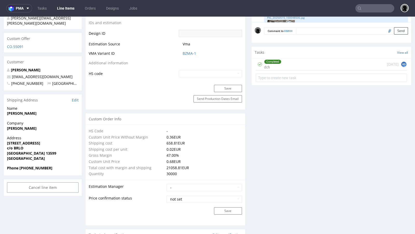
scroll to position [269, 0]
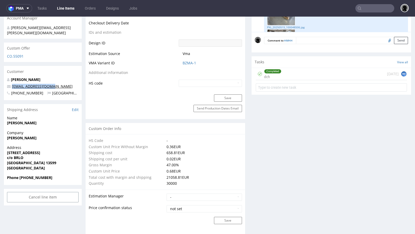
drag, startPoint x: 64, startPoint y: 80, endPoint x: 12, endPoint y: 81, distance: 51.6
click at [12, 84] on p "sven@roykombucha.com" at bounding box center [43, 86] width 72 height 5
copy link "sven@roykombucha.com"
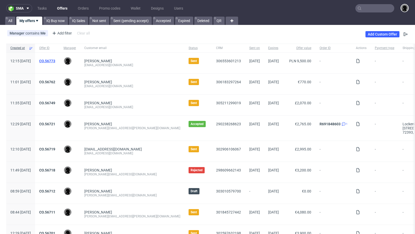
click at [55, 61] on link "CO.56773" at bounding box center [47, 61] width 16 height 4
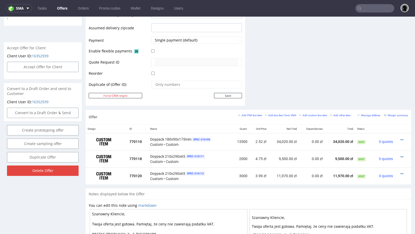
scroll to position [217, 0]
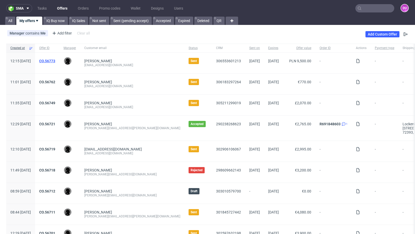
click at [55, 61] on link "CO.56773" at bounding box center [47, 61] width 16 height 4
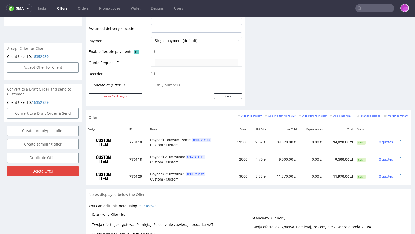
scroll to position [217, 0]
click at [400, 138] on div at bounding box center [401, 140] width 9 height 5
click at [401, 138] on icon at bounding box center [402, 140] width 3 height 4
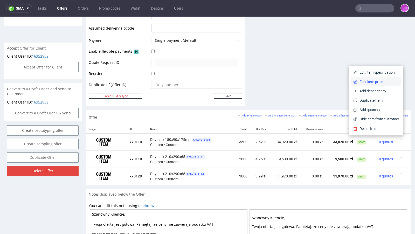
click at [376, 84] on span "Edit item price" at bounding box center [379, 81] width 42 height 5
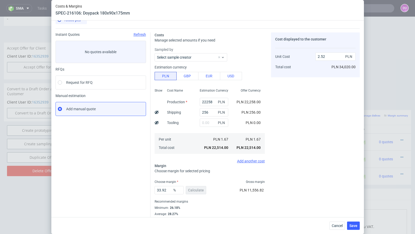
scroll to position [18, 0]
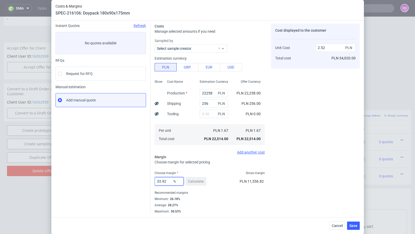
drag, startPoint x: 171, startPoint y: 181, endPoint x: 139, endPoint y: 179, distance: 32.2
click at [139, 179] on div "Instant Quotes Refresh No quotes available RFQs Request for RFQ Manual estimati…" at bounding box center [208, 116] width 304 height 194
type input "27"
type input "2.29"
type input "26"
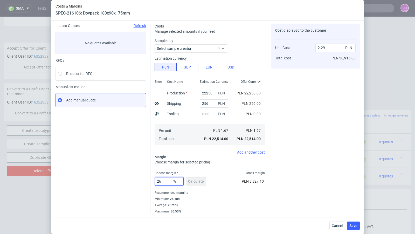
type input "2.25"
click at [105, 177] on div "Instant Quotes Refresh No quotes available RFQs Request for RFQ Manual estimati…" at bounding box center [103, 137] width 95 height 227
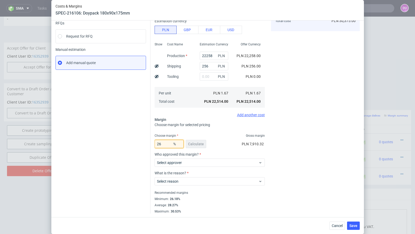
click at [165, 145] on input "26" at bounding box center [169, 144] width 29 height 8
type input "27"
type input "2.29"
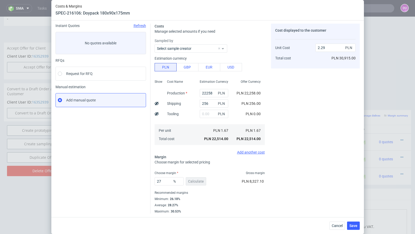
click at [134, 149] on div "Instant Quotes Refresh No quotes available RFQs Request for RFQ Manual estimati…" at bounding box center [103, 119] width 95 height 190
click at [167, 180] on input "27" at bounding box center [169, 181] width 29 height 8
type input "26."
type input "2.25"
type input "26.5"
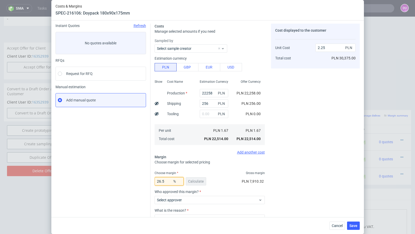
type input "2.27"
click at [116, 171] on div "Instant Quotes Refresh No quotes available RFQs Request for RFQ Manual estimati…" at bounding box center [103, 119] width 95 height 190
click at [171, 182] on input "26.5" at bounding box center [169, 181] width 29 height 8
type input "26.2"
type input "2.26"
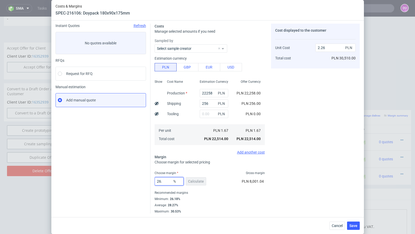
type input "26.5"
type input "2.27"
type input "26.1"
type input "2.26"
click at [104, 159] on div "Instant Quotes Refresh No quotes available RFQs Request for RFQ Manual estimati…" at bounding box center [103, 119] width 95 height 190
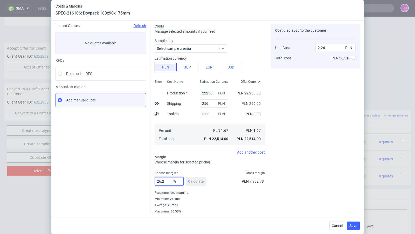
click at [167, 181] on input "26.2" at bounding box center [169, 181] width 29 height 8
type input "26.4"
type input "2.27"
type input "26.3"
type input "2.26"
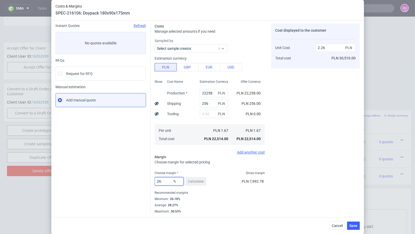
type input "26.4"
type input "2.27"
type input "26.3"
type input "2.26"
type input "26.34"
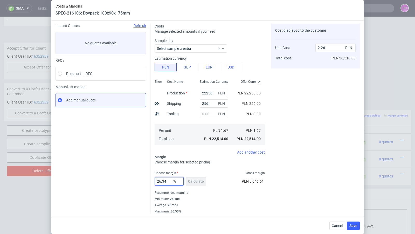
type input "2.27"
type input "26.33"
type input "2.26"
type input "26.33"
click at [123, 180] on div "Instant Quotes Refresh No quotes available RFQs Request for RFQ Manual estimati…" at bounding box center [103, 119] width 95 height 190
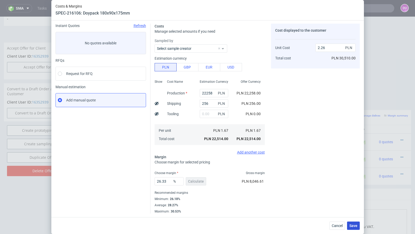
click at [353, 225] on span "Save" at bounding box center [353, 226] width 8 height 4
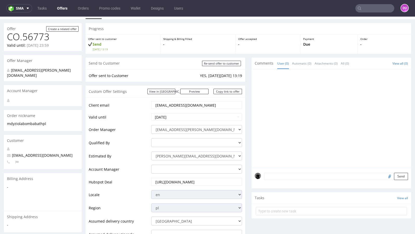
scroll to position [7, 0]
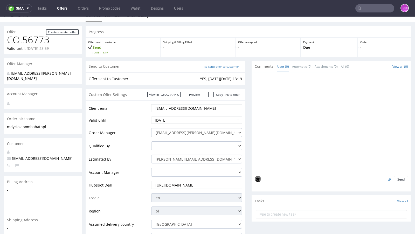
click at [210, 68] on input "Re-send offer to customer" at bounding box center [221, 66] width 39 height 5
type input "In progress..."
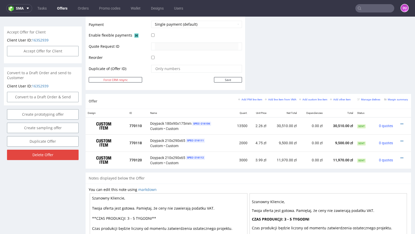
scroll to position [246, 0]
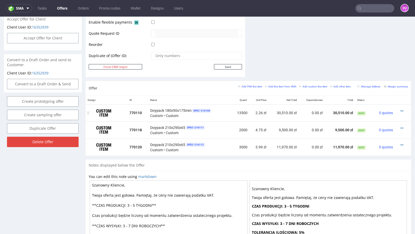
click at [244, 110] on td "13500" at bounding box center [240, 112] width 18 height 17
copy td "13500"
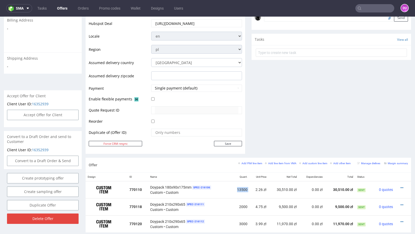
scroll to position [0, 0]
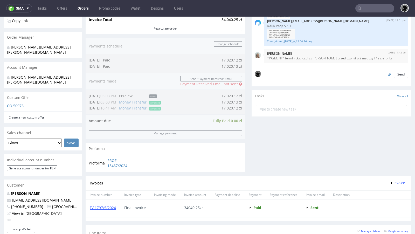
scroll to position [80, 0]
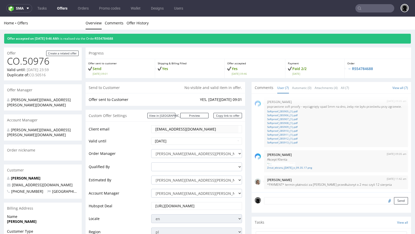
click at [179, 76] on div "Shipping & Billing Filled Yes" at bounding box center [190, 68] width 70 height 19
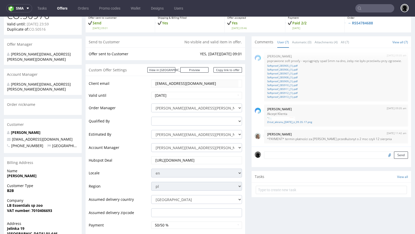
scroll to position [47, 0]
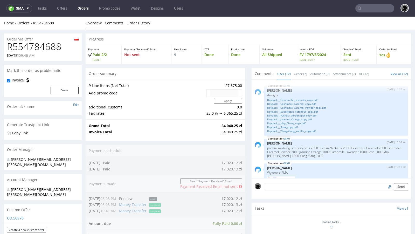
scroll to position [335, 0]
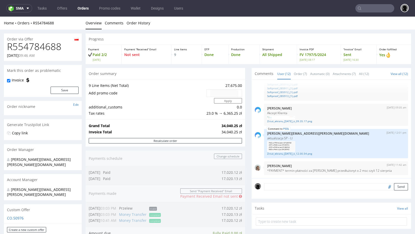
click at [203, 19] on div "Home Orders R554784688 Overview Comments Order History" at bounding box center [207, 23] width 415 height 13
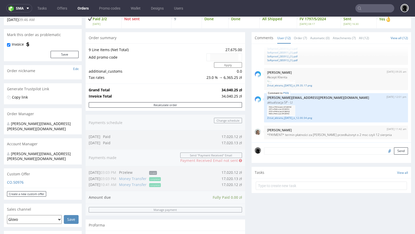
scroll to position [0, 0]
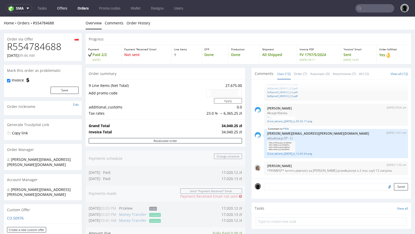
click at [62, 9] on link "Offers" at bounding box center [62, 8] width 16 height 8
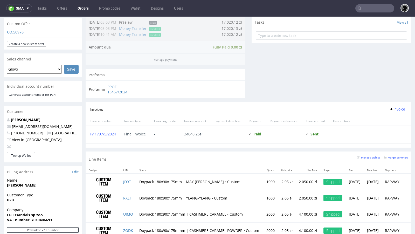
scroll to position [180, 0]
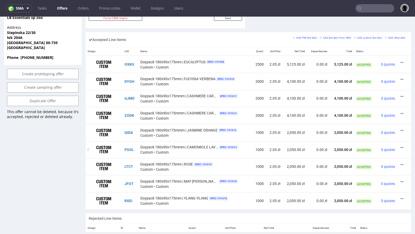
scroll to position [315, 0]
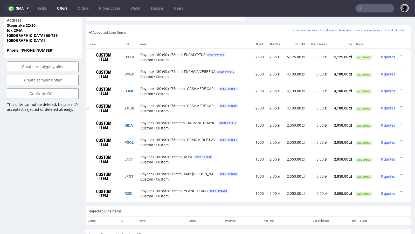
click at [401, 105] on icon at bounding box center [402, 107] width 3 height 4
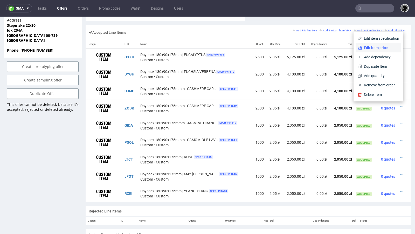
click at [371, 48] on span "Edit item price" at bounding box center [380, 47] width 37 height 5
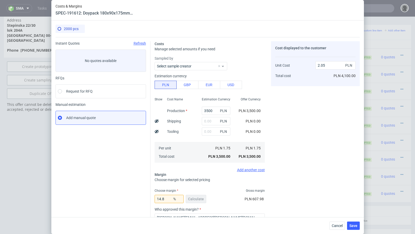
scroll to position [55, 0]
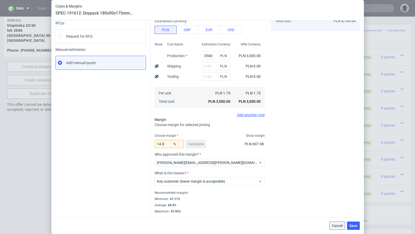
click at [335, 223] on button "Cancel" at bounding box center [338, 226] width 16 height 8
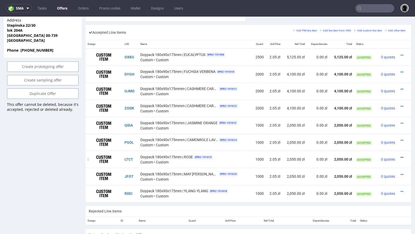
click at [401, 156] on icon at bounding box center [402, 158] width 3 height 4
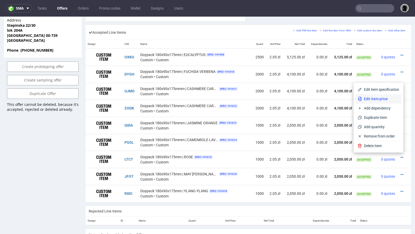
click at [376, 100] on span "Edit item price" at bounding box center [380, 98] width 37 height 5
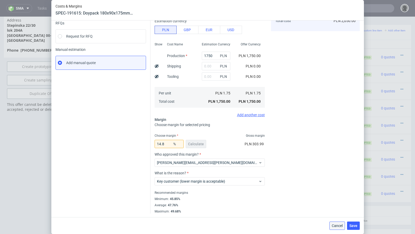
click at [338, 225] on span "Cancel" at bounding box center [337, 226] width 11 height 4
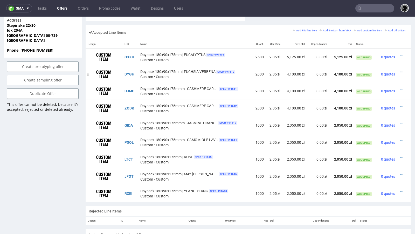
click at [401, 70] on icon at bounding box center [402, 72] width 3 height 4
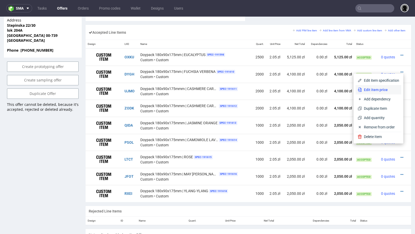
click at [368, 88] on span "Edit item price" at bounding box center [380, 89] width 37 height 5
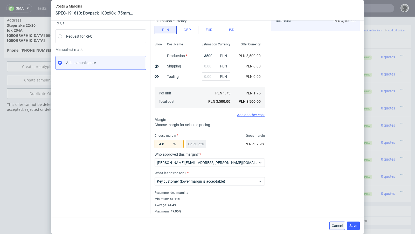
click at [337, 227] on span "Cancel" at bounding box center [337, 226] width 11 height 4
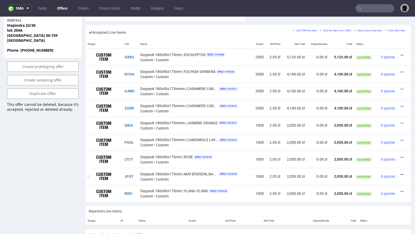
click at [401, 173] on icon at bounding box center [402, 175] width 3 height 4
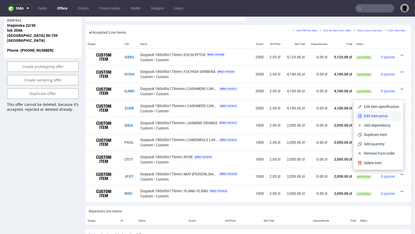
click at [369, 119] on li "Edit item price" at bounding box center [379, 115] width 46 height 9
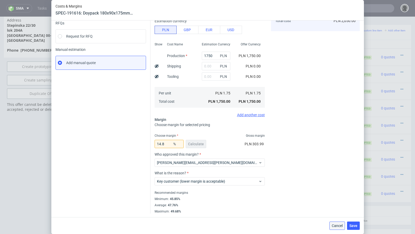
click at [335, 225] on span "Cancel" at bounding box center [337, 226] width 11 height 4
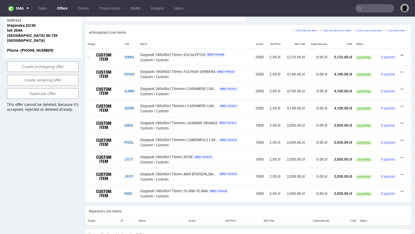
click at [401, 53] on link at bounding box center [402, 55] width 3 height 4
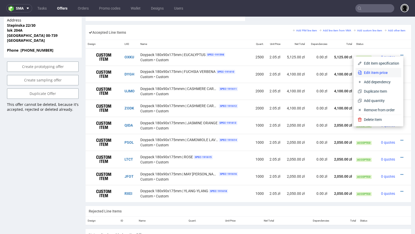
click at [369, 69] on li "Edit item price" at bounding box center [379, 72] width 46 height 9
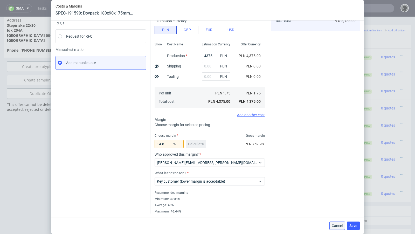
click at [335, 225] on span "Cancel" at bounding box center [337, 226] width 11 height 4
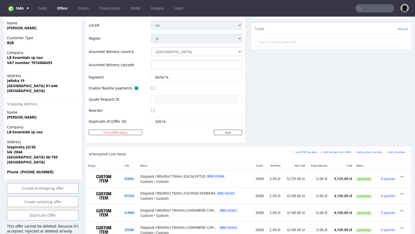
scroll to position [152, 0]
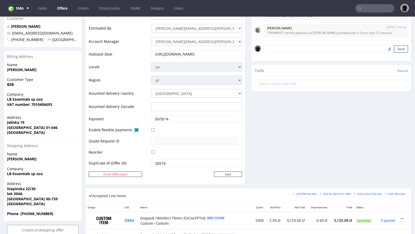
click at [57, 9] on link "Offers" at bounding box center [62, 8] width 17 height 8
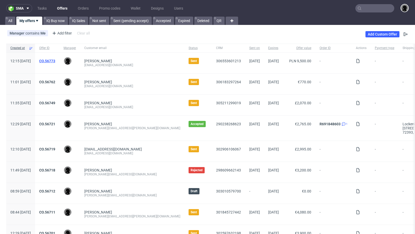
click at [55, 59] on link "CO.56773" at bounding box center [47, 61] width 16 height 4
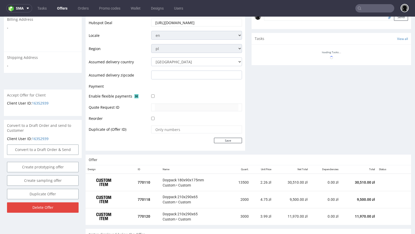
scroll to position [221, 0]
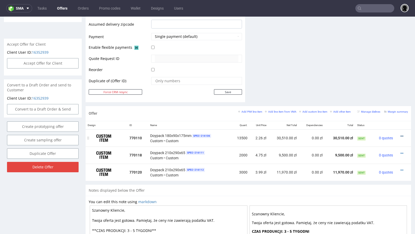
click at [401, 134] on icon at bounding box center [402, 136] width 3 height 4
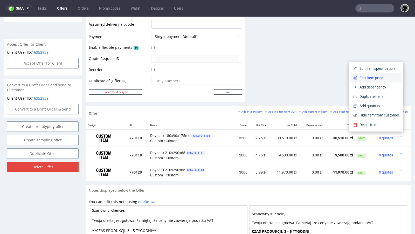
click at [372, 81] on li "Edit item price" at bounding box center [376, 77] width 50 height 9
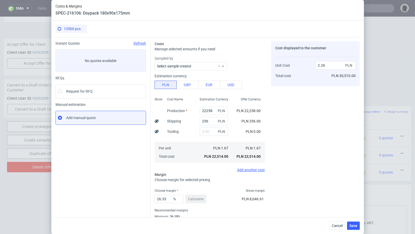
scroll to position [18, 0]
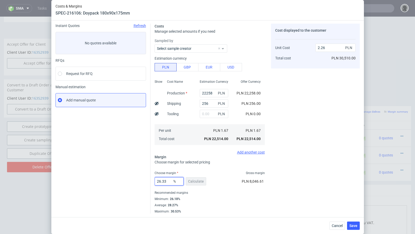
drag, startPoint x: 169, startPoint y: 181, endPoint x: 140, endPoint y: 181, distance: 28.3
click at [140, 181] on div "Instant Quotes Refresh No quotes available RFQs Request for RFQ Manual estimati…" at bounding box center [208, 116] width 304 height 194
type input "15"
type input "1.96"
type input "16"
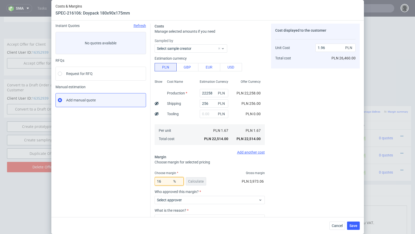
type input "1.99"
type input "17"
type input "2.01"
type input "18"
type input "2.03"
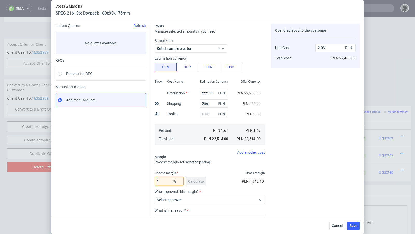
type input "19"
type input "2.06"
type input "19"
click at [116, 176] on div "Instant Quotes Refresh No quotes available RFQs Request for RFQ Manual estimati…" at bounding box center [103, 137] width 95 height 227
click at [341, 225] on span "Cancel" at bounding box center [337, 226] width 11 height 4
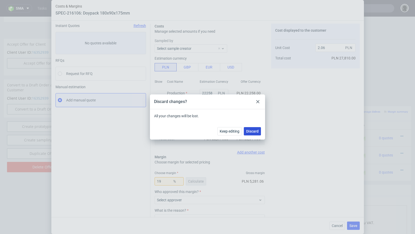
click at [257, 132] on span "Discard" at bounding box center [252, 131] width 12 height 4
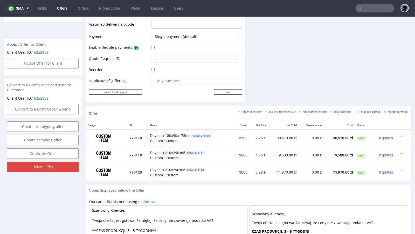
click at [401, 134] on icon at bounding box center [402, 136] width 3 height 4
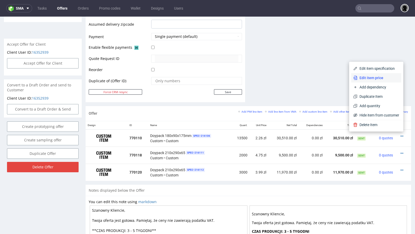
click at [365, 81] on li "Edit item price" at bounding box center [376, 77] width 50 height 9
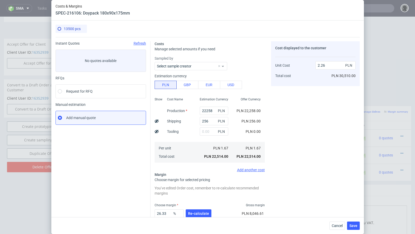
scroll to position [32, 0]
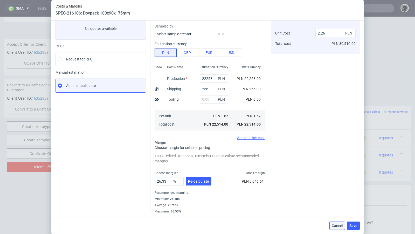
click at [336, 227] on span "Cancel" at bounding box center [337, 226] width 11 height 4
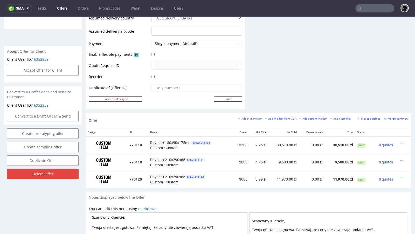
scroll to position [61, 0]
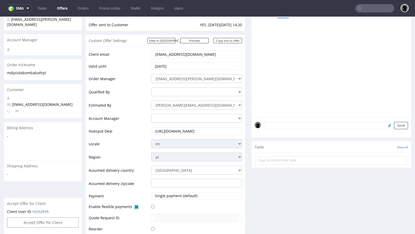
click at [60, 9] on link "Offers" at bounding box center [62, 8] width 17 height 8
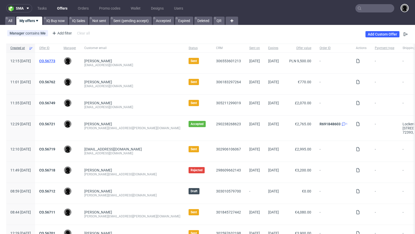
click at [55, 59] on link "CO.56773" at bounding box center [47, 61] width 16 height 4
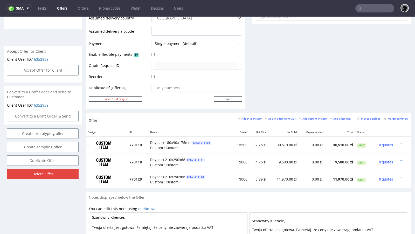
scroll to position [214, 0]
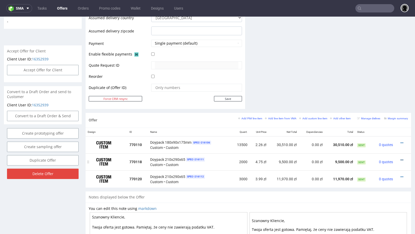
click at [401, 158] on icon at bounding box center [402, 160] width 3 height 4
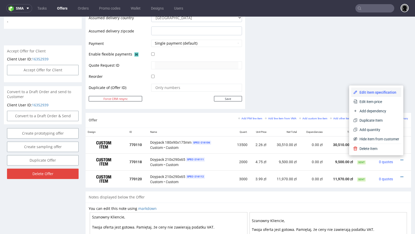
click at [366, 93] on span "Edit item specification" at bounding box center [379, 92] width 42 height 5
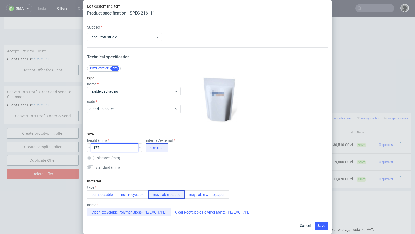
drag, startPoint x: 115, startPoint y: 147, endPoint x: 70, endPoint y: 143, distance: 45.1
click at [70, 143] on div "Edit custom line item Product specification - SPEC 216111 Supplier LabelProfi S…" at bounding box center [207, 117] width 415 height 234
paste input "290"
type input "290"
click at [322, 225] on span "Save" at bounding box center [322, 226] width 8 height 4
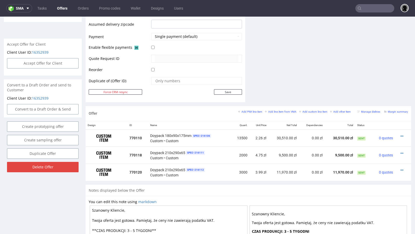
scroll to position [223, 0]
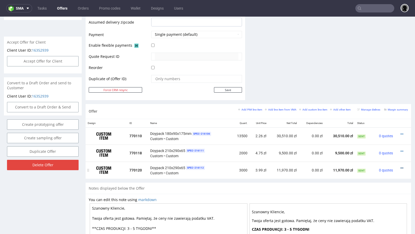
click at [401, 166] on icon at bounding box center [402, 168] width 3 height 4
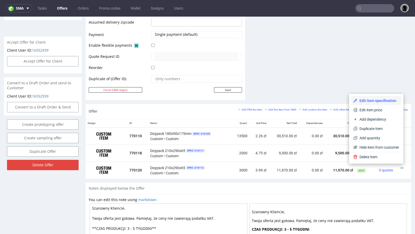
click at [374, 100] on span "Edit item specification" at bounding box center [379, 100] width 42 height 5
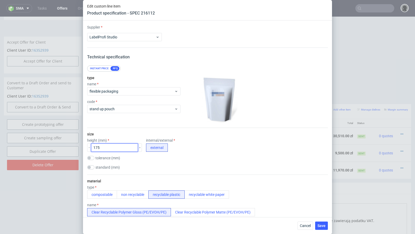
drag, startPoint x: 112, startPoint y: 147, endPoint x: 62, endPoint y: 141, distance: 50.0
click at [62, 141] on div "Edit custom line item Product specification - SPEC 216112 Supplier LabelProfi S…" at bounding box center [207, 117] width 415 height 234
paste input "290"
type input "290"
click at [321, 226] on span "Save" at bounding box center [322, 226] width 8 height 4
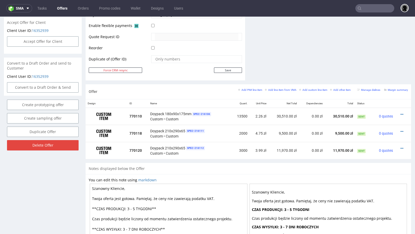
scroll to position [0, 0]
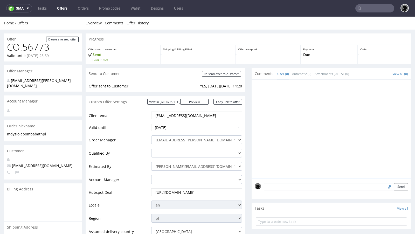
click at [60, 10] on link "Offers" at bounding box center [62, 8] width 17 height 8
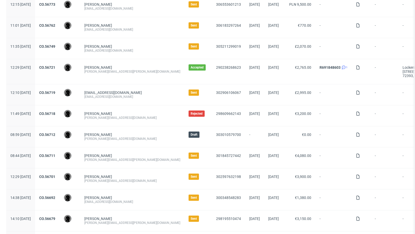
scroll to position [4, 0]
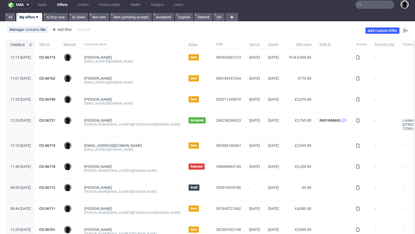
click at [205, 30] on div "Manager contains Me Add filter Hide filters Clear all Add Custom Offer" at bounding box center [207, 30] width 415 height 15
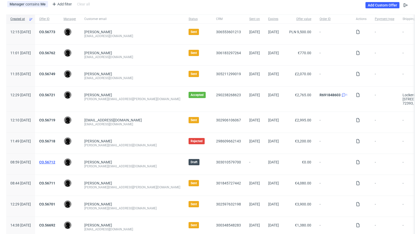
click at [55, 160] on link "CO.56712" at bounding box center [47, 162] width 16 height 4
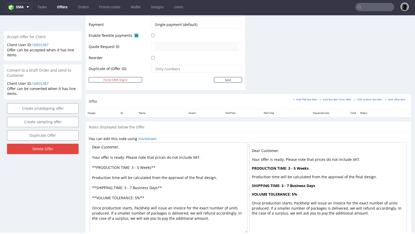
scroll to position [227, 0]
click at [329, 98] on small "Add line item from VMA" at bounding box center [336, 99] width 32 height 3
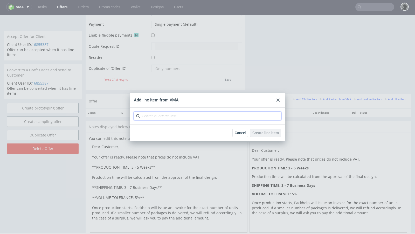
click at [167, 119] on input "text" at bounding box center [207, 116] width 147 height 8
paste input "CBHN"
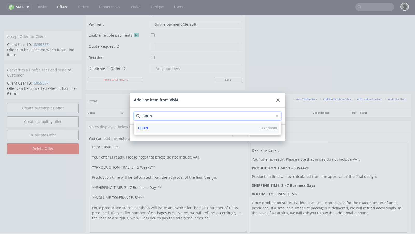
type input "CBHN"
click at [156, 128] on div "CBHN 3 variants" at bounding box center [207, 127] width 143 height 9
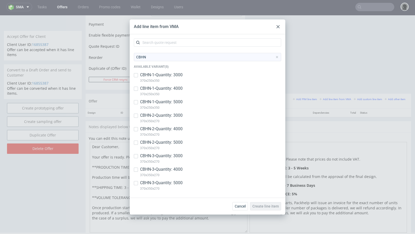
click at [154, 76] on p "CBHN-1 • Quantity: 3000" at bounding box center [161, 75] width 43 height 6
checkbox input "true"
click at [153, 90] on p "CBHN-1 • Quantity: 4000" at bounding box center [161, 89] width 43 height 6
checkbox input "true"
click at [153, 100] on p "CBHN-1 • Quantity: 5000" at bounding box center [161, 102] width 43 height 6
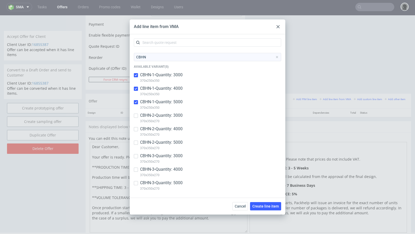
checkbox input "true"
click at [155, 115] on p "CBHN-2 • Quantity: 3000" at bounding box center [161, 116] width 43 height 6
checkbox input "true"
click at [155, 129] on p "CBHN-2 • Quantity: 4000" at bounding box center [161, 129] width 43 height 6
checkbox input "true"
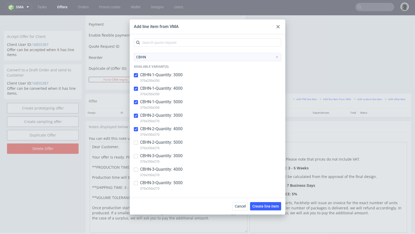
click at [154, 143] on p "CBHN-2 • Quantity: 5000" at bounding box center [161, 143] width 43 height 6
checkbox input "true"
click at [155, 156] on p "CBHN-3 • Quantity: 3000" at bounding box center [161, 156] width 43 height 6
checkbox input "true"
click at [155, 170] on p "CBHN-3 • Quantity: 4000" at bounding box center [161, 170] width 43 height 6
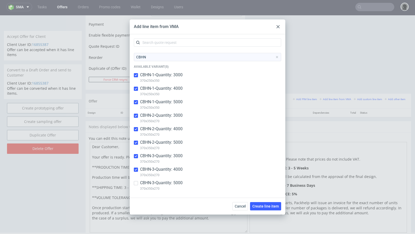
checkbox input "true"
click at [157, 180] on p "CBHN-3 • Quantity: 5000" at bounding box center [161, 183] width 43 height 6
checkbox input "true"
click at [267, 208] on button "Create line item" at bounding box center [265, 206] width 31 height 8
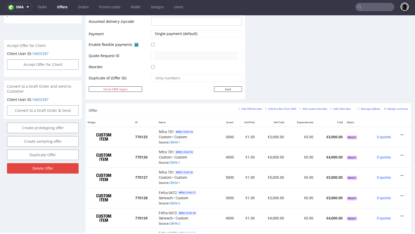
scroll to position [236, 0]
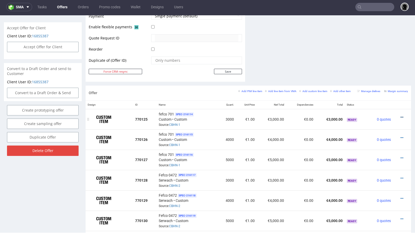
click at [401, 115] on icon at bounding box center [402, 117] width 3 height 4
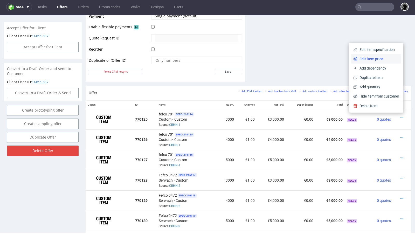
click at [366, 60] on span "Edit item price" at bounding box center [379, 58] width 42 height 5
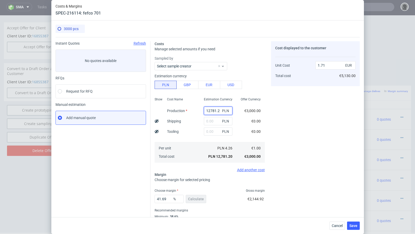
click at [210, 108] on input "12781.2" at bounding box center [218, 111] width 29 height 8
paste input "440.00"
type input "12440"
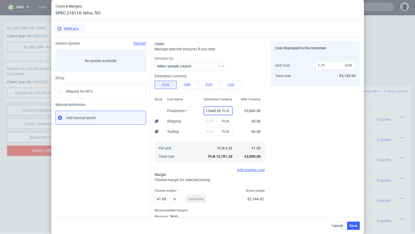
type input "1.67"
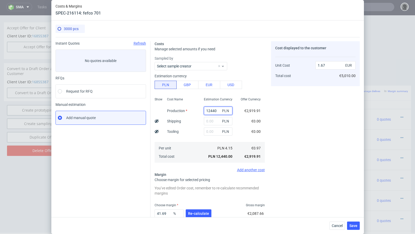
scroll to position [0, 0]
type input "12440"
click at [212, 124] on input "text" at bounding box center [218, 121] width 29 height 8
paste input "1730"
type input "1730"
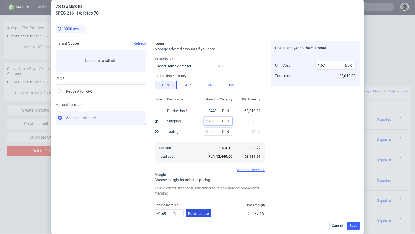
type input "1.91"
type input "1730"
click at [195, 215] on span "Re-calculate" at bounding box center [198, 214] width 21 height 4
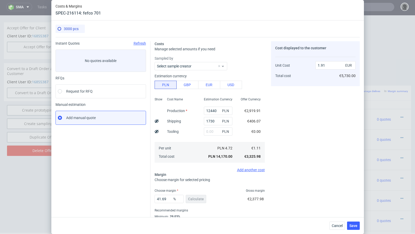
scroll to position [18, 0]
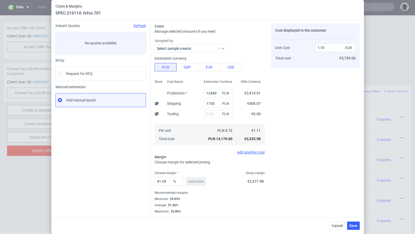
click at [156, 103] on use at bounding box center [157, 103] width 4 height 3
type input "1.77"
click at [322, 121] on div "Cost displayed to the customer Shipping Unit Cost Total cost 420 EUR 1.77 EUR €…" at bounding box center [315, 119] width 89 height 190
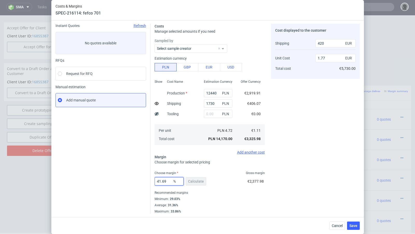
drag, startPoint x: 168, startPoint y: 183, endPoint x: 136, endPoint y: 182, distance: 32.7
click at [136, 182] on div "Instant Quotes Refresh No quotes available RFQs Request for RFQ Manual estimati…" at bounding box center [208, 116] width 304 height 194
type input "34"
type input "1.54"
type input "34.4"
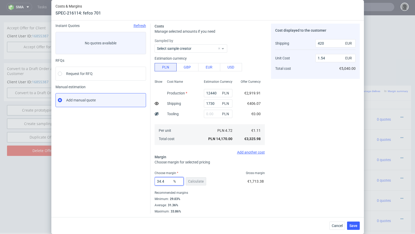
type input "1.55"
type input "343"
type input "1.54"
type input "33"
type input "1.52"
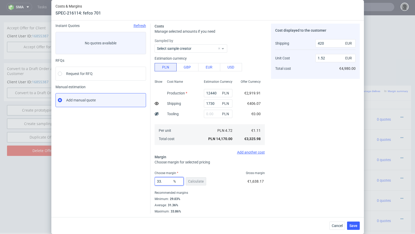
type input "33.4"
type input "1.53"
type input "33.2"
type input "1.52"
type input "33.27"
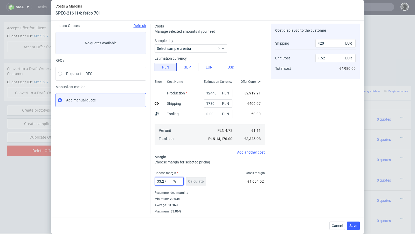
type input "1.53"
type input "33.22"
type input "1.52"
type input "33.22"
click at [131, 170] on div "Instant Quotes Refresh No quotes available RFQs Request for RFQ Manual estimati…" at bounding box center [103, 119] width 95 height 190
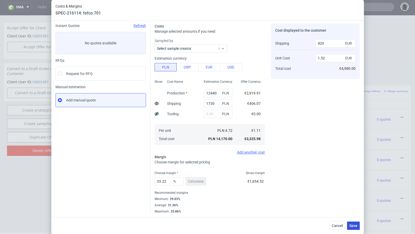
click at [356, 229] on button "Save" at bounding box center [353, 226] width 13 height 8
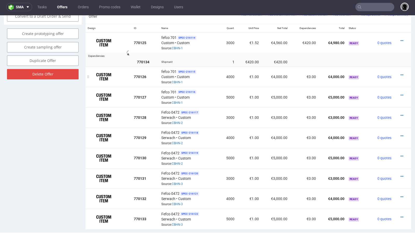
scroll to position [286, 0]
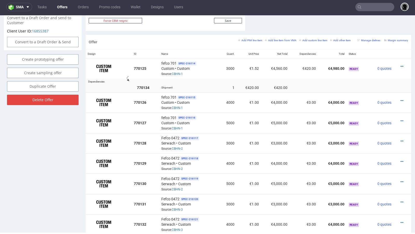
click at [401, 99] on icon at bounding box center [402, 101] width 3 height 4
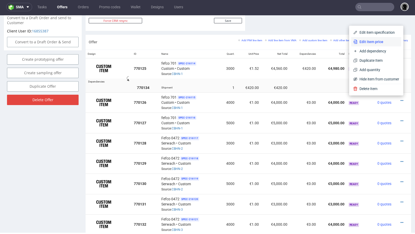
click at [372, 44] on span "Edit item price" at bounding box center [379, 41] width 42 height 5
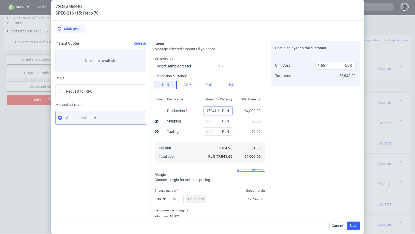
click at [216, 114] on input "17041.6" at bounding box center [218, 111] width 29 height 8
paste input "4600.00"
type input "14600"
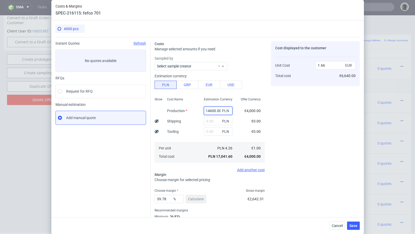
type input "1.42"
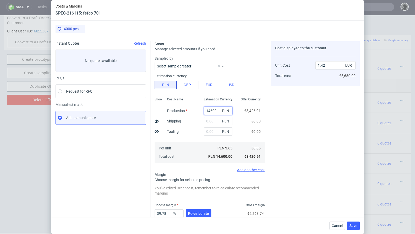
type input "14600"
click at [216, 123] on input "text" at bounding box center [218, 121] width 29 height 8
paste input "2321"
type input "2321"
type input "1.65"
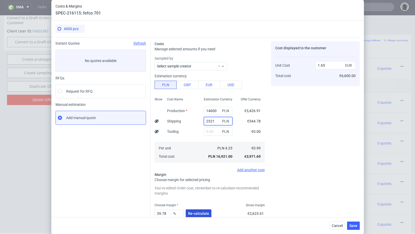
type input "2321"
click at [196, 215] on span "Re-calculate" at bounding box center [198, 214] width 21 height 4
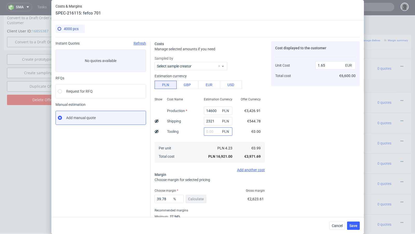
scroll to position [4, 0]
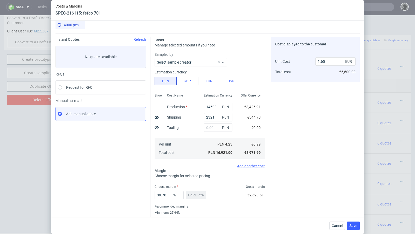
click at [158, 115] on icon at bounding box center [157, 117] width 4 height 4
type input "1.51"
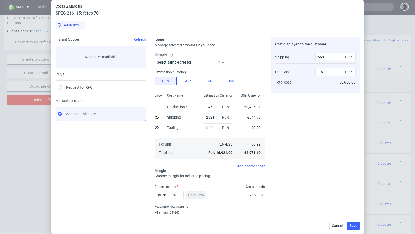
scroll to position [18, 0]
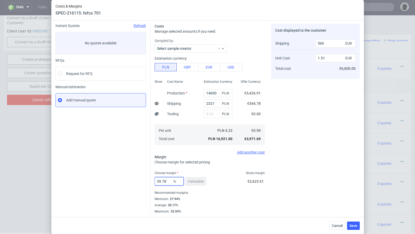
drag, startPoint x: 169, startPoint y: 183, endPoint x: 136, endPoint y: 176, distance: 34.2
click at [136, 176] on div "Instant Quotes Refresh No quotes available RFQs Request for RFQ Manual estimati…" at bounding box center [208, 116] width 304 height 194
type input "32"
type input "1.32"
click at [130, 189] on div "Instant Quotes Refresh No quotes available RFQs Request for RFQ Manual estimati…" at bounding box center [103, 119] width 95 height 190
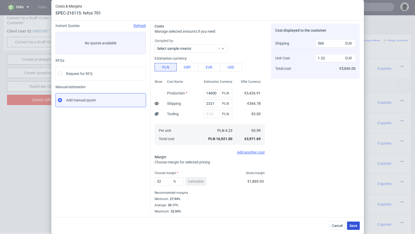
click at [355, 225] on span "Save" at bounding box center [353, 226] width 8 height 4
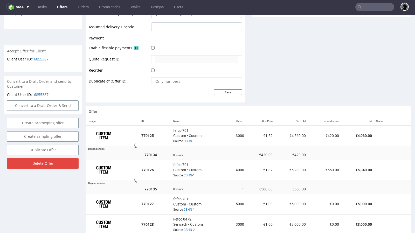
scroll to position [245, 0]
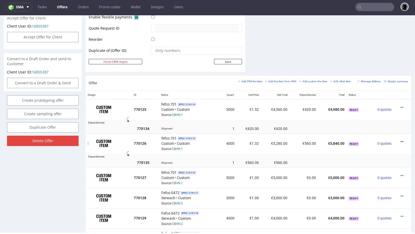
click at [401, 140] on icon at bounding box center [402, 142] width 3 height 4
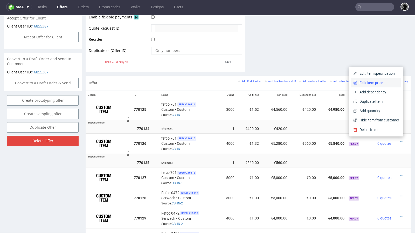
click at [379, 85] on span "Edit item price" at bounding box center [379, 82] width 42 height 5
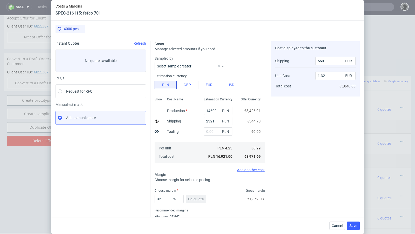
scroll to position [18, 0]
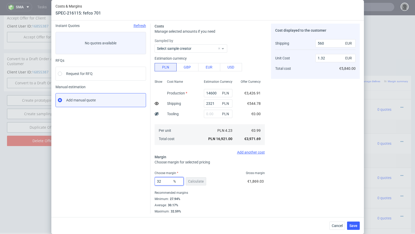
click at [166, 183] on input "32" at bounding box center [169, 181] width 29 height 8
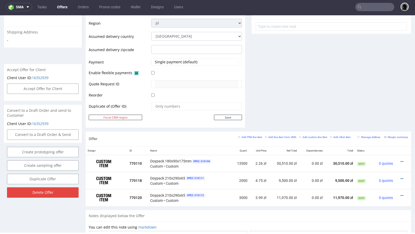
scroll to position [194, 0]
click at [401, 177] on icon at bounding box center [402, 179] width 3 height 4
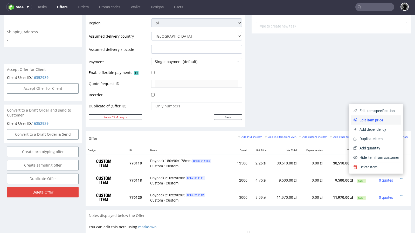
click at [374, 119] on span "Edit item price" at bounding box center [379, 120] width 42 height 5
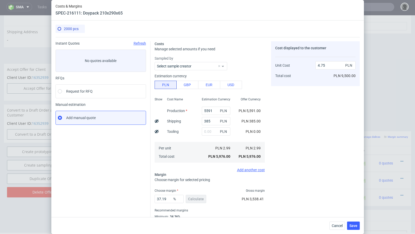
scroll to position [18, 0]
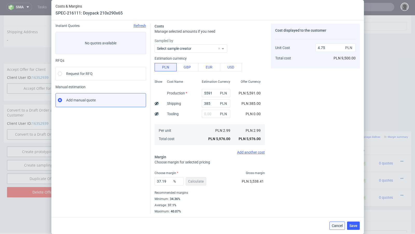
click at [338, 225] on span "Cancel" at bounding box center [337, 226] width 11 height 4
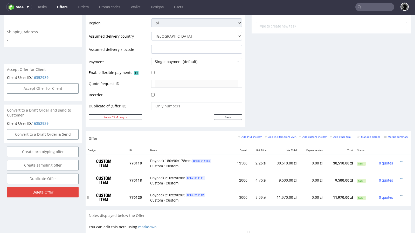
click at [401, 194] on icon at bounding box center [402, 196] width 3 height 4
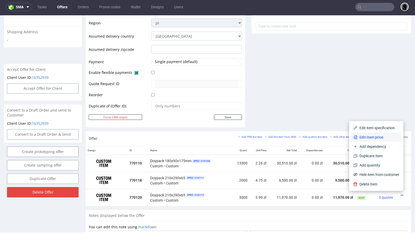
click at [373, 139] on span "Edit item price" at bounding box center [379, 137] width 42 height 5
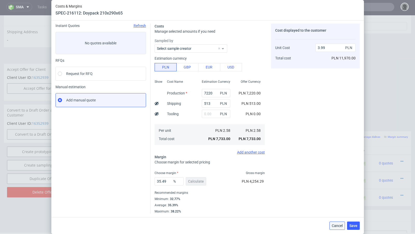
click at [337, 225] on span "Cancel" at bounding box center [337, 226] width 11 height 4
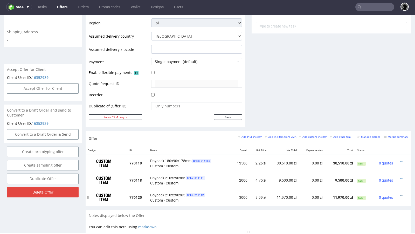
click at [401, 194] on icon at bounding box center [402, 196] width 3 height 4
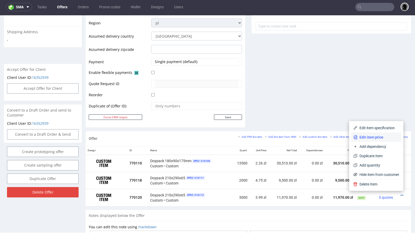
click at [378, 137] on span "Edit item price" at bounding box center [379, 137] width 42 height 5
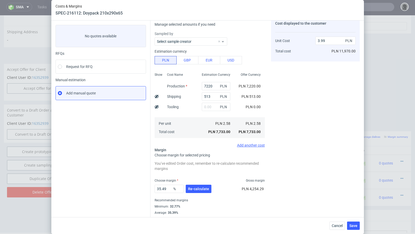
scroll to position [32, 0]
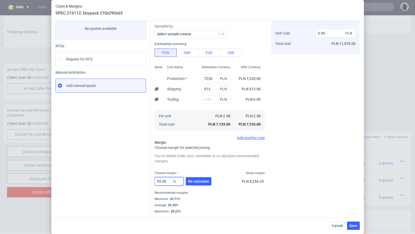
drag, startPoint x: 170, startPoint y: 182, endPoint x: 143, endPoint y: 177, distance: 27.4
click at [143, 177] on div "Instant Quotes Refresh No quotes available RFQs Request for RFQ Manual estimati…" at bounding box center [208, 109] width 304 height 209
type input "33"
type input "3.85"
type input "33"
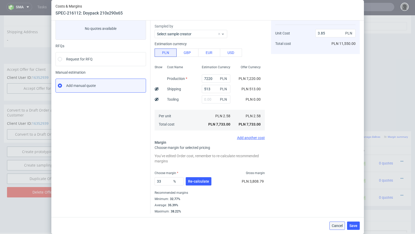
click at [334, 229] on button "Cancel" at bounding box center [338, 226] width 16 height 8
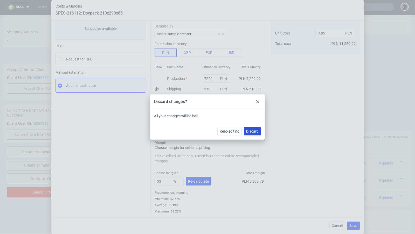
click at [246, 129] on span "Discard" at bounding box center [252, 131] width 12 height 4
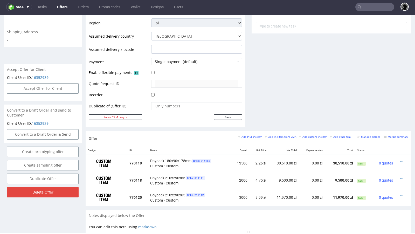
click at [64, 5] on link "Offers" at bounding box center [62, 7] width 17 height 8
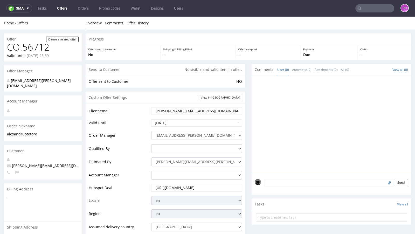
click at [366, 6] on input "text" at bounding box center [374, 8] width 39 height 8
paste input "BPNW"
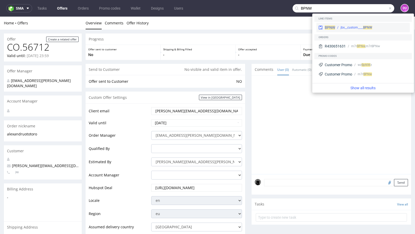
type input "BPNW"
click at [331, 29] on span "BPNW" at bounding box center [330, 27] width 10 height 4
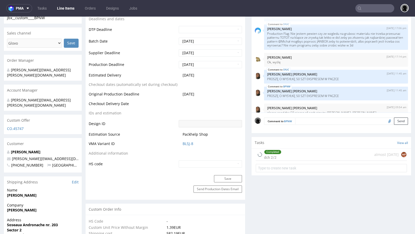
scroll to position [942, 0]
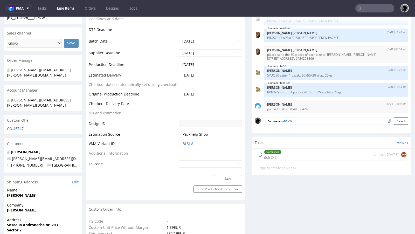
select select "in_progress"
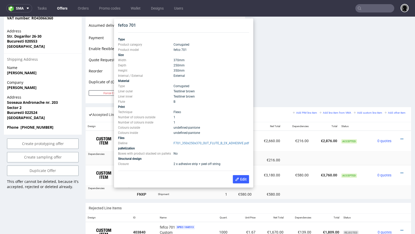
scroll to position [237, 0]
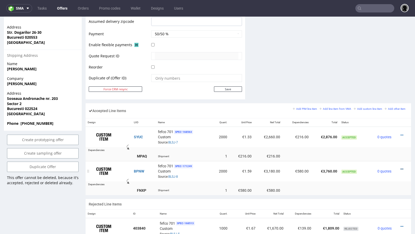
click at [401, 167] on icon at bounding box center [402, 169] width 3 height 4
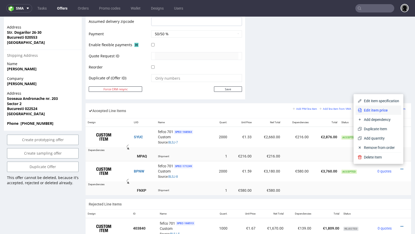
click at [373, 111] on span "Edit item price" at bounding box center [380, 110] width 37 height 5
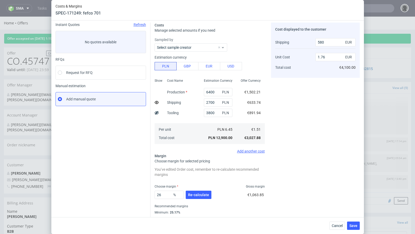
scroll to position [32, 0]
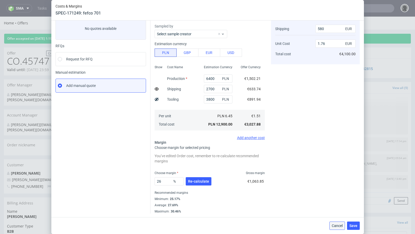
click at [335, 224] on span "Cancel" at bounding box center [337, 226] width 11 height 4
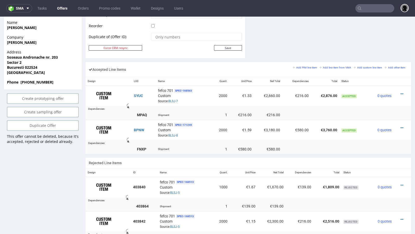
scroll to position [278, 0]
click icon
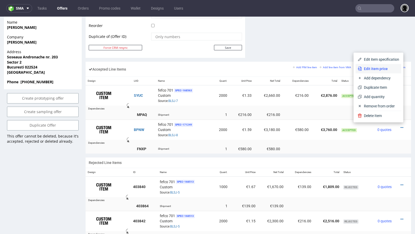
click span "Edit item price"
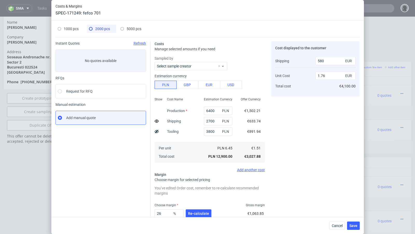
scroll to position [32, 0]
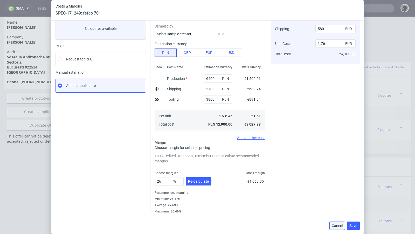
click span "Cancel"
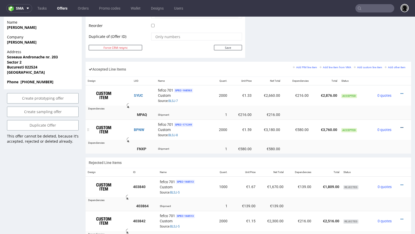
click icon
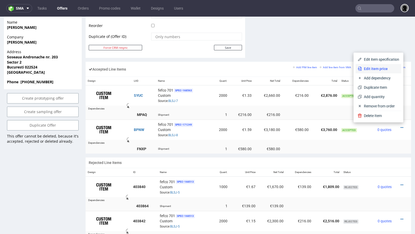
click span "Edit item price"
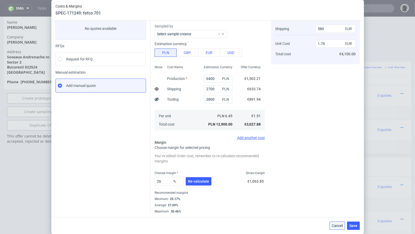
click span "Cancel"
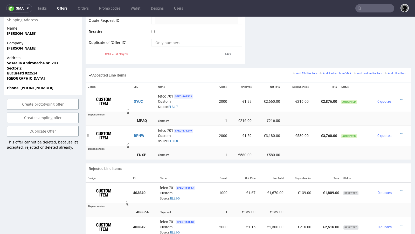
scroll to position [275, 0]
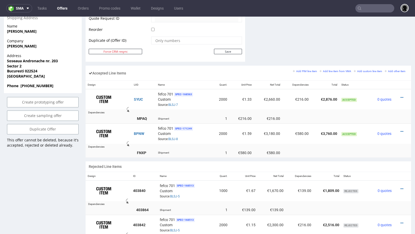
click strong "[GEOGRAPHIC_DATA]"
copy strong "[GEOGRAPHIC_DATA]"
click strong "Bucuresti 022524"
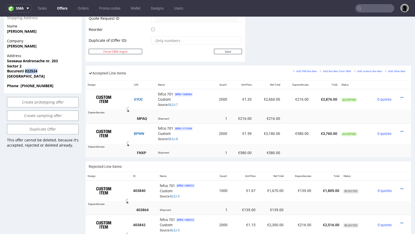
click strong "Bucuresti 022524"
copy strong "Bucuresti 022524"
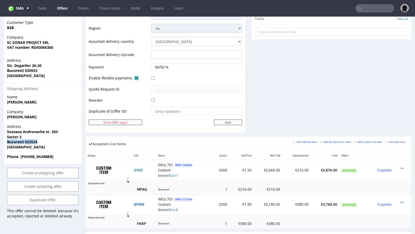
scroll to position [212, 0]
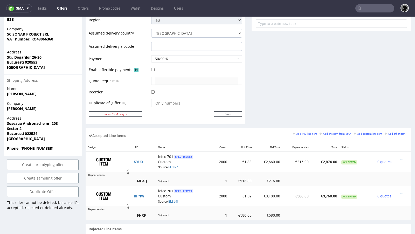
click td
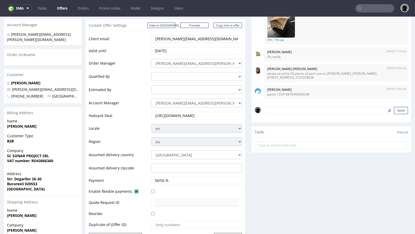
scroll to position [0, 0]
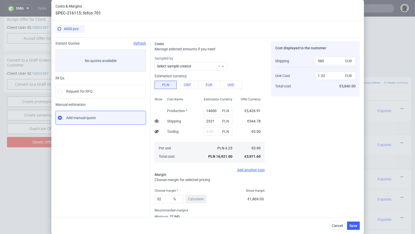
scroll to position [18, 0]
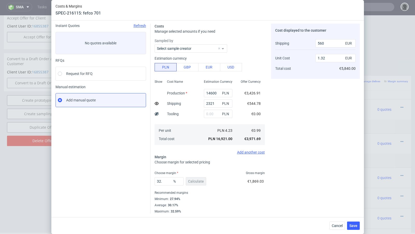
type input "32.8"
type input "1.34"
type input "32.99"
type input "1.35"
type input "33.6"
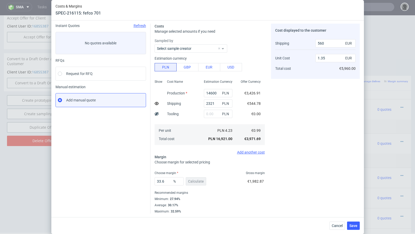
type input "1.36"
type input "334"
type input "-0.56"
type input "33"
type input "1.35"
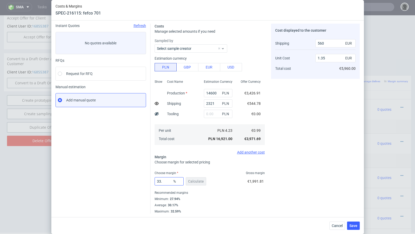
type input "33.5"
type input "1.36"
type input "33.44"
type input "1.36"
type input "33.41"
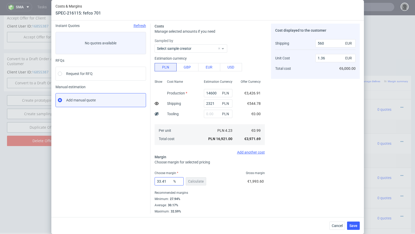
type input "1.35"
type input "33.41"
click at [95, 162] on div "Instant Quotes Refresh No quotes available RFQs Request for RFQ Manual estimati…" at bounding box center [103, 119] width 95 height 190
click at [349, 228] on span "Save" at bounding box center [353, 226] width 8 height 4
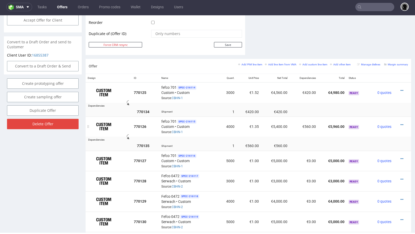
scroll to position [263, 0]
click at [401, 156] on icon at bounding box center [402, 158] width 3 height 4
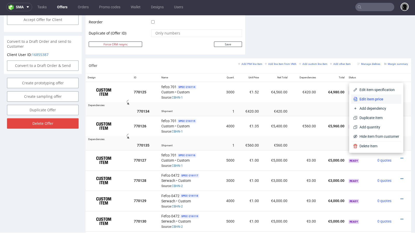
click at [372, 94] on li "Edit item price" at bounding box center [376, 98] width 50 height 9
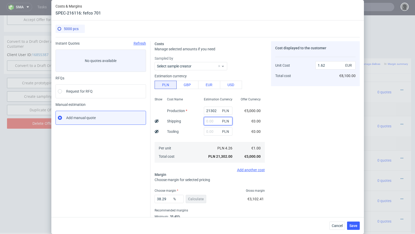
click at [206, 120] on input "text" at bounding box center [218, 121] width 29 height 8
paste input "16800"
type input "16800"
type input "2.9"
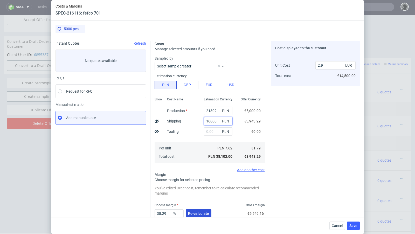
type input "16800"
click at [196, 212] on span "Re-calculate" at bounding box center [198, 214] width 21 height 4
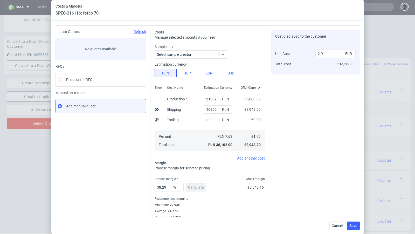
scroll to position [18, 0]
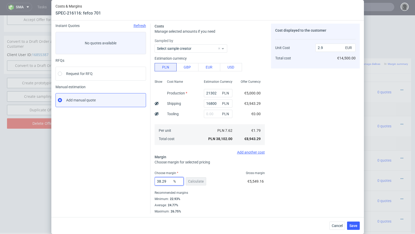
drag, startPoint x: 168, startPoint y: 180, endPoint x: 138, endPoint y: 180, distance: 29.8
click at [138, 180] on div "Instant Quotes Refresh No quotes available RFQs Request for RFQ Manual estimati…" at bounding box center [208, 116] width 304 height 194
type input "27"
type input "2.45"
type input "27"
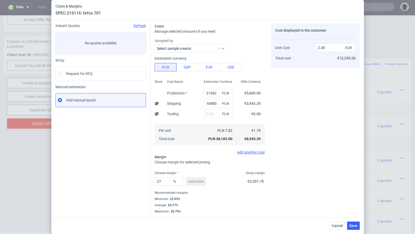
click at [110, 182] on div "Instant Quotes Refresh No quotes available RFQs Request for RFQ Manual estimati…" at bounding box center [103, 119] width 95 height 190
drag, startPoint x: 218, startPoint y: 103, endPoint x: 186, endPoint y: 102, distance: 32.5
click at [186, 102] on div "Show Cost Name Production Shipping Tooling Per unit Total cost Estimation Curre…" at bounding box center [210, 112] width 110 height 68
click at [208, 93] on input "21302" at bounding box center [218, 93] width 29 height 8
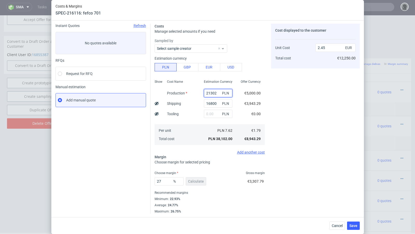
paste input "16800"
type input "16800"
type input "2.16"
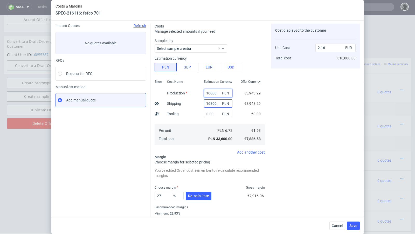
type input "16800"
drag, startPoint x: 219, startPoint y: 105, endPoint x: 197, endPoint y: 104, distance: 21.8
click at [197, 104] on div "Show Cost Name Production Shipping Tooling Per unit Total cost Estimation Curre…" at bounding box center [210, 112] width 110 height 68
type input "1.08"
paste input "2810"
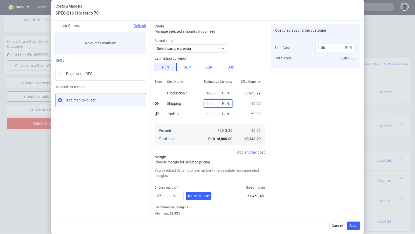
type input "2810"
type input "1.26"
type input "2810"
click at [97, 158] on div "Instant Quotes Refresh No quotes available RFQs Request for RFQ Manual estimati…" at bounding box center [103, 126] width 95 height 204
click at [204, 197] on span "Re-calculate" at bounding box center [198, 196] width 21 height 4
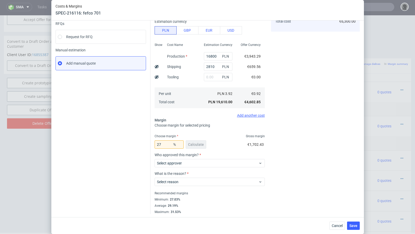
scroll to position [55, 0]
drag, startPoint x: 165, startPoint y: 144, endPoint x: 127, endPoint y: 140, distance: 38.1
click at [127, 140] on div "Instant Quotes Refresh No quotes available RFQs Request for RFQ Manual estimati…" at bounding box center [208, 97] width 304 height 231
click at [122, 146] on div "Instant Quotes Refresh No quotes available RFQs Request for RFQ Manual estimati…" at bounding box center [103, 99] width 95 height 227
drag, startPoint x: 167, startPoint y: 141, endPoint x: 136, endPoint y: 141, distance: 31.4
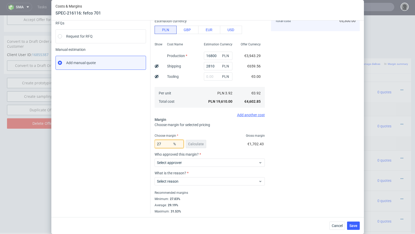
click at [136, 141] on div "Instant Quotes Refresh No quotes available RFQs Request for RFQ Manual estimati…" at bounding box center [208, 97] width 304 height 231
drag, startPoint x: 163, startPoint y: 143, endPoint x: 133, endPoint y: 141, distance: 29.9
click at [133, 141] on div "Instant Quotes Refresh No quotes available RFQs Request for RFQ Manual estimati…" at bounding box center [208, 97] width 304 height 231
type input "31"
click at [121, 144] on div "Instant Quotes Refresh No quotes available RFQs Request for RFQ Manual estimati…" at bounding box center [103, 99] width 95 height 227
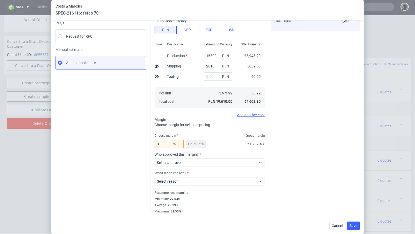
type input "1.33"
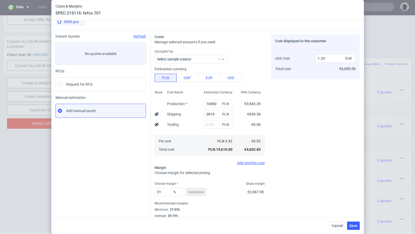
scroll to position [18, 0]
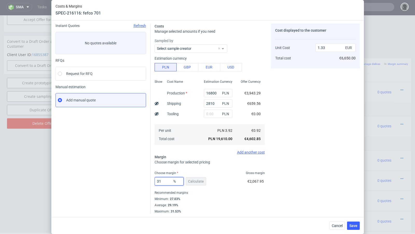
click at [166, 181] on input "31" at bounding box center [169, 181] width 29 height 8
type input "31.4"
type input "1.34"
type input "31.1"
type input "1.33"
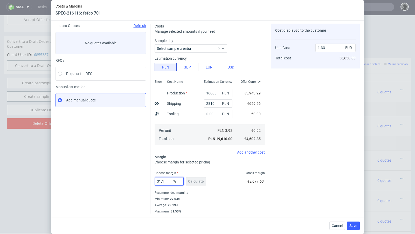
type input "31.15"
type input "1.34"
type input "31.14"
type input "1.33"
type input "31.14"
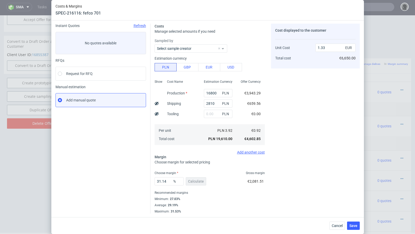
click at [144, 178] on div "Instant Quotes Refresh No quotes available RFQs Request for RFQ Manual estimati…" at bounding box center [103, 119] width 95 height 190
click at [353, 226] on span "Save" at bounding box center [353, 226] width 8 height 4
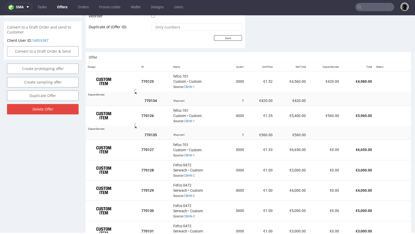
scroll to position [286, 0]
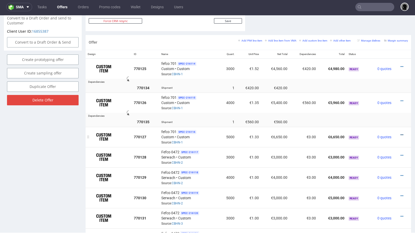
click at [401, 133] on icon at bounding box center [402, 135] width 3 height 4
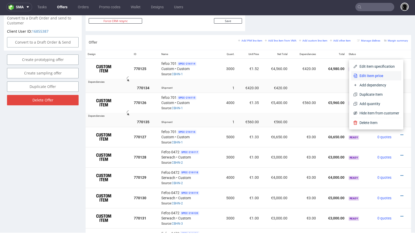
click at [375, 78] on li "Edit item price" at bounding box center [376, 75] width 50 height 9
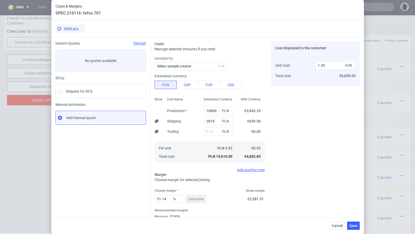
click at [155, 120] on icon at bounding box center [157, 121] width 4 height 4
type input "1.2"
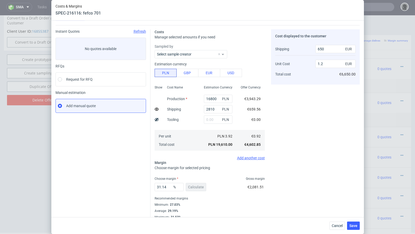
scroll to position [18, 0]
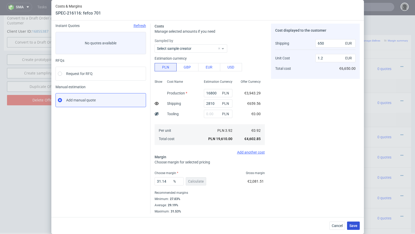
click at [353, 226] on span "Save" at bounding box center [353, 226] width 8 height 4
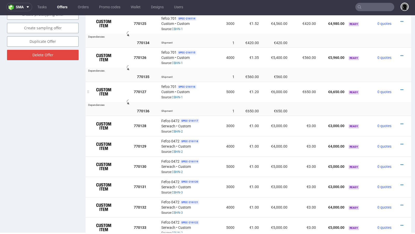
scroll to position [333, 0]
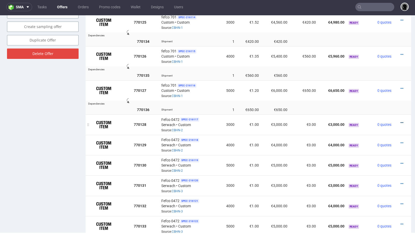
click at [401, 121] on icon at bounding box center [402, 123] width 3 height 4
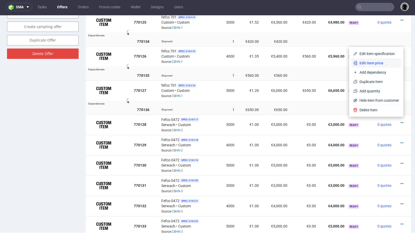
click at [365, 64] on span "Edit item price" at bounding box center [379, 62] width 42 height 5
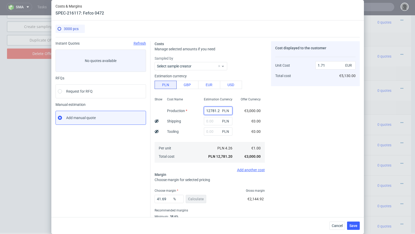
click at [208, 110] on input "12781.2" at bounding box center [218, 111] width 29 height 8
paste input "8840.00"
type input "18840"
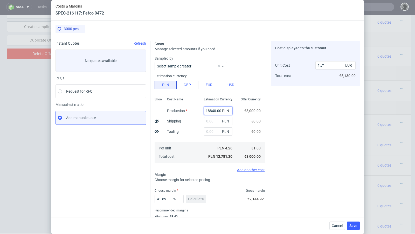
type input "2.53"
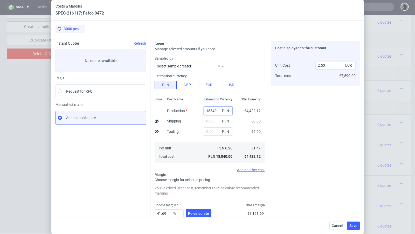
scroll to position [0, 0]
type input "18840"
click at [337, 226] on span "Cancel" at bounding box center [337, 226] width 11 height 4
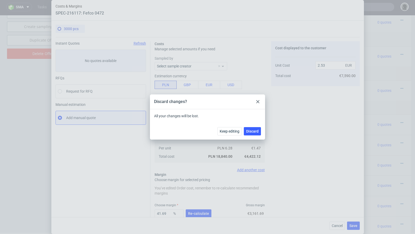
click at [255, 135] on div "Keep editing Discard" at bounding box center [207, 131] width 115 height 17
click at [253, 132] on span "Discard" at bounding box center [252, 131] width 12 height 4
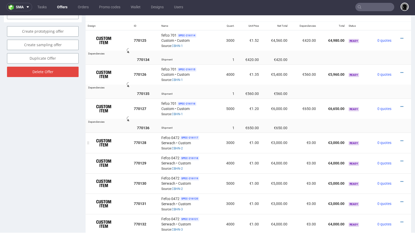
scroll to position [318, 0]
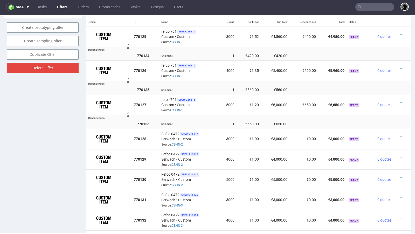
click at [401, 135] on icon at bounding box center [402, 137] width 3 height 4
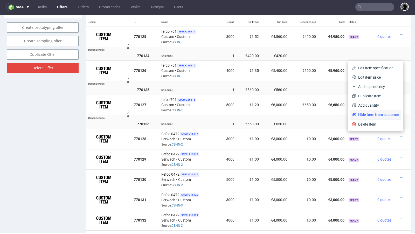
click at [378, 113] on span "Hide item from customer" at bounding box center [377, 114] width 43 height 5
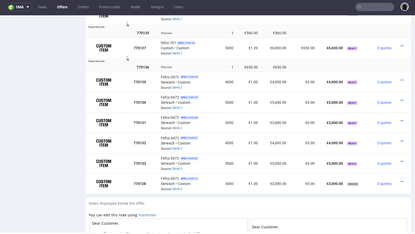
scroll to position [375, 0]
click at [401, 78] on icon at bounding box center [402, 80] width 3 height 4
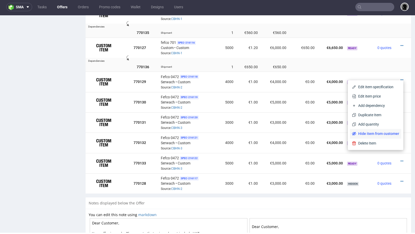
click at [382, 130] on li "Hide item from customer" at bounding box center [375, 133] width 51 height 9
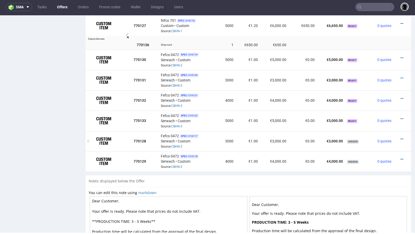
scroll to position [393, 0]
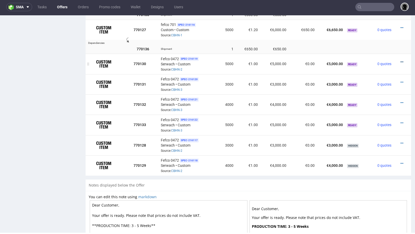
click at [401, 60] on icon at bounding box center [402, 62] width 3 height 4
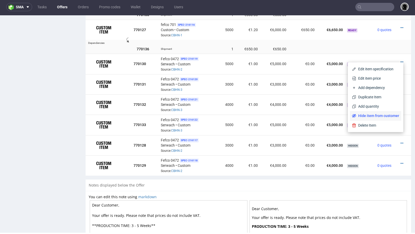
click at [376, 114] on span "Hide item from customer" at bounding box center [377, 115] width 43 height 5
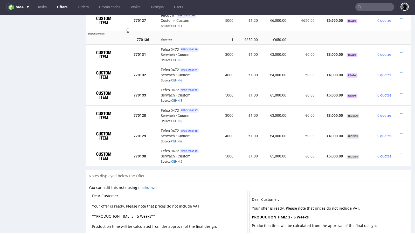
scroll to position [404, 0]
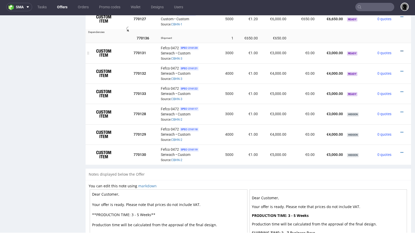
click at [401, 49] on icon at bounding box center [402, 51] width 3 height 4
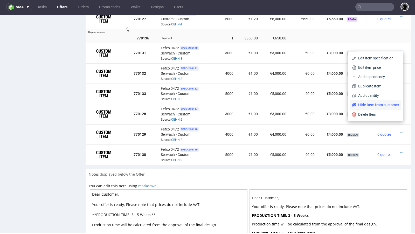
click at [378, 104] on span "Hide item from customer" at bounding box center [377, 104] width 43 height 5
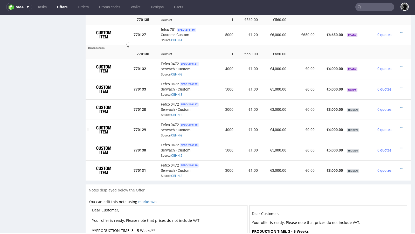
scroll to position [406, 0]
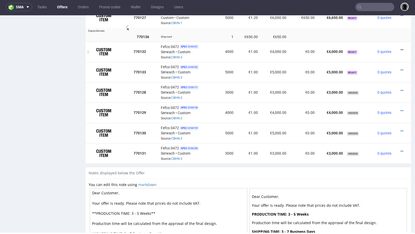
click at [401, 48] on icon at bounding box center [402, 50] width 3 height 4
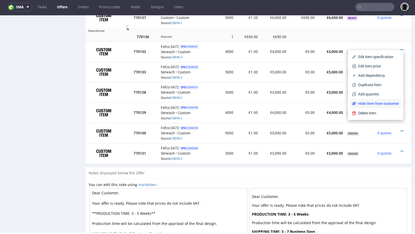
click at [376, 100] on li "Hide item from customer" at bounding box center [375, 103] width 51 height 9
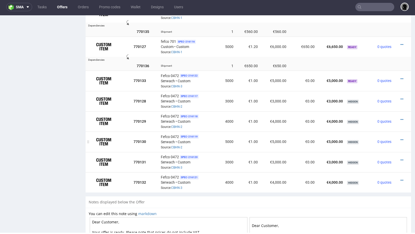
scroll to position [376, 0]
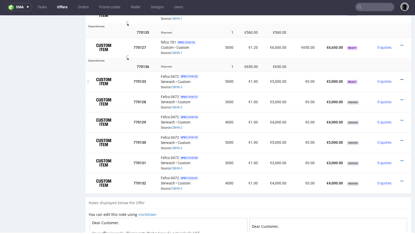
click at [401, 78] on icon at bounding box center [402, 80] width 3 height 4
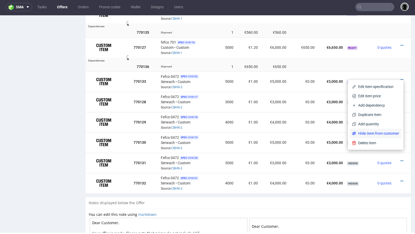
click at [377, 134] on span "Hide item from customer" at bounding box center [377, 133] width 43 height 5
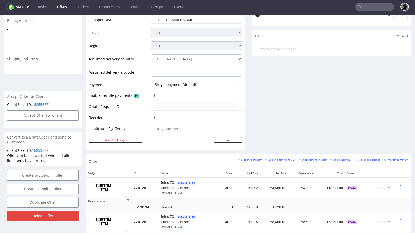
scroll to position [0, 0]
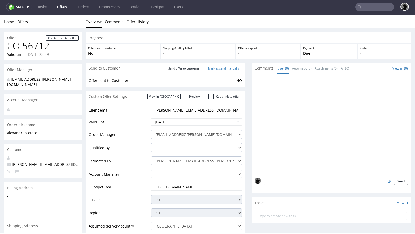
click at [225, 70] on input "Mark as send manually" at bounding box center [223, 68] width 35 height 5
type input "In progress..."
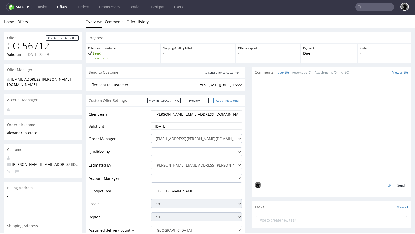
click at [231, 102] on link "Copy link to offer" at bounding box center [228, 100] width 29 height 5
click at [62, 7] on link "Offers" at bounding box center [62, 7] width 17 height 8
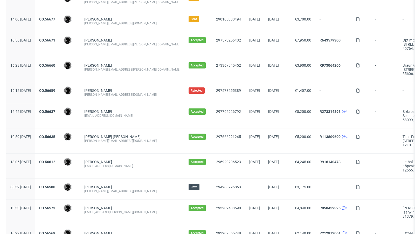
scroll to position [294, 0]
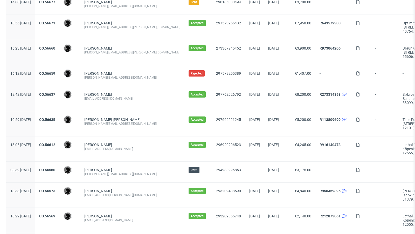
click at [123, 172] on div "[PERSON_NAME][EMAIL_ADDRESS][DOMAIN_NAME]" at bounding box center [132, 174] width 96 height 4
copy div "[PERSON_NAME][EMAIL_ADDRESS][DOMAIN_NAME]"
click at [55, 168] on link "CO.56580" at bounding box center [47, 170] width 16 height 4
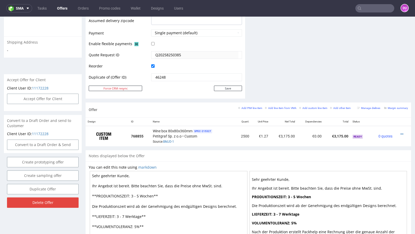
scroll to position [220, 0]
click at [215, 141] on div "Wine box 80x80x360mm SPEC- 215327 Petitgraf Sp. z o.o • Custom Source: BMJD-1" at bounding box center [193, 136] width 80 height 16
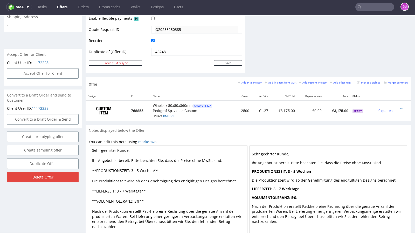
scroll to position [240, 0]
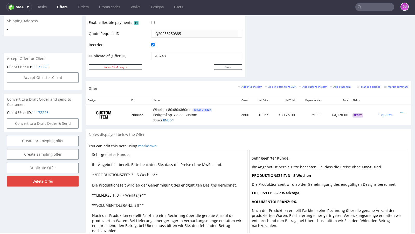
click at [284, 87] on div "Add PIM line item Add line item from VMA Add custom line item Add other item" at bounding box center [295, 86] width 115 height 5
click at [277, 85] on small "Add line item from VMA" at bounding box center [281, 86] width 32 height 3
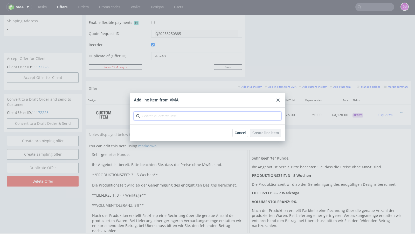
click at [196, 115] on input "text" at bounding box center [207, 116] width 147 height 8
paste input "7480"
type input "7480"
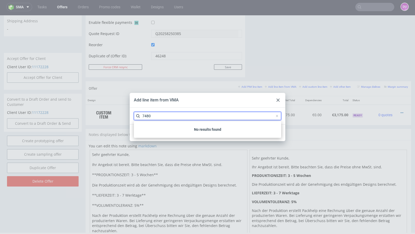
click at [173, 119] on input "7480" at bounding box center [207, 116] width 147 height 8
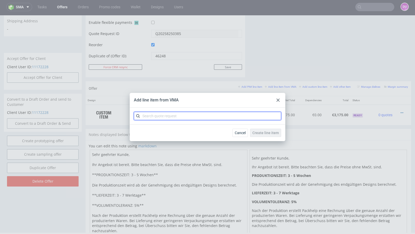
paste input "CBIK"
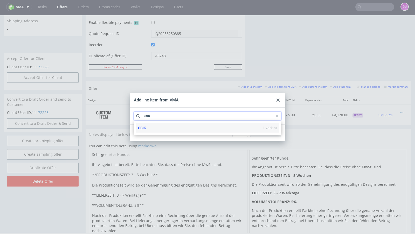
type input "CBIK"
click at [154, 129] on div "CBIK 1 variant" at bounding box center [207, 127] width 143 height 9
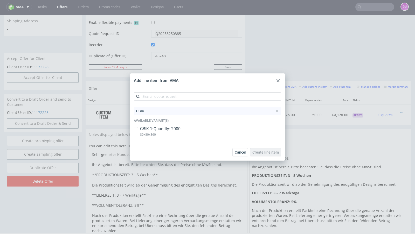
click at [152, 129] on p "CBIK-1 • Quantity: 2000" at bounding box center [160, 129] width 40 height 6
checkbox input "true"
click at [268, 153] on span "Create line item" at bounding box center [265, 152] width 26 height 4
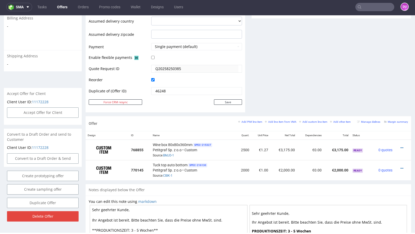
scroll to position [215, 0]
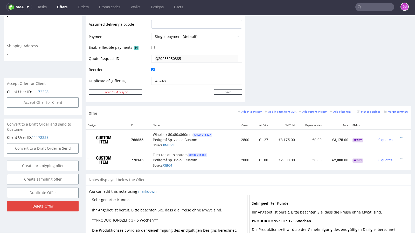
click at [401, 156] on icon at bounding box center [402, 158] width 3 height 4
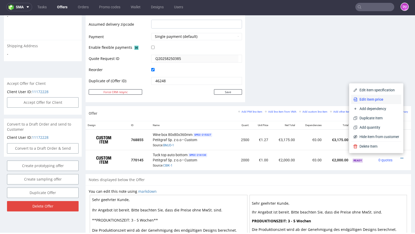
click at [368, 99] on span "Edit item price" at bounding box center [379, 99] width 42 height 5
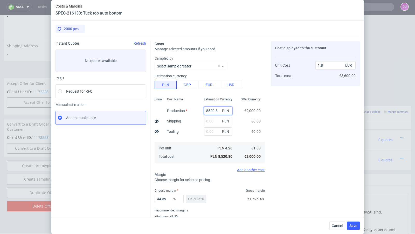
click at [212, 110] on input "8520.8" at bounding box center [218, 111] width 29 height 8
paste input "7480"
type input "7480"
type input "1.58"
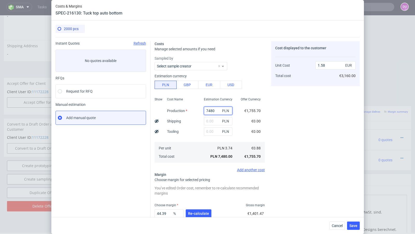
type input "7480"
click at [211, 121] on input "text" at bounding box center [218, 121] width 29 height 8
paste input "301"
type input "301"
type input "1.65"
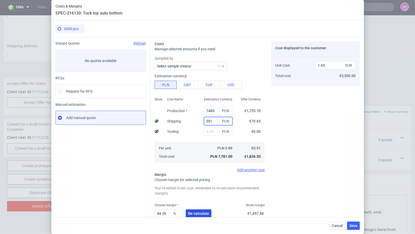
type input "301"
click at [199, 215] on span "Re-calculate" at bounding box center [198, 214] width 21 height 4
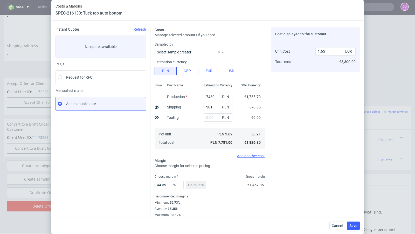
scroll to position [18, 0]
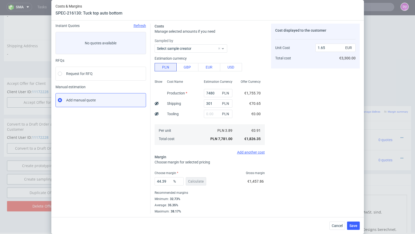
click at [157, 103] on use at bounding box center [157, 103] width 4 height 3
type input "1.61"
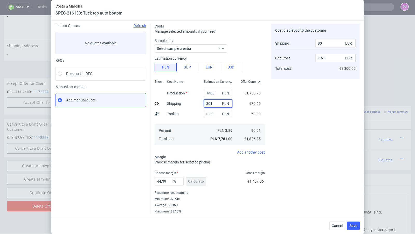
drag, startPoint x: 207, startPoint y: 103, endPoint x: 202, endPoint y: 103, distance: 4.7
click at [202, 103] on div "301 PLN" at bounding box center [218, 103] width 37 height 10
type input "401"
type input "1.62"
type input "100"
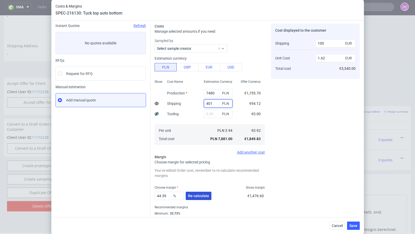
type input "401"
click at [195, 195] on span "Re-calculate" at bounding box center [198, 196] width 21 height 4
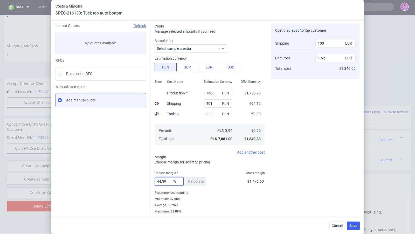
drag, startPoint x: 170, startPoint y: 180, endPoint x: 136, endPoint y: 177, distance: 34.1
click at [136, 177] on div "Instant Quotes Refresh No quotes available RFQs Request for RFQ Manual estimati…" at bounding box center [208, 116] width 304 height 194
type input "33"
type input "1.33"
click at [107, 170] on div "Instant Quotes Refresh No quotes available RFQs Request for RFQ Manual estimati…" at bounding box center [103, 119] width 95 height 190
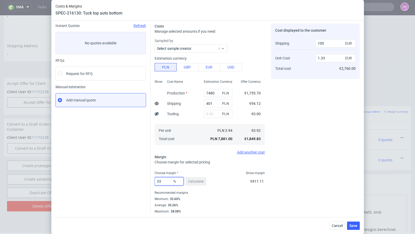
click at [167, 181] on input "33" at bounding box center [169, 181] width 29 height 8
type input "33.4"
type input "1.34"
type input "33"
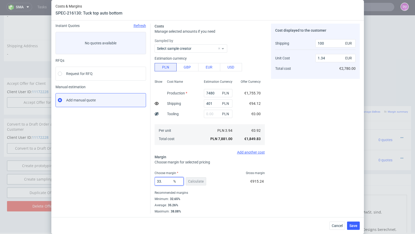
type input "1.33"
type input "33.09"
type input "1.34"
type input "33.06"
type input "1.33"
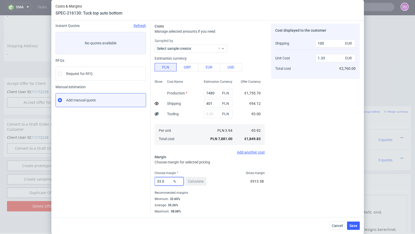
type input "33.08"
type input "1.34"
type input "33.07"
type input "1.33"
type input "33.07"
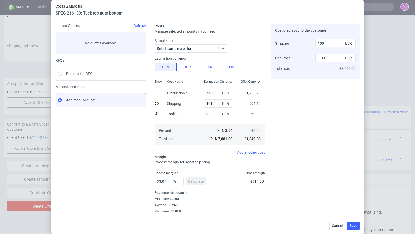
click at [126, 170] on div "Instant Quotes Refresh No quotes available RFQs Request for RFQ Manual estimati…" at bounding box center [103, 119] width 95 height 190
click at [353, 225] on span "Save" at bounding box center [353, 226] width 8 height 4
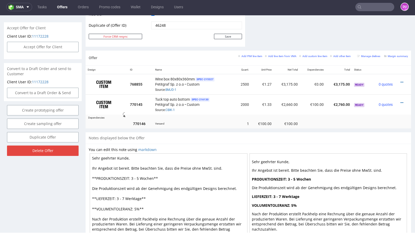
scroll to position [271, 0]
click at [401, 101] on icon at bounding box center [402, 103] width 3 height 4
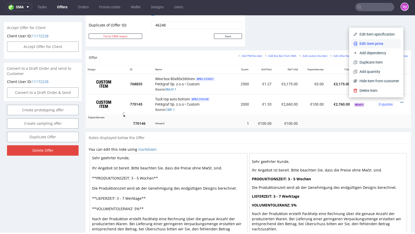
click at [372, 42] on span "Edit item price" at bounding box center [379, 43] width 42 height 5
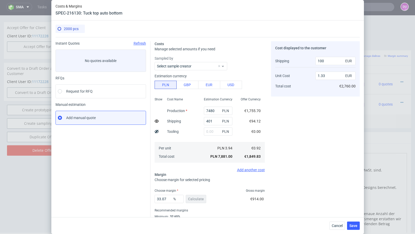
click at [156, 122] on icon at bounding box center [157, 121] width 4 height 4
type input "1.38"
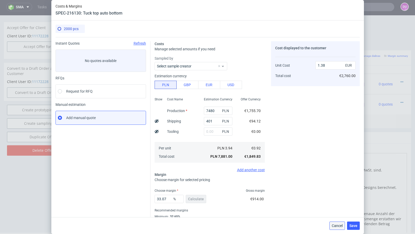
click at [338, 224] on span "Cancel" at bounding box center [337, 226] width 11 height 4
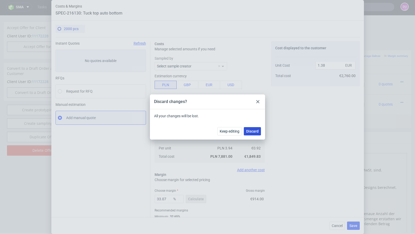
click at [251, 129] on span "Discard" at bounding box center [252, 131] width 12 height 4
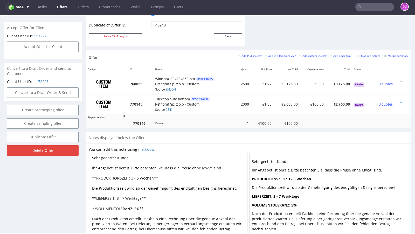
click at [399, 79] on div at bounding box center [401, 81] width 9 height 5
click at [401, 80] on icon at bounding box center [402, 82] width 3 height 4
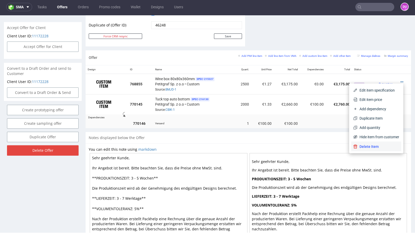
click at [365, 144] on span "Delete Item" at bounding box center [379, 146] width 42 height 5
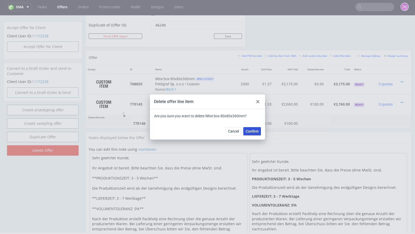
click at [255, 132] on span "Confirm" at bounding box center [252, 131] width 13 height 4
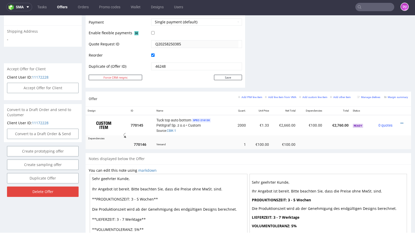
scroll to position [232, 0]
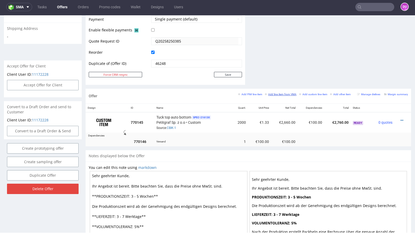
click at [282, 93] on small "Add line item from VMA" at bounding box center [281, 94] width 32 height 3
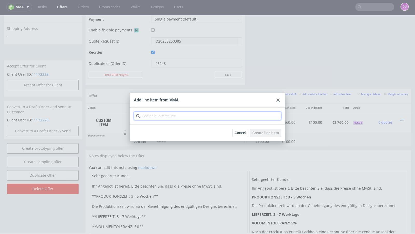
click at [159, 115] on input "text" at bounding box center [207, 116] width 147 height 8
paste input "CBIP"
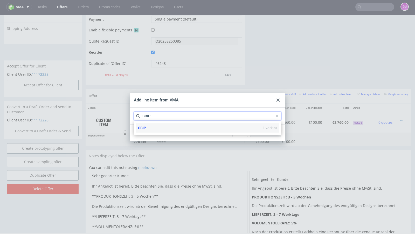
type input "CBIP"
click at [155, 126] on div "CBIP 1 variant" at bounding box center [207, 127] width 143 height 9
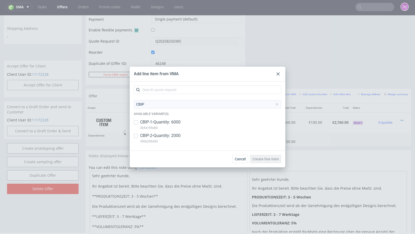
click at [153, 123] on p "CBIP-1 • Quantity: 6000" at bounding box center [160, 122] width 40 height 6
checkbox input "true"
click at [160, 134] on p "CBIP-2 • Quantity: 2000" at bounding box center [160, 136] width 40 height 6
checkbox input "true"
click at [272, 160] on span "Create line item" at bounding box center [265, 159] width 26 height 4
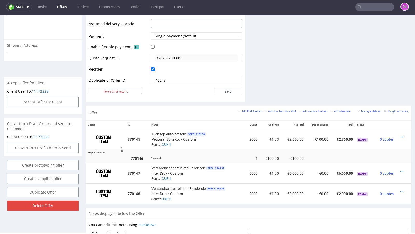
scroll to position [248, 0]
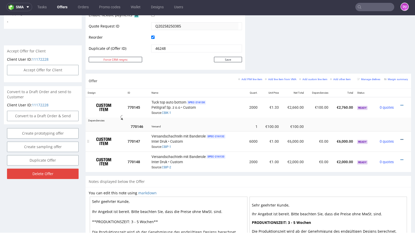
click at [401, 138] on icon at bounding box center [402, 140] width 3 height 4
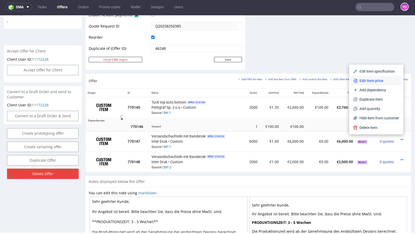
click at [363, 78] on span "Edit item price" at bounding box center [379, 80] width 42 height 5
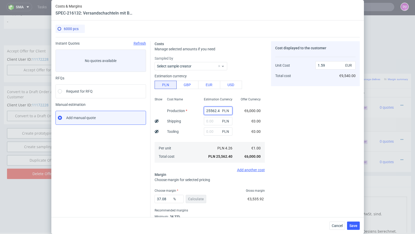
click at [210, 112] on input "25562.4" at bounding box center [218, 111] width 29 height 8
paste input "370.00"
type input "25370"
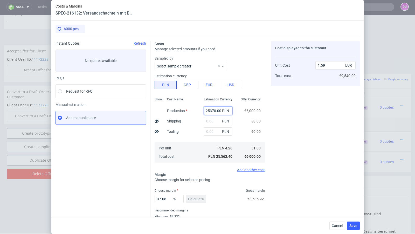
type input "1.58"
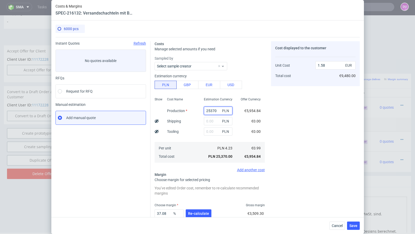
scroll to position [0, 0]
type input "25370"
click at [215, 119] on input "text" at bounding box center [218, 121] width 29 height 8
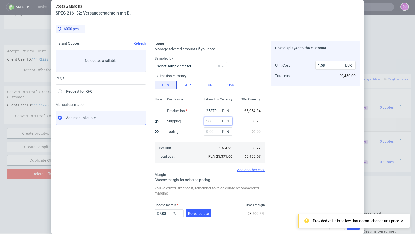
type input "1000"
type input "1.64"
type input "1000"
click at [155, 120] on use at bounding box center [157, 120] width 4 height 3
type input "1.6"
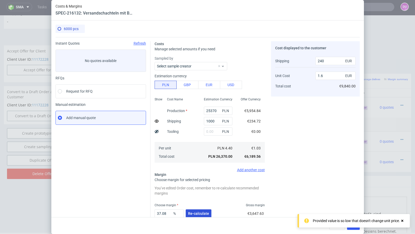
click at [202, 211] on button "Re-calculate" at bounding box center [199, 213] width 26 height 8
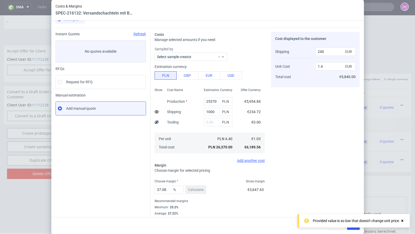
scroll to position [18, 0]
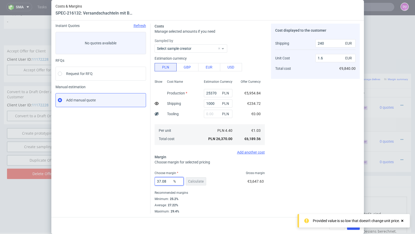
drag, startPoint x: 169, startPoint y: 181, endPoint x: 132, endPoint y: 180, distance: 36.9
click at [132, 180] on div "Instant Quotes Refresh No quotes available RFQs Request for RFQ Manual estimati…" at bounding box center [208, 116] width 304 height 194
type input "28"
type input "1.39"
type input "28"
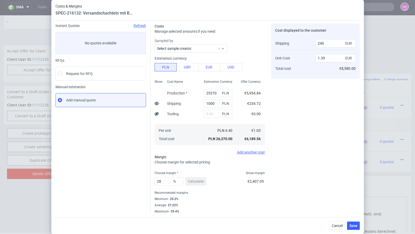
click at [90, 183] on div "Instant Quotes Refresh No quotes available RFQs Request for RFQ Manual estimati…" at bounding box center [103, 119] width 95 height 190
click at [210, 103] on input "1000" at bounding box center [218, 103] width 29 height 8
type input "1200"
type input "1.4"
type input "300"
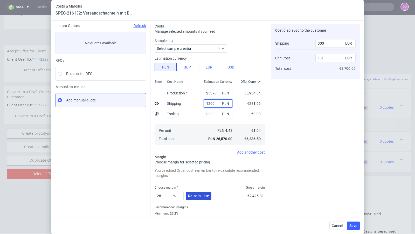
type input "1200"
click at [197, 197] on span "Re-calculate" at bounding box center [198, 196] width 21 height 4
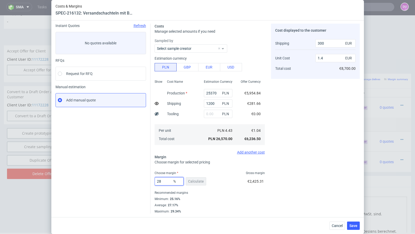
click at [167, 182] on input "28" at bounding box center [169, 181] width 29 height 8
type input "27"
type input "1.38"
type input "27.5"
type input "1.39"
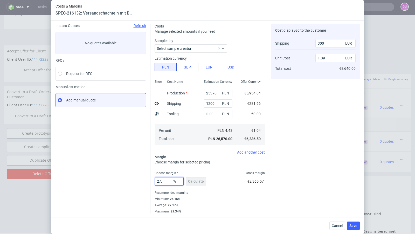
type input "27.4"
type input "1.38"
type input "27.6"
type input "1.39"
type input "27.4"
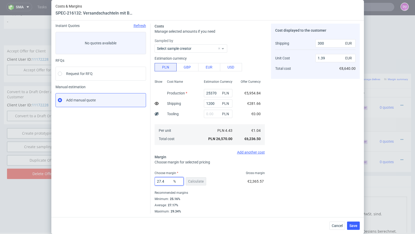
type input "1.38"
type input "27.44"
type input "1.39"
type input "27.41"
type input "1.38"
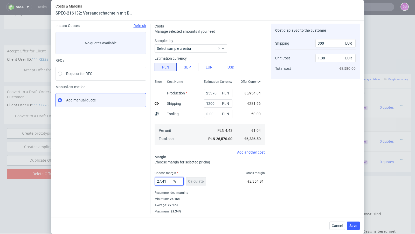
type input "27.41"
click at [140, 158] on div "Instant Quotes Refresh No quotes available RFQs Request for RFQ Manual estimati…" at bounding box center [103, 119] width 95 height 190
click at [355, 227] on span "Save" at bounding box center [353, 226] width 8 height 4
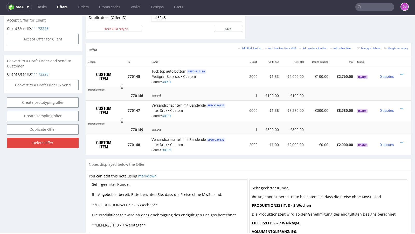
scroll to position [279, 0]
click at [401, 141] on icon at bounding box center [402, 143] width 3 height 4
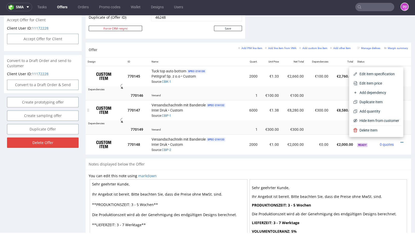
click at [245, 111] on td "6000" at bounding box center [252, 110] width 15 height 20
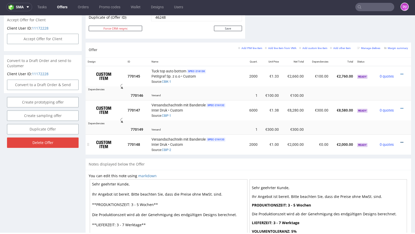
click at [401, 141] on icon at bounding box center [402, 143] width 3 height 4
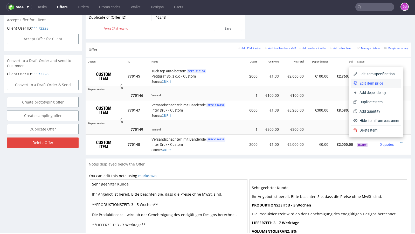
click at [368, 83] on span "Edit item price" at bounding box center [379, 83] width 42 height 5
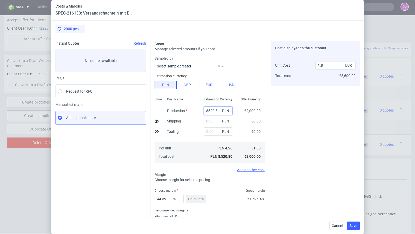
click at [207, 111] on input "8520.8" at bounding box center [218, 111] width 29 height 8
paste input "15500.00"
type input "15500"
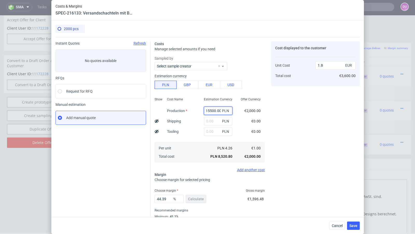
type input "3.27"
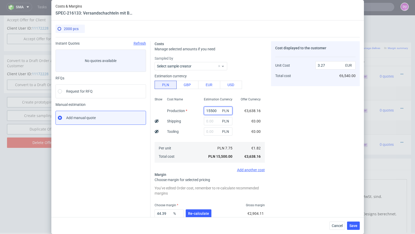
type input "15500"
click at [207, 117] on input "text" at bounding box center [218, 121] width 29 height 8
paste input "633"
type input "633"
type input "3.4"
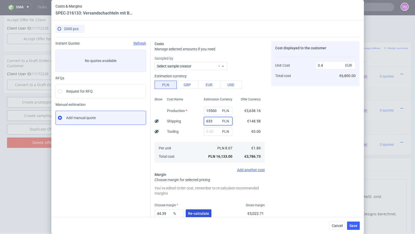
type input "633"
click at [200, 212] on span "Re-calculate" at bounding box center [198, 214] width 21 height 4
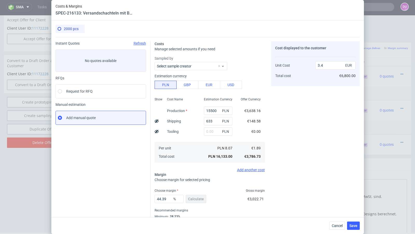
click at [155, 119] on icon at bounding box center [157, 121] width 4 height 4
type input "3.33"
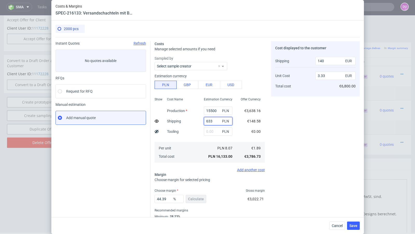
click at [208, 119] on input "633" at bounding box center [218, 121] width 29 height 8
type input "733"
type input "3.34"
type input "180"
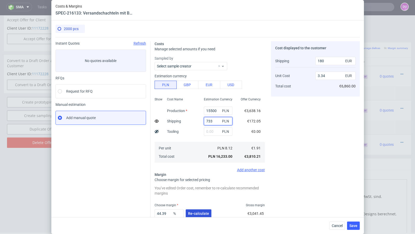
type input "733"
click at [197, 216] on button "Re-calculate" at bounding box center [199, 213] width 26 height 8
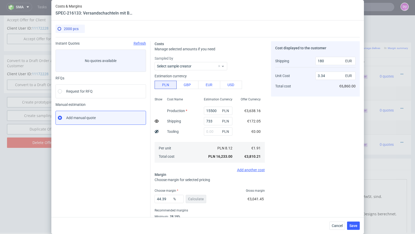
scroll to position [18, 0]
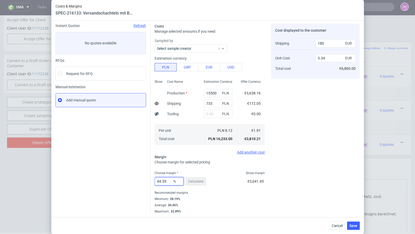
drag, startPoint x: 171, startPoint y: 180, endPoint x: 132, endPoint y: 176, distance: 39.9
click at [132, 176] on div "Instant Quotes Refresh No quotes available RFQs Request for RFQ Manual estimati…" at bounding box center [208, 116] width 304 height 194
type input "30"
type input "2.64"
type input "30.3"
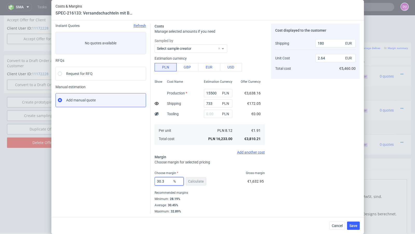
type input "2.65"
type input "30.2"
type input "2.64"
type input "30.3"
type input "2.65"
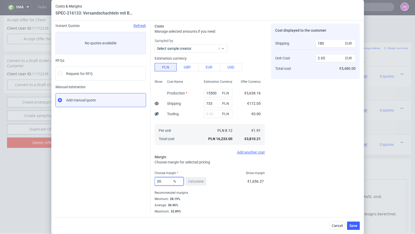
type input "30.2"
type input "2.64"
type input "30.27"
type input "2.65"
type input "30.24"
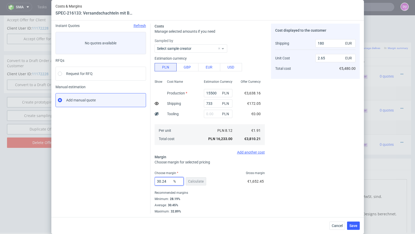
type input "2.64"
type input "30.24"
click at [110, 168] on div "Instant Quotes Refresh No quotes available RFQs Request for RFQ Manual estimati…" at bounding box center [103, 119] width 95 height 190
click at [359, 228] on button "Save" at bounding box center [353, 226] width 13 height 8
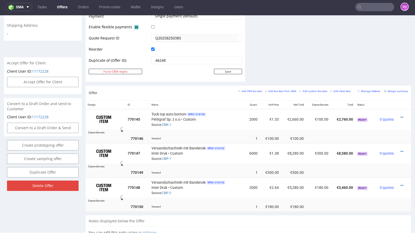
scroll to position [243, 0]
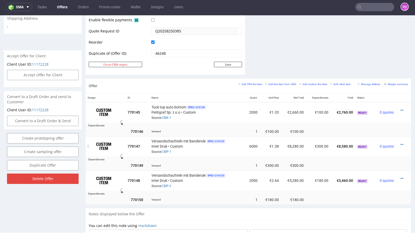
click at [235, 145] on div "Versandschachteln mit Banderole SPEC- 216132 Inter Druk • Custom Source: CBIP-1" at bounding box center [197, 146] width 91 height 16
click at [236, 143] on div "Versandschachteln mit Banderole SPEC- 216132 Inter Druk • Custom Source: CBIP-1" at bounding box center [197, 146] width 91 height 16
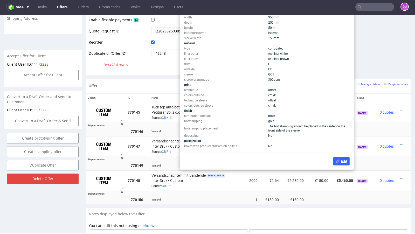
scroll to position [239, 0]
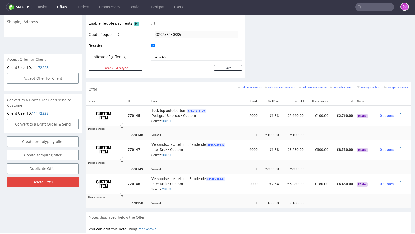
click at [220, 126] on td at bounding box center [269, 128] width 286 height 4
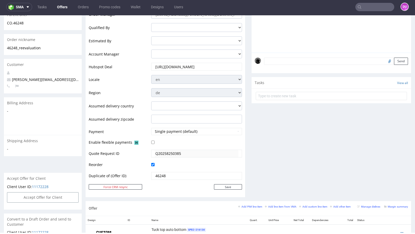
scroll to position [0, 0]
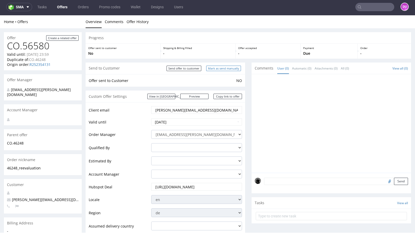
click at [217, 70] on input "Mark as send manually" at bounding box center [223, 68] width 35 height 5
type input "In progress..."
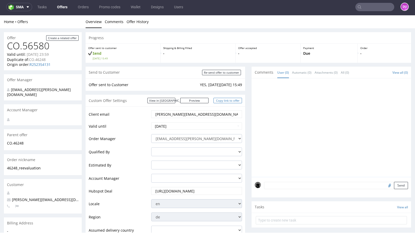
click at [218, 100] on link "Copy link to offer" at bounding box center [228, 100] width 29 height 5
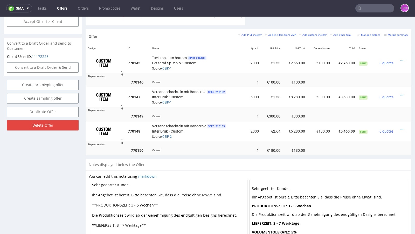
click at [63, 10] on link "Offers" at bounding box center [62, 8] width 17 height 8
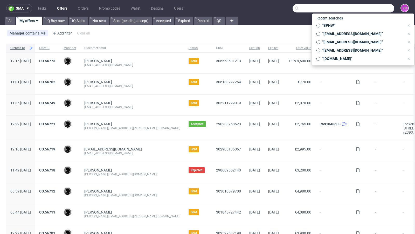
click at [359, 7] on input "text" at bounding box center [344, 8] width 102 height 8
paste input "k.bauer@medianet.at"
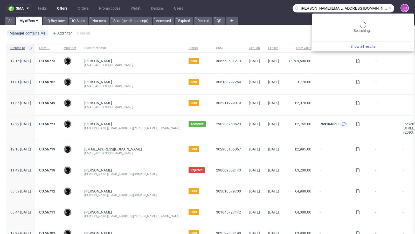
type input "k.bauer@medianet.at"
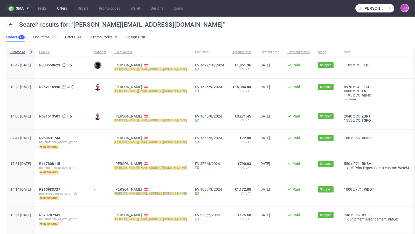
click at [59, 11] on link "Offers" at bounding box center [62, 8] width 16 height 8
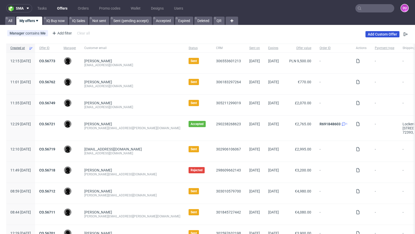
click at [373, 36] on link "Add Custom Offer" at bounding box center [383, 34] width 34 height 6
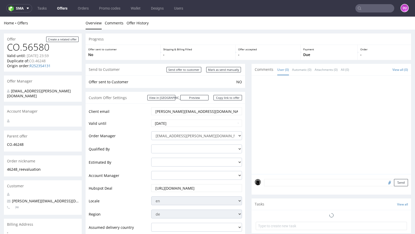
click at [360, 6] on input "text" at bounding box center [374, 8] width 39 height 8
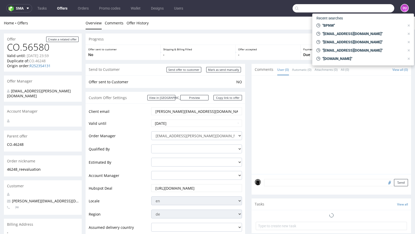
paste input "LSHI"
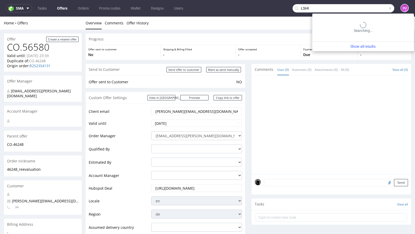
type input "LSHI"
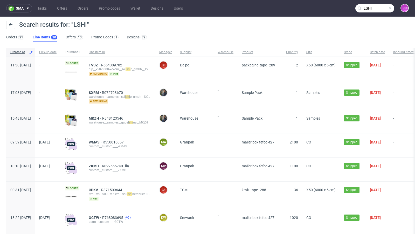
click at [372, 12] on input "LSHI" at bounding box center [374, 8] width 39 height 8
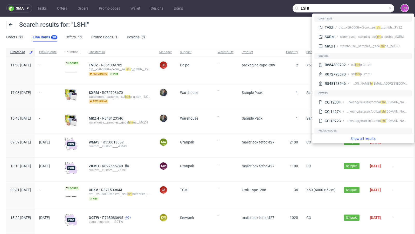
click at [203, 36] on div "Search results for: "LSHI" Orders 21 Line Items 20 Offers 13 Promo Codes 1 Desi…" at bounding box center [207, 31] width 415 height 29
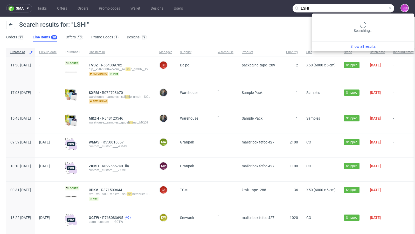
click at [371, 6] on input "LSHI" at bounding box center [344, 8] width 102 height 8
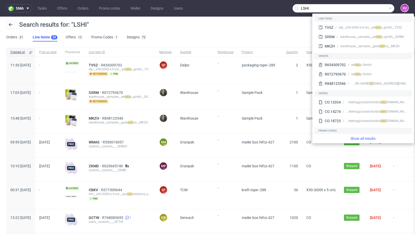
click at [194, 22] on div "Search results for: "LSHI"" at bounding box center [207, 27] width 403 height 12
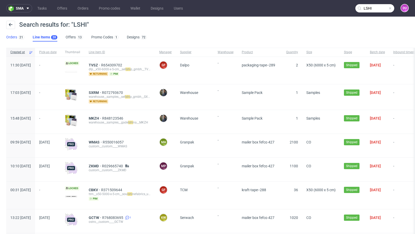
click at [11, 37] on link "Orders 21" at bounding box center [15, 37] width 18 height 8
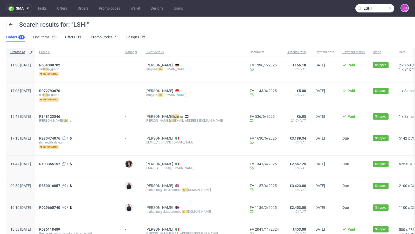
click at [210, 24] on div "Search results for: "LSHI"" at bounding box center [207, 27] width 403 height 12
click at [394, 7] on div "LSHI DU" at bounding box center [401, 8] width 15 height 9
click at [388, 9] on span at bounding box center [390, 8] width 4 height 4
click at [376, 9] on input "text" at bounding box center [374, 8] width 39 height 8
paste input "tobias@decus-gmbh.com"
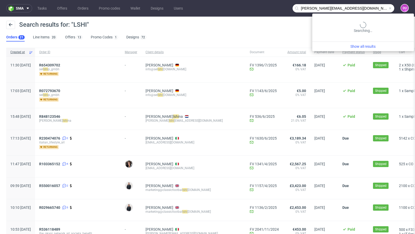
type input "tobias@decus-gmbh.com"
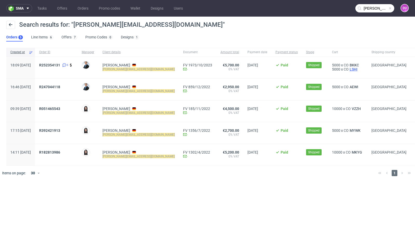
click at [349, 68] on span "LSHI" at bounding box center [354, 69] width 10 height 4
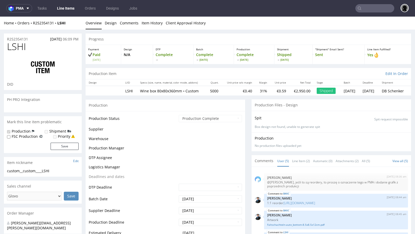
scroll to position [6, 0]
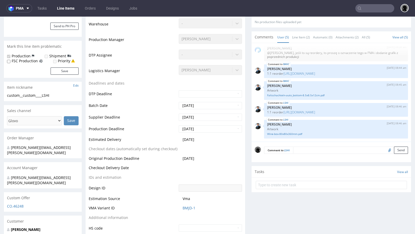
select select "in_progress"
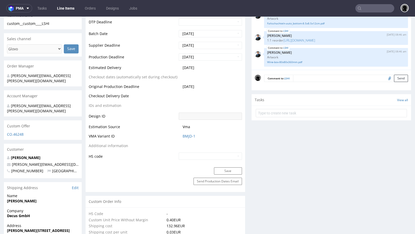
scroll to position [196, 0]
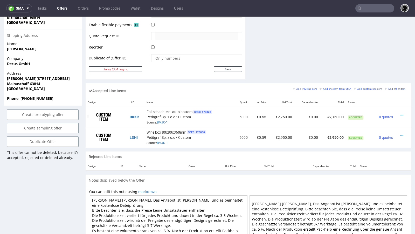
scroll to position [256, 0]
click at [160, 142] on link "BMJD-1" at bounding box center [162, 144] width 11 height 4
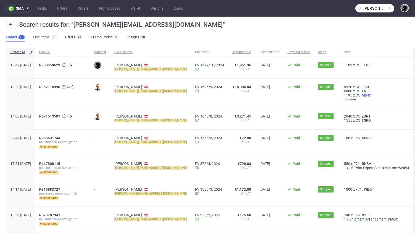
click at [361, 97] on span "ABHC" at bounding box center [367, 95] width 12 height 4
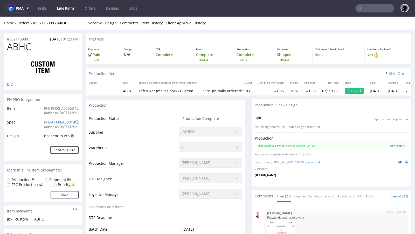
select select "in_progress"
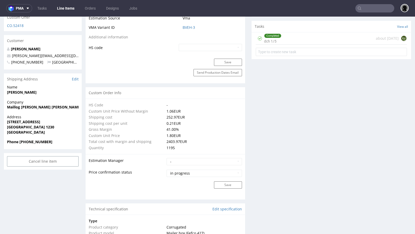
scroll to position [235, 0]
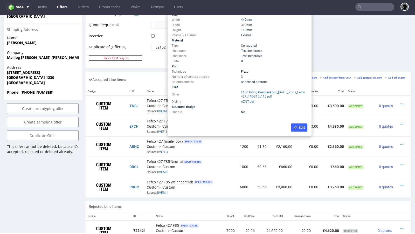
scroll to position [266, 0]
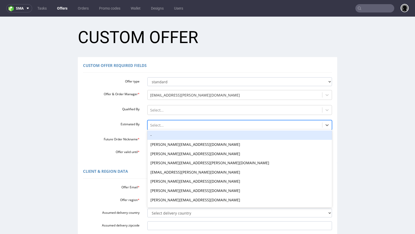
click at [162, 127] on div "-, 1 of 27. 27 results available. Use Up and Down to choose options, press Ente…" at bounding box center [239, 123] width 185 height 7
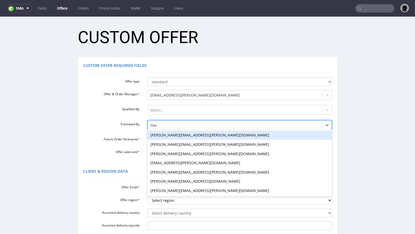
type input "maci"
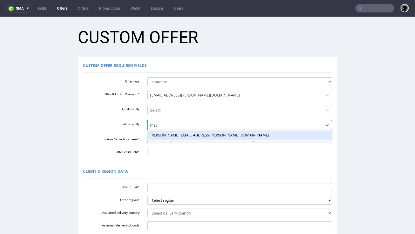
click at [166, 129] on div "[PERSON_NAME][EMAIL_ADDRESS][PERSON_NAME][DOMAIN_NAME]" at bounding box center [239, 134] width 185 height 11
click at [166, 135] on div "[PERSON_NAME][EMAIL_ADDRESS][PERSON_NAME][DOMAIN_NAME]" at bounding box center [239, 135] width 185 height 9
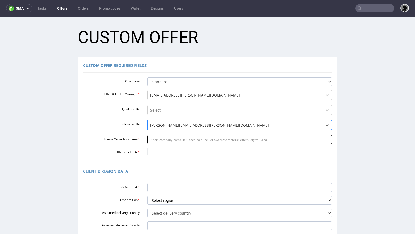
click at [178, 139] on input "Future Order Nickname *" at bounding box center [239, 139] width 185 height 9
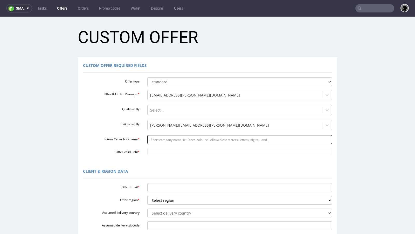
paste input "kbauermedianetat"
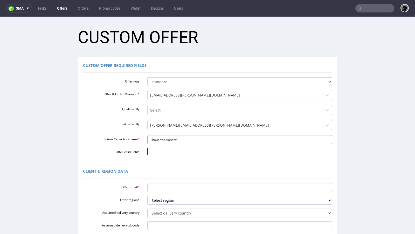
type input "kbauermedianetat"
click at [171, 152] on input "Offer valid until *" at bounding box center [239, 151] width 185 height 7
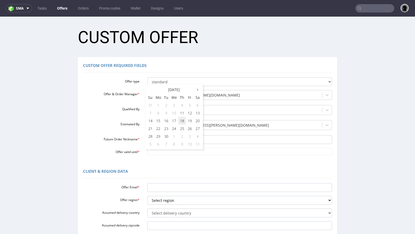
click at [181, 122] on td "18" at bounding box center [182, 121] width 8 height 8
type input "[DATE]"
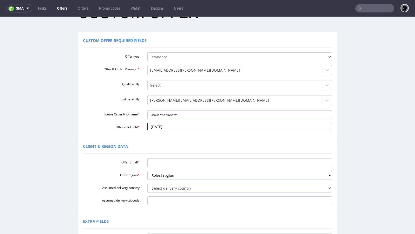
scroll to position [32, 0]
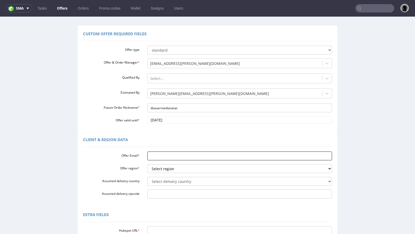
click at [179, 155] on input "Offer Email *" at bounding box center [239, 156] width 185 height 9
paste input "[PERSON_NAME][EMAIL_ADDRESS][DOMAIN_NAME]"
type input "[PERSON_NAME][EMAIL_ADDRESS][DOMAIN_NAME]"
click at [175, 169] on select "Select region eu gb de pl fr it es" at bounding box center [239, 168] width 185 height 9
click at [147, 164] on select "Select region eu gb de pl fr it es" at bounding box center [239, 168] width 185 height 9
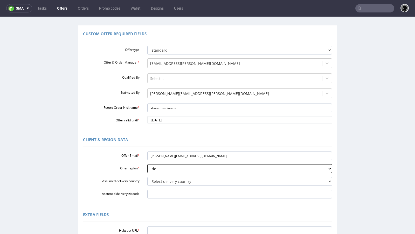
click at [162, 168] on select "Select region eu gb de pl fr it es" at bounding box center [239, 168] width 185 height 9
select select "eu"
click at [147, 164] on select "Select region eu gb de pl fr it es" at bounding box center [239, 168] width 185 height 9
click at [161, 181] on select "Select delivery country [GEOGRAPHIC_DATA] [GEOGRAPHIC_DATA] [GEOGRAPHIC_DATA] […" at bounding box center [239, 181] width 185 height 9
select select "12"
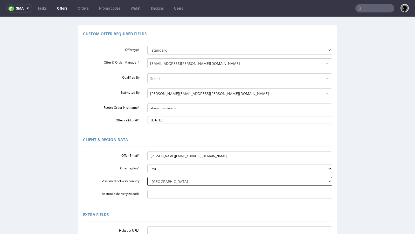
click at [147, 177] on select "Select delivery country [GEOGRAPHIC_DATA] [GEOGRAPHIC_DATA] [GEOGRAPHIC_DATA] […" at bounding box center [239, 181] width 185 height 9
click at [165, 202] on div "Client & Region data Offer Email * [PERSON_NAME][EMAIL_ADDRESS][DOMAIN_NAME] Of…" at bounding box center [207, 168] width 259 height 75
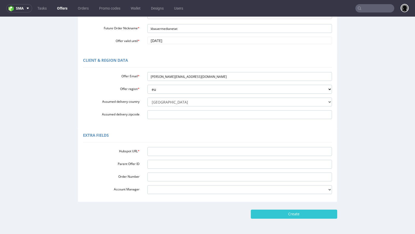
scroll to position [124, 0]
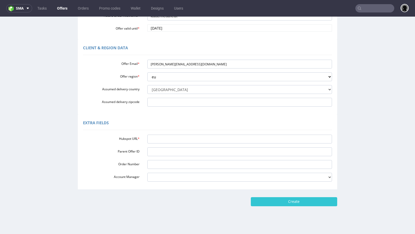
click at [182, 132] on div "Extra Fields Hubspot URL * Parent Offer ID Order Number Account Manager [PERSON…" at bounding box center [207, 151] width 259 height 75
click at [183, 139] on input "Hubspot URL *" at bounding box center [239, 139] width 185 height 9
paste input "[URL][DOMAIN_NAME]"
type input "[URL][DOMAIN_NAME]"
click at [204, 119] on div "Extra Fields" at bounding box center [207, 124] width 249 height 12
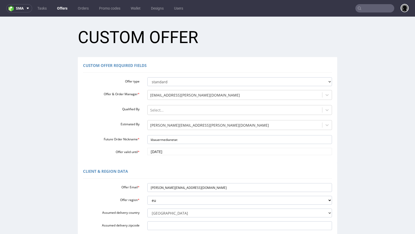
scroll to position [129, 0]
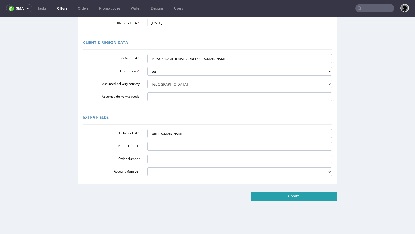
click at [302, 197] on input "Create" at bounding box center [294, 196] width 86 height 9
type input "Please wait..."
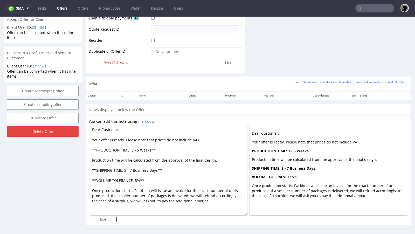
scroll to position [1, 0]
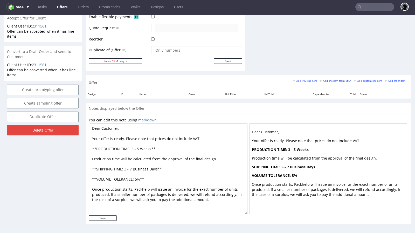
click at [332, 80] on small "Add line item from VMA" at bounding box center [336, 80] width 32 height 3
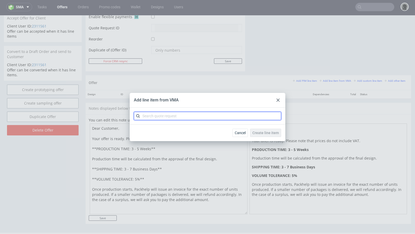
click at [200, 119] on input "text" at bounding box center [207, 116] width 147 height 8
paste input "CBJP"
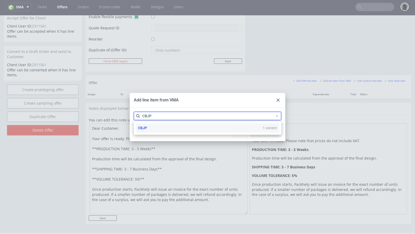
type input "CBJP"
click at [154, 127] on div "CBJP 1 variant" at bounding box center [207, 127] width 143 height 9
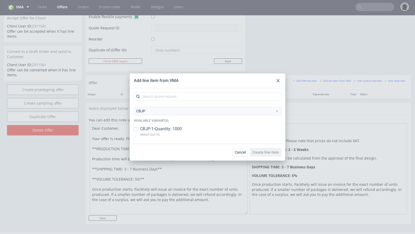
click at [154, 128] on p "CBJP-1 • Quantity: 1000" at bounding box center [161, 129] width 42 height 6
checkbox input "true"
click at [259, 153] on span "Create line item" at bounding box center [265, 152] width 26 height 4
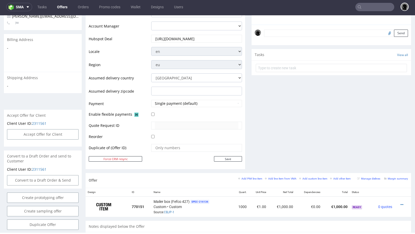
scroll to position [178, 0]
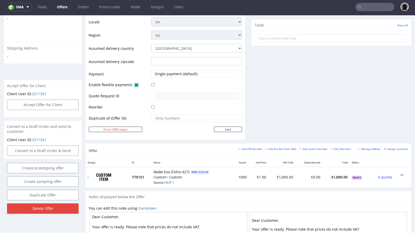
click at [401, 173] on icon at bounding box center [402, 175] width 3 height 4
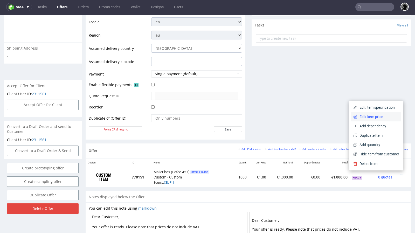
click at [360, 116] on span "Edit item price" at bounding box center [379, 116] width 42 height 5
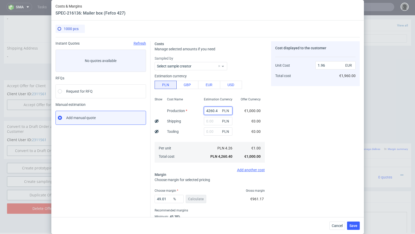
click at [208, 108] on input "4260.4" at bounding box center [218, 111] width 29 height 8
paste input "2850.00"
type input "2850"
type input "1.31"
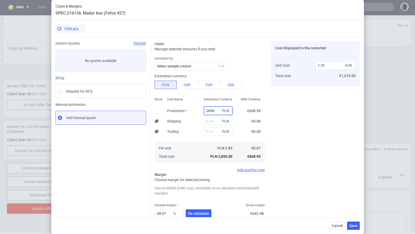
type input "2850"
click at [111, 166] on div "Instant Quotes Refresh No quotes available RFQs Request for RFQ Manual estimati…" at bounding box center [103, 143] width 95 height 204
click at [205, 119] on input "text" at bounding box center [218, 121] width 29 height 8
paste input "684"
type input "684"
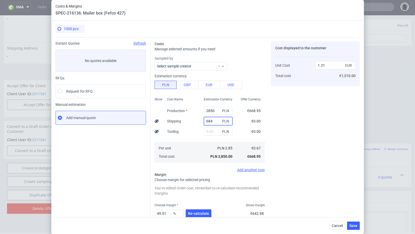
type input "1.63"
type input "684"
click at [203, 217] on button "Re-calculate" at bounding box center [199, 213] width 26 height 8
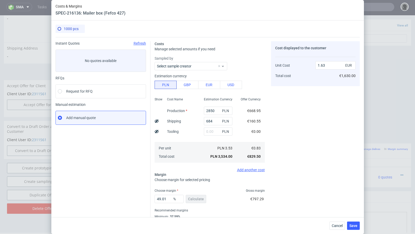
scroll to position [18, 0]
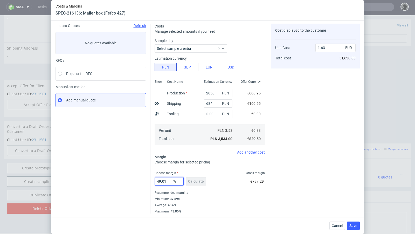
drag, startPoint x: 169, startPoint y: 183, endPoint x: 140, endPoint y: 175, distance: 30.0
click at [140, 175] on div "Instant Quotes Refresh No quotes available RFQs Request for RFQ Manual estimati…" at bounding box center [208, 116] width 304 height 194
type input "40"
type input "1.38"
click at [83, 171] on div "Instant Quotes Refresh No quotes available RFQs Request for RFQ Manual estimati…" at bounding box center [103, 119] width 95 height 190
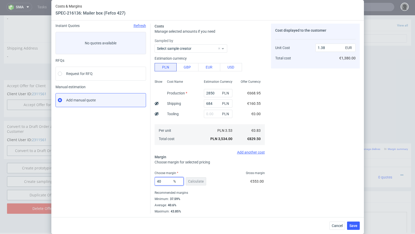
drag, startPoint x: 166, startPoint y: 183, endPoint x: 130, endPoint y: 178, distance: 36.9
click at [130, 178] on div "Instant Quotes Refresh No quotes available RFQs Request for RFQ Manual estimati…" at bounding box center [208, 116] width 304 height 194
type input "55"
type input "1.84"
type input "54"
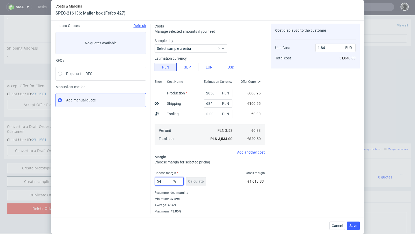
type input "1.8"
type input "54.4"
type input "1.82"
type input "54.3"
type input "1.81"
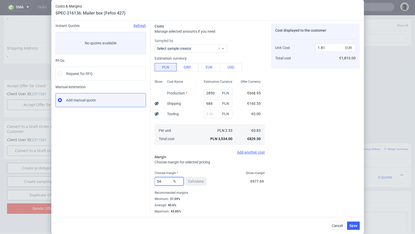
type input "54"
type input "1.8"
type input "54.09"
type input "1.81"
type input "54.04"
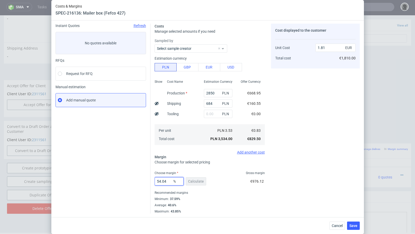
type input "1.8"
type input "54.06"
type input "1.81"
type input "54.05"
type input "1.8"
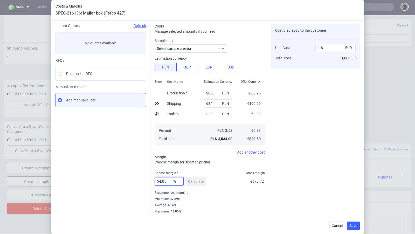
type input "54.05"
click at [115, 171] on div "Instant Quotes Refresh No quotes available RFQs Request for RFQ Manual estimati…" at bounding box center [103, 119] width 95 height 190
click at [353, 223] on button "Save" at bounding box center [353, 226] width 13 height 8
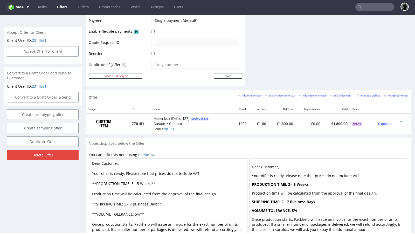
scroll to position [259, 0]
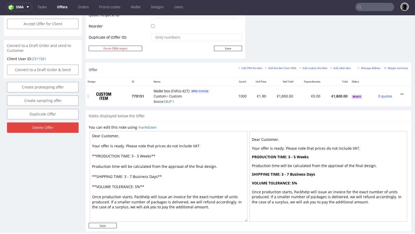
click at [401, 92] on icon at bounding box center [402, 94] width 3 height 4
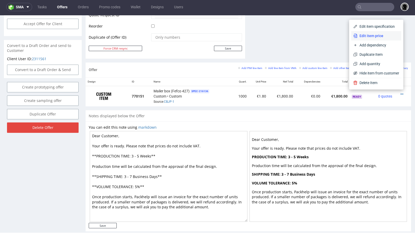
click at [367, 38] on span "Edit item price" at bounding box center [379, 35] width 42 height 5
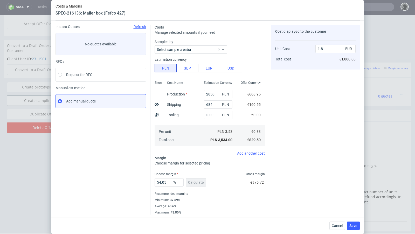
scroll to position [18, 0]
drag, startPoint x: 169, startPoint y: 181, endPoint x: 155, endPoint y: 181, distance: 14.0
click at [155, 181] on input "54.05" at bounding box center [169, 181] width 29 height 8
type input "50"
type input "1.66"
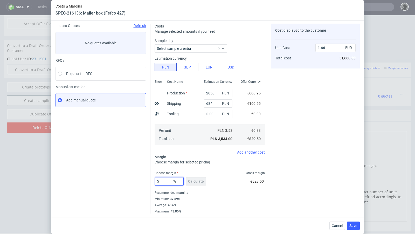
type input "52"
type input "1.73"
type input "51"
type input "1.69"
type input "51.6"
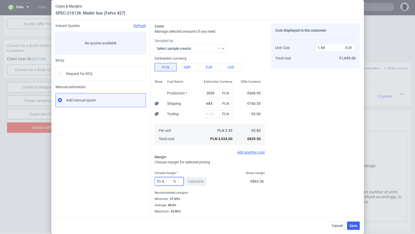
type input "1.71"
type input "51.3"
type input "1.7"
type input "51.37"
type input "1.71"
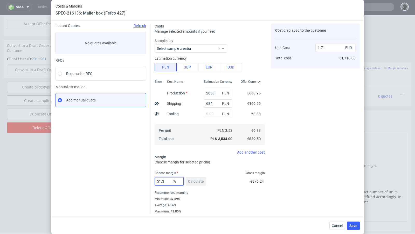
type input "51.36"
type input "1.7"
type input "51.36"
click at [137, 180] on div "Instant Quotes Refresh No quotes available RFQs Request for RFQ Manual estimati…" at bounding box center [103, 119] width 95 height 190
click at [352, 224] on span "Save" at bounding box center [353, 226] width 8 height 4
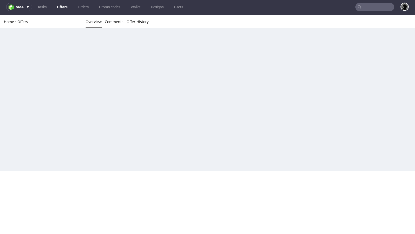
scroll to position [0, 0]
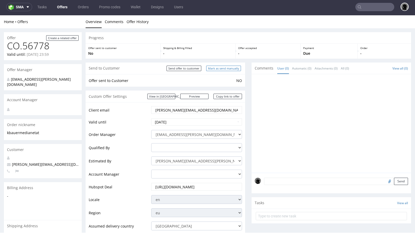
click at [217, 70] on input "Mark as send manually" at bounding box center [223, 68] width 35 height 5
type input "In progress..."
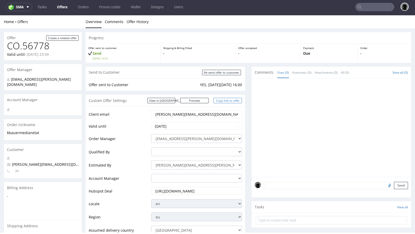
click at [219, 100] on link "Copy link to offer" at bounding box center [228, 100] width 29 height 5
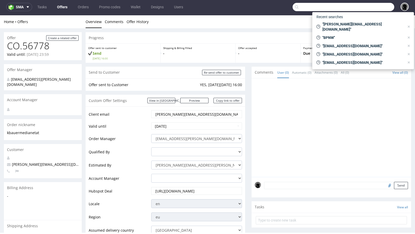
click at [361, 9] on input "text" at bounding box center [344, 7] width 102 height 8
paste input "R952116990"
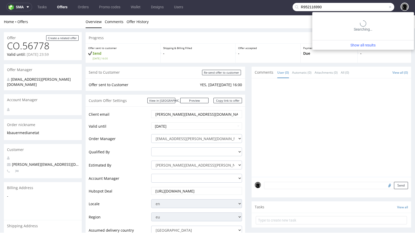
type input "R952116990"
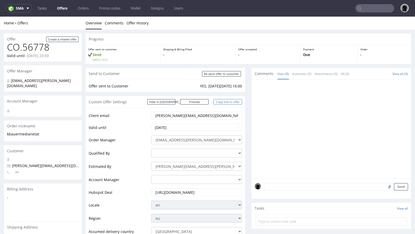
click at [224, 101] on link "Copy link to offer" at bounding box center [228, 101] width 29 height 5
click at [66, 6] on link "Offers" at bounding box center [62, 8] width 17 height 8
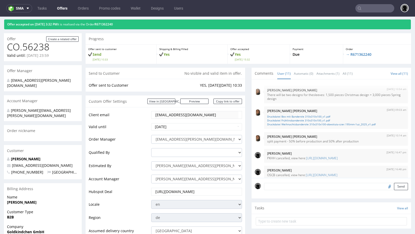
scroll to position [137, 0]
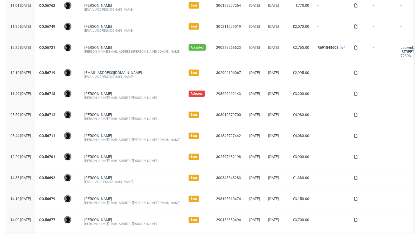
scroll to position [98, 0]
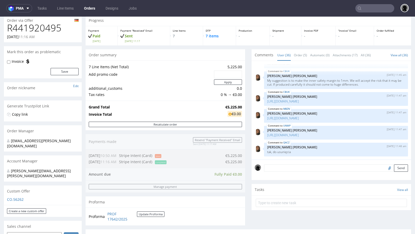
scroll to position [13, 0]
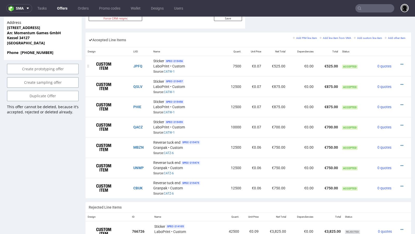
scroll to position [307, 0]
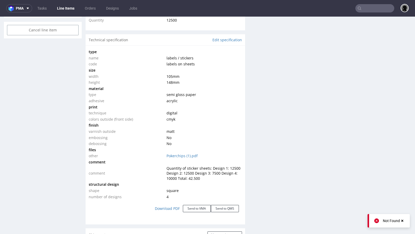
scroll to position [424, 0]
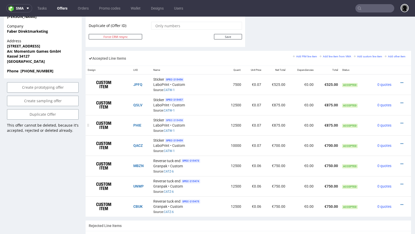
scroll to position [37, 0]
click at [171, 129] on link "CATW-1" at bounding box center [169, 131] width 11 height 4
click at [205, 119] on div "Sticker SPEC- 215458 LaboPrint • Custom Source: CATW-1" at bounding box center [187, 125] width 68 height 16
click at [401, 142] on icon at bounding box center [402, 144] width 3 height 4
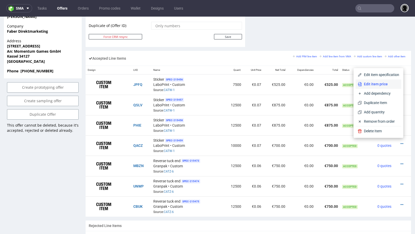
click at [380, 87] on span "Edit item price" at bounding box center [380, 83] width 37 height 5
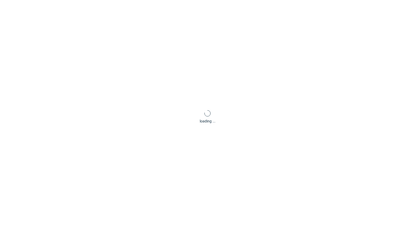
type input "0.07"
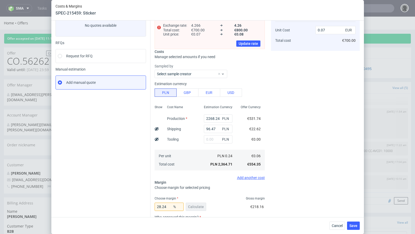
scroll to position [40, 0]
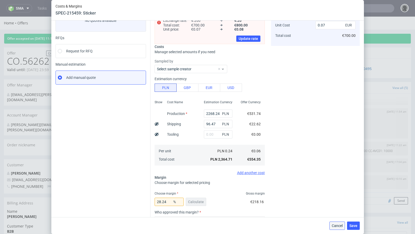
click at [339, 224] on span "Cancel" at bounding box center [337, 226] width 11 height 4
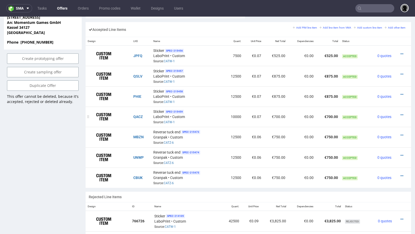
scroll to position [317, 0]
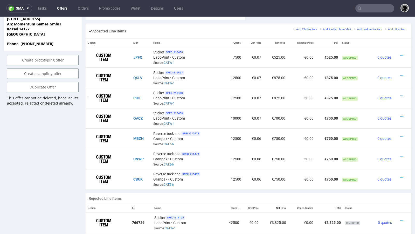
click at [401, 94] on icon at bounding box center [402, 96] width 3 height 4
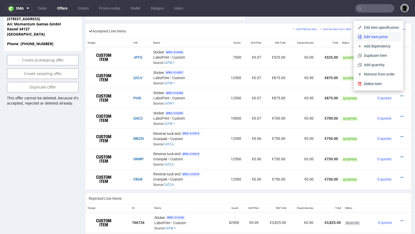
click at [378, 39] on span "Edit item price" at bounding box center [380, 36] width 37 height 5
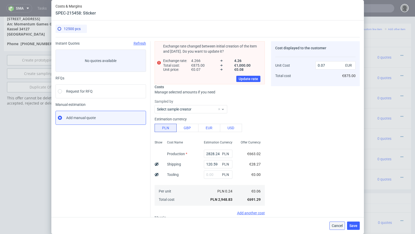
click at [339, 224] on span "Cancel" at bounding box center [337, 226] width 11 height 4
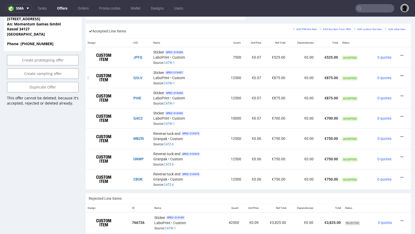
click at [401, 74] on icon at bounding box center [402, 76] width 3 height 4
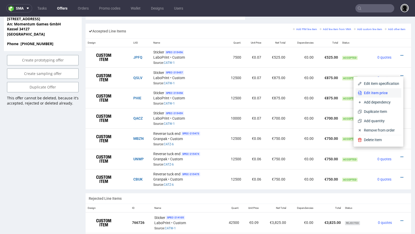
click at [380, 93] on span "Edit item price" at bounding box center [380, 92] width 37 height 5
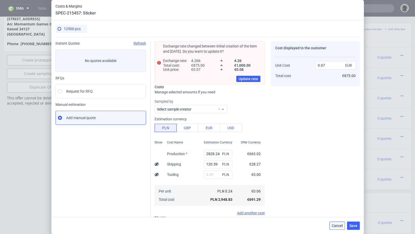
click at [337, 225] on span "Cancel" at bounding box center [337, 226] width 11 height 4
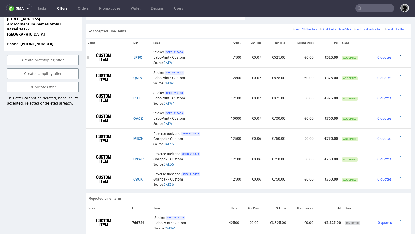
click at [401, 54] on icon at bounding box center [402, 56] width 3 height 4
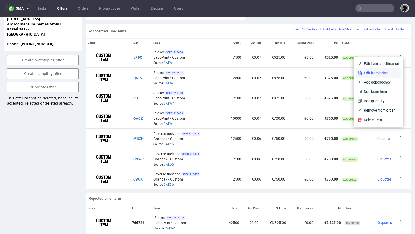
click at [380, 72] on span "Edit item price" at bounding box center [380, 72] width 37 height 5
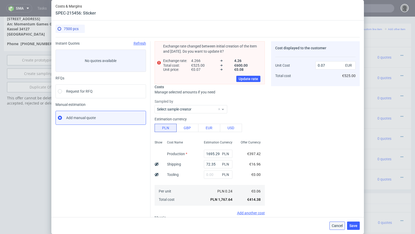
click at [337, 225] on span "Cancel" at bounding box center [337, 226] width 11 height 4
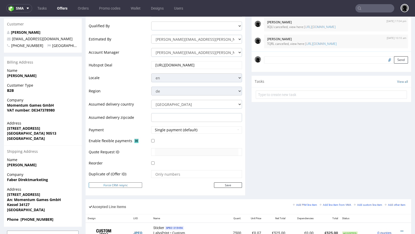
scroll to position [0, 0]
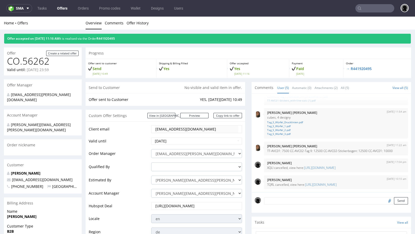
click at [65, 10] on link "Offers" at bounding box center [62, 8] width 17 height 8
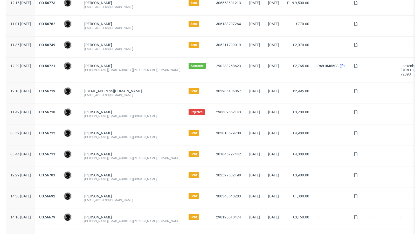
scroll to position [81, 0]
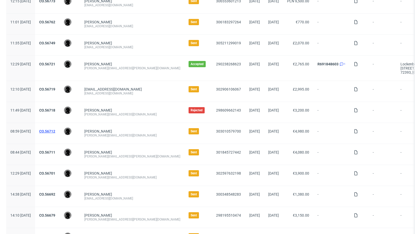
click at [55, 131] on link "CO.56712" at bounding box center [47, 131] width 16 height 4
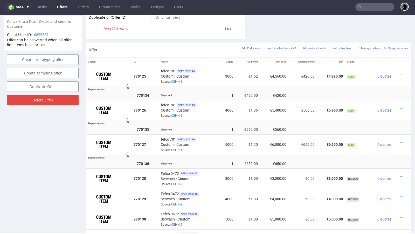
scroll to position [265, 0]
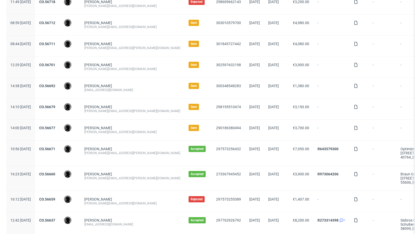
scroll to position [190, 0]
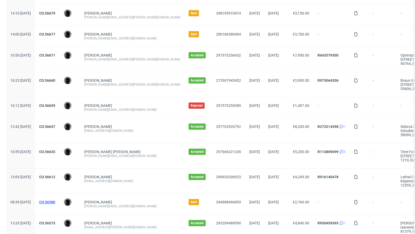
click at [55, 200] on link "CO.56580" at bounding box center [47, 202] width 16 height 4
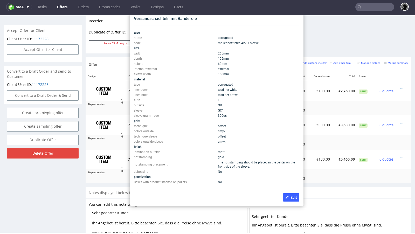
scroll to position [262, 0]
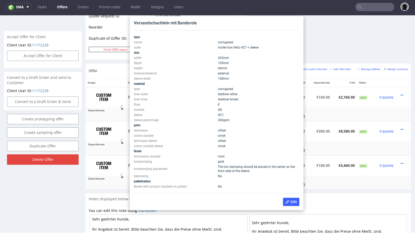
click at [145, 162] on td "hotstamping" at bounding box center [175, 161] width 83 height 5
copy td "hotstamping"
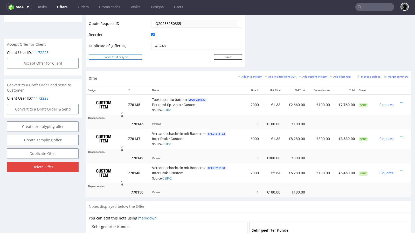
scroll to position [0, 0]
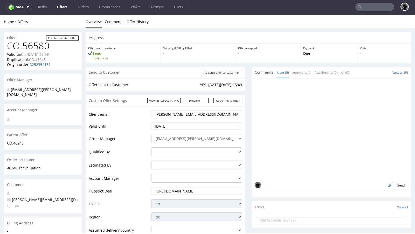
click at [62, 3] on link "Offers" at bounding box center [62, 7] width 17 height 8
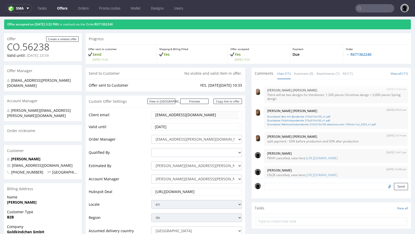
scroll to position [137, 0]
